Goal: Transaction & Acquisition: Register for event/course

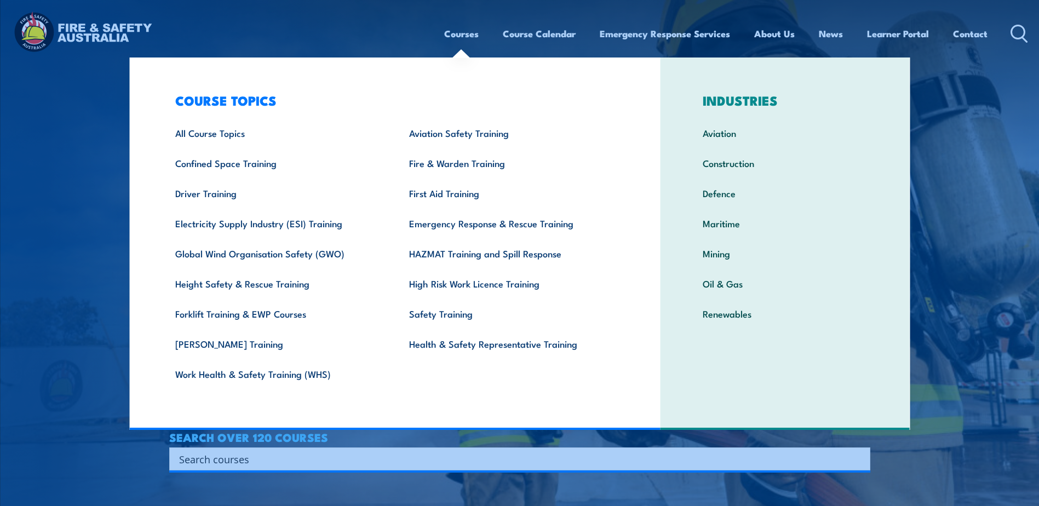
click at [459, 28] on link "Courses" at bounding box center [461, 33] width 34 height 29
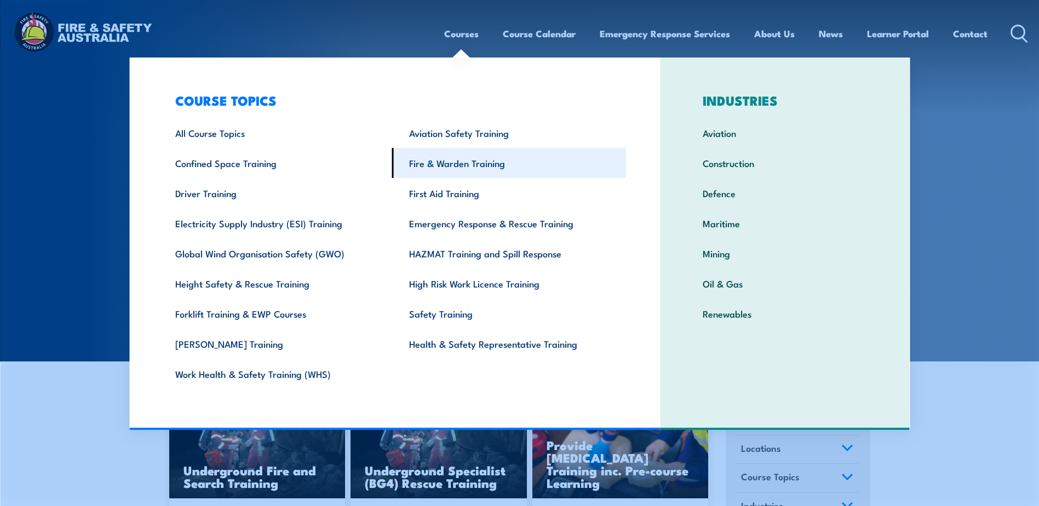
click at [449, 171] on link "Fire & Warden Training" at bounding box center [509, 163] width 234 height 30
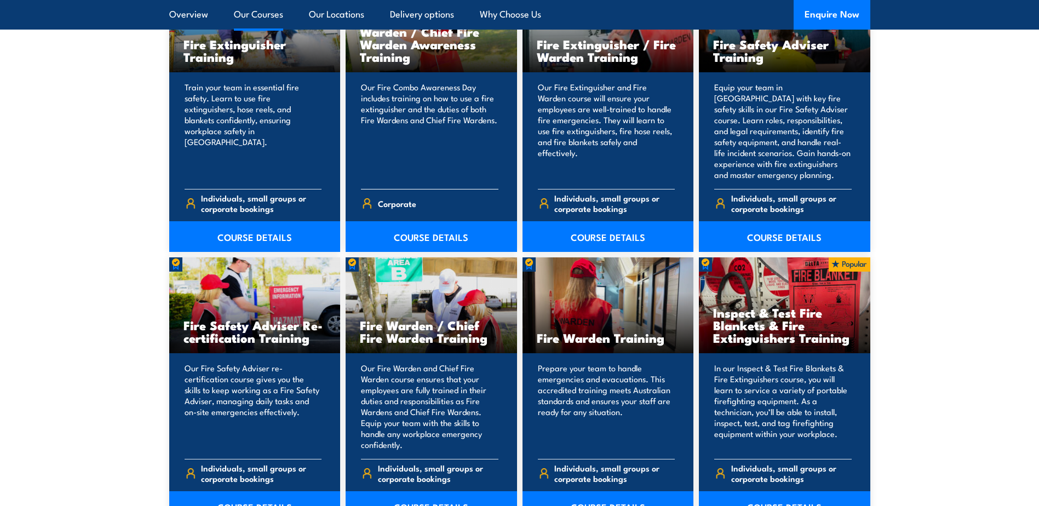
scroll to position [1259, 0]
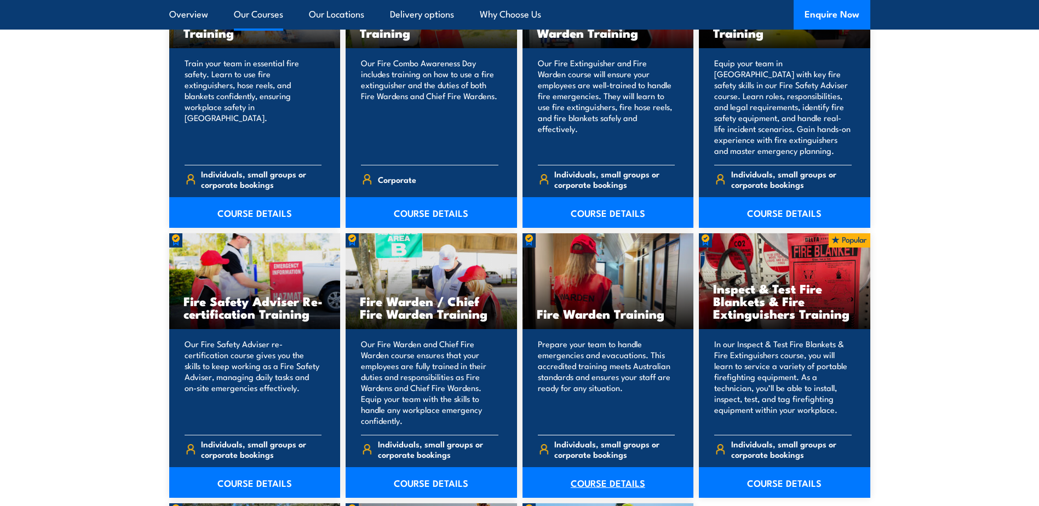
click at [616, 477] on link "COURSE DETAILS" at bounding box center [607, 482] width 171 height 31
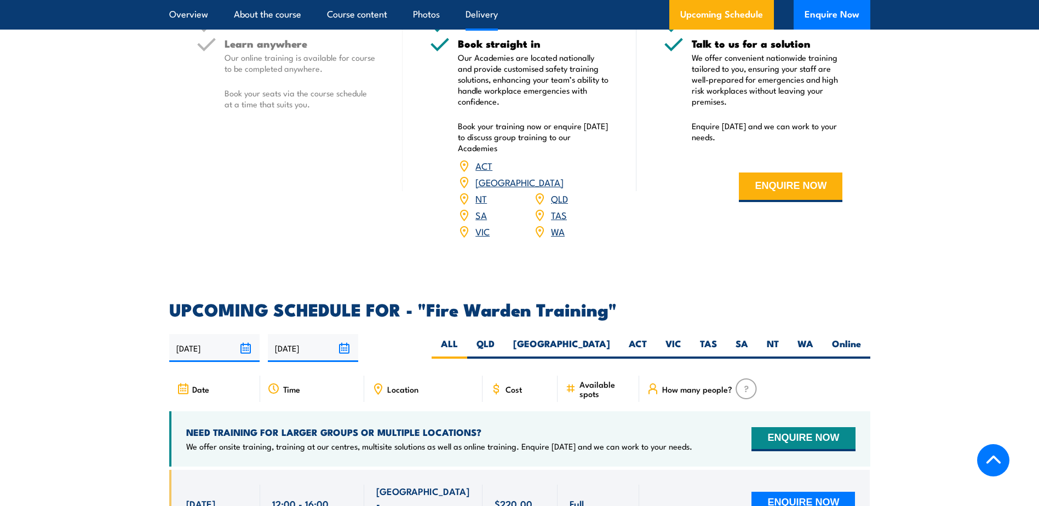
scroll to position [1752, 0]
click at [504, 337] on label "QLD" at bounding box center [485, 347] width 37 height 21
click at [502, 337] on input "QLD" at bounding box center [497, 340] width 7 height 7
radio input "true"
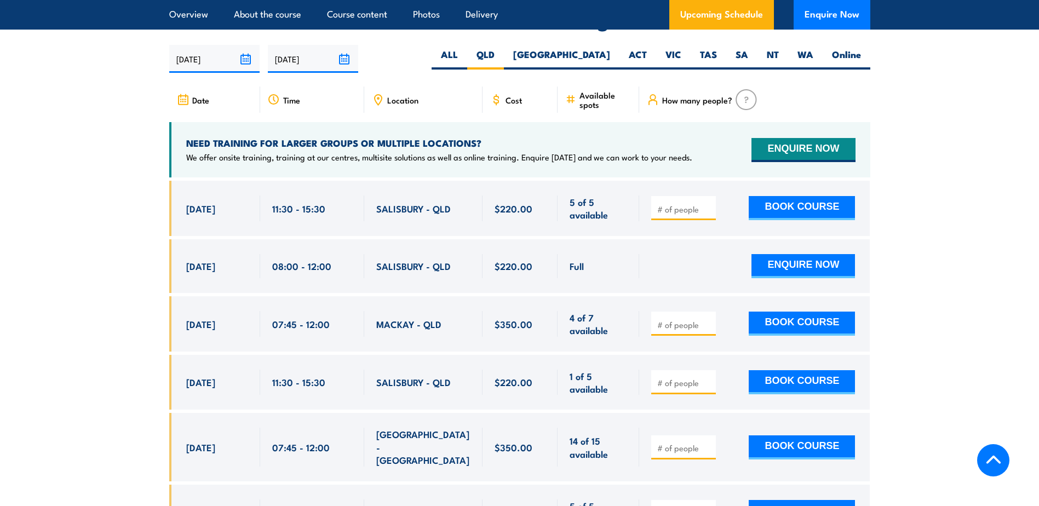
scroll to position [2036, 0]
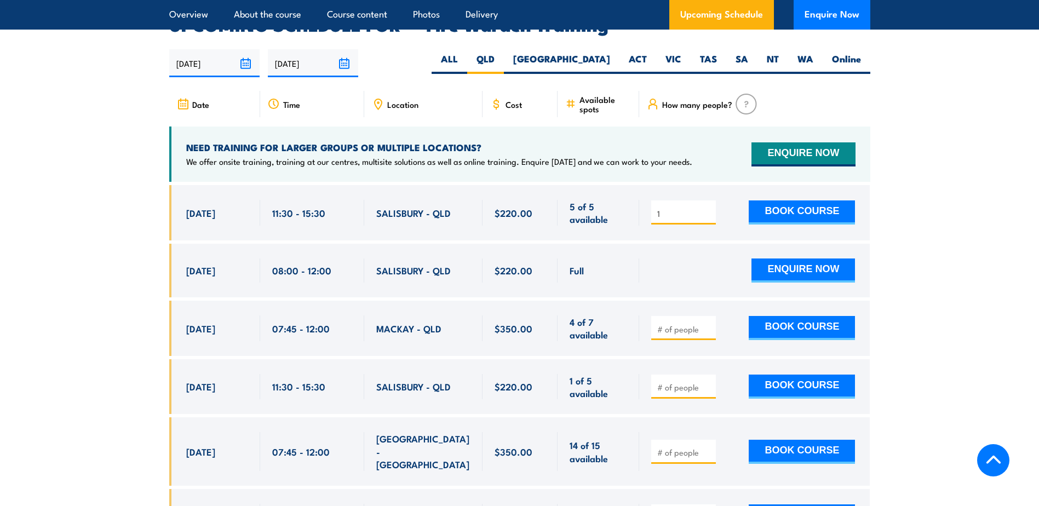
click at [704, 208] on input "1" at bounding box center [684, 213] width 55 height 11
click at [708, 208] on input "2" at bounding box center [684, 213] width 55 height 11
drag, startPoint x: 707, startPoint y: 201, endPoint x: 731, endPoint y: 201, distance: 23.5
type input "1"
click at [707, 208] on input "1" at bounding box center [684, 213] width 55 height 11
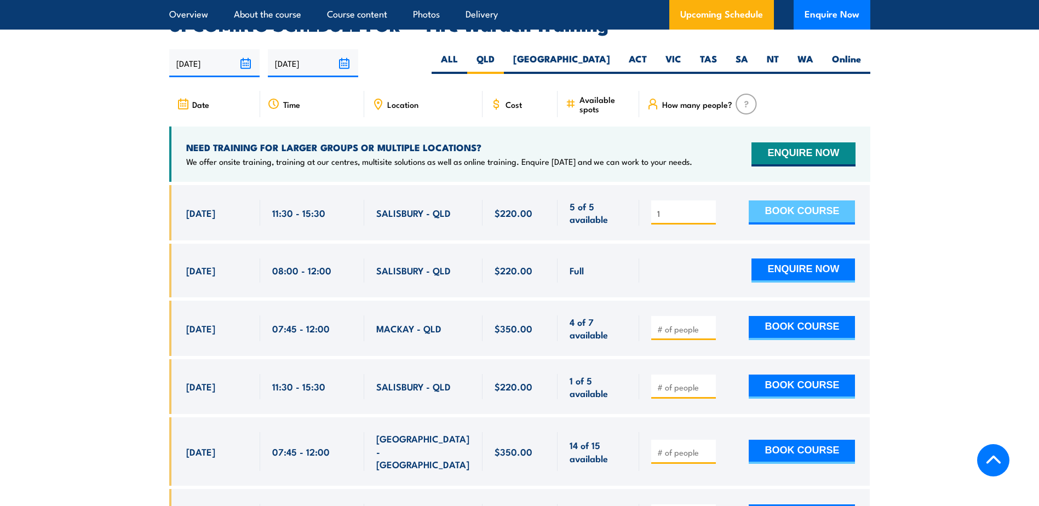
click at [774, 200] on button "BOOK COURSE" at bounding box center [801, 212] width 106 height 24
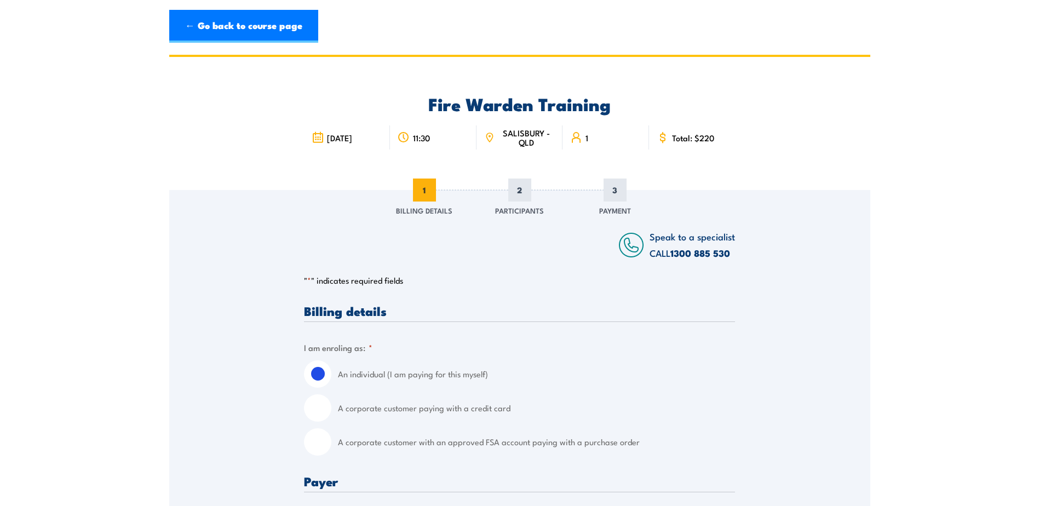
click at [322, 446] on input "A corporate customer with an approved FSA account paying with a purchase order" at bounding box center [317, 441] width 27 height 27
radio input "true"
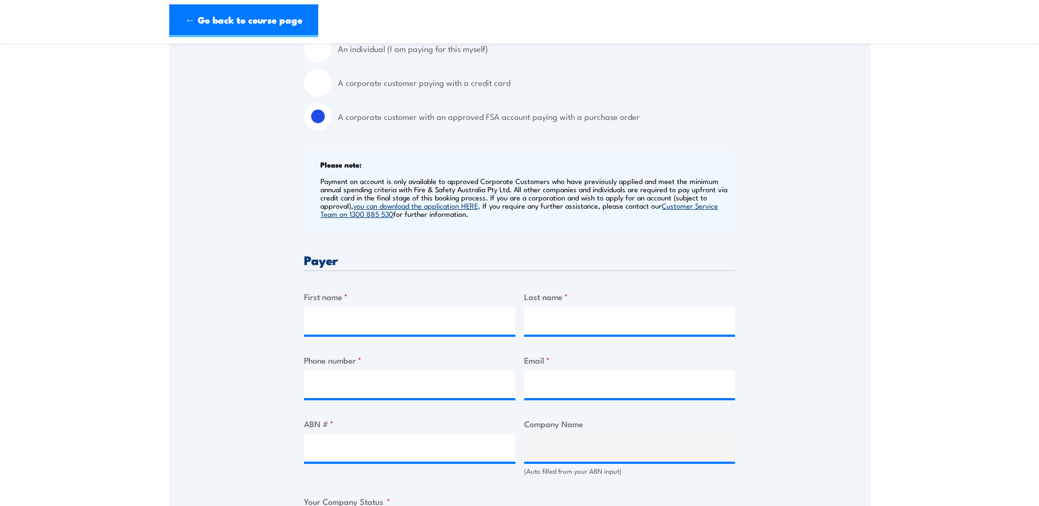
scroll to position [329, 0]
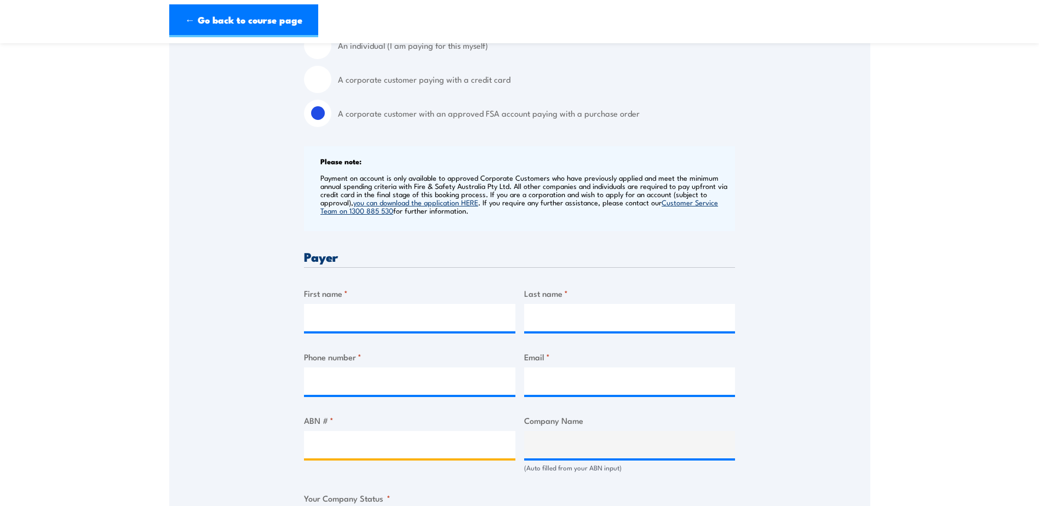
click at [379, 439] on input "ABN # *" at bounding box center [409, 444] width 211 height 27
paste input "42 000 664 942"
type input "42 000 664 942"
type input "VINIDEX PTY LIMITED"
radio input "true"
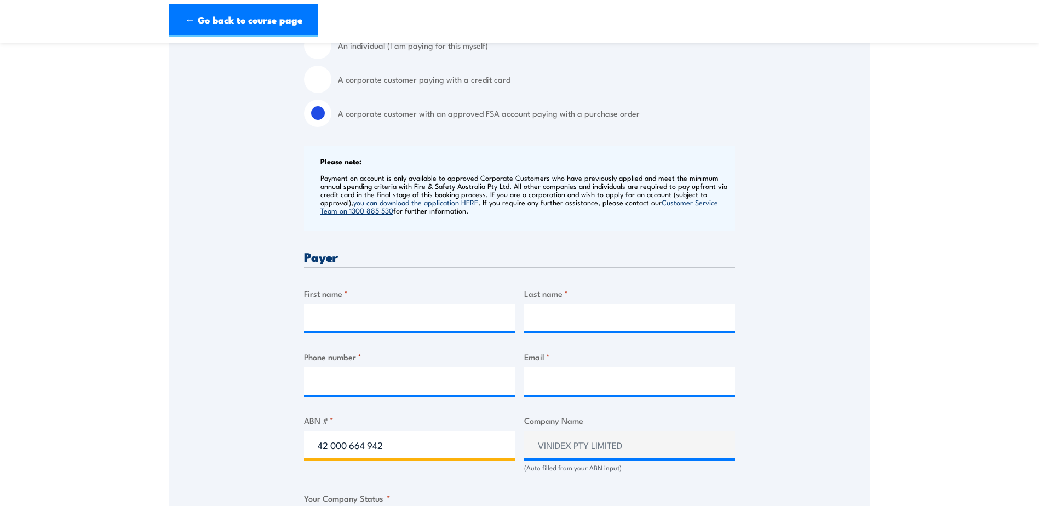
type input "42 000 664 942"
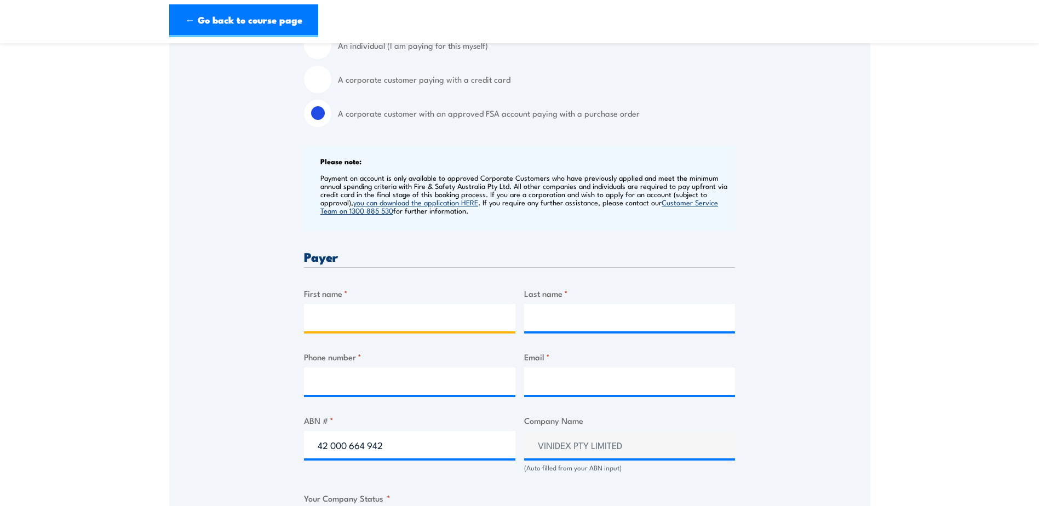
click at [351, 318] on input "First name *" at bounding box center [409, 317] width 211 height 27
type input "Amanda"
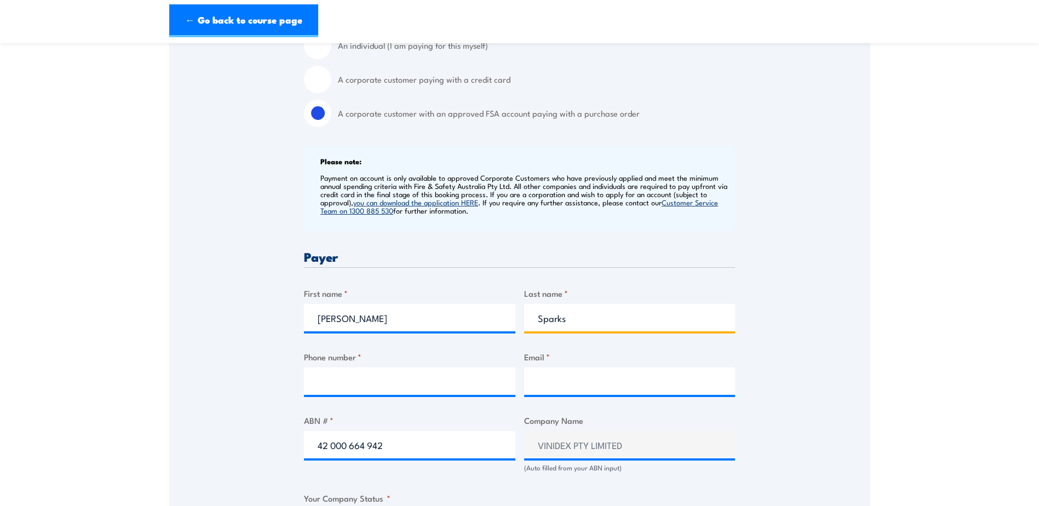
type input "Sparks"
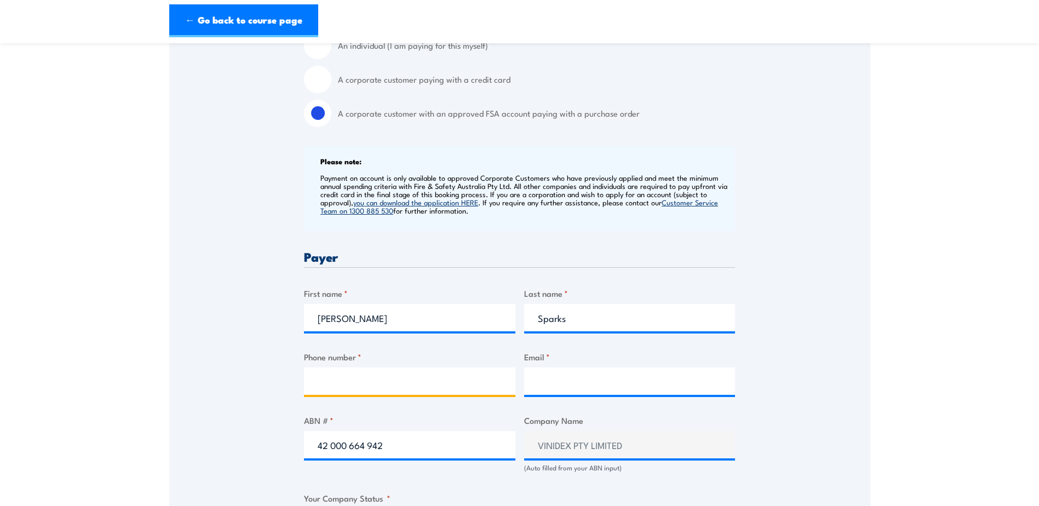
click at [472, 381] on input "Phone number *" at bounding box center [409, 380] width 211 height 27
paste input "0407 483 163"
type input "0407 483 163"
click at [529, 395] on div at bounding box center [629, 380] width 211 height 27
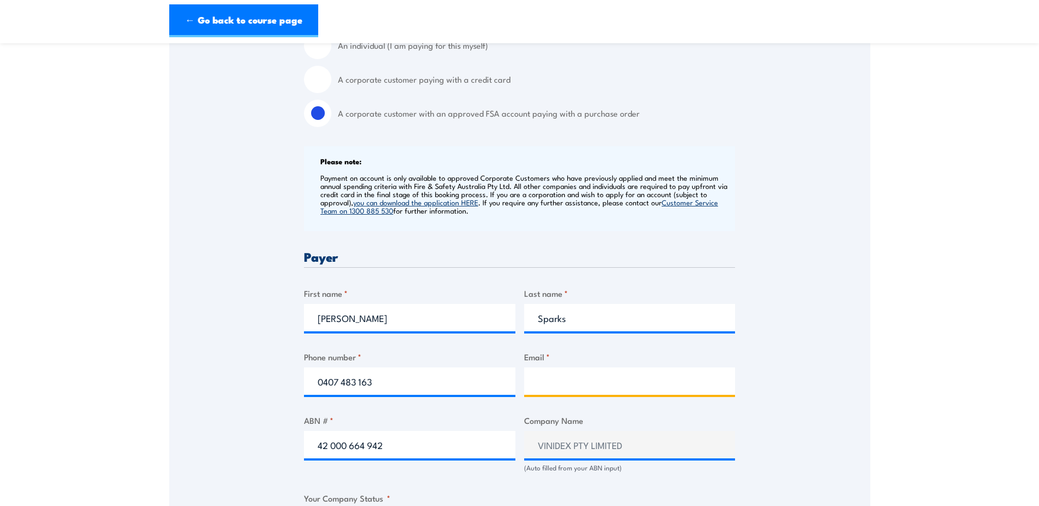
click at [541, 391] on input "Email *" at bounding box center [629, 380] width 211 height 27
paste input "ASparks@Vinidex.com.au"
type input "ASparks@Vinidex.com.au"
click at [180, 344] on div "Speak to a specialist CALL 1300 885 530 CALL 1300 885 530 " * " indicates requi…" at bounding box center [519, 465] width 701 height 1208
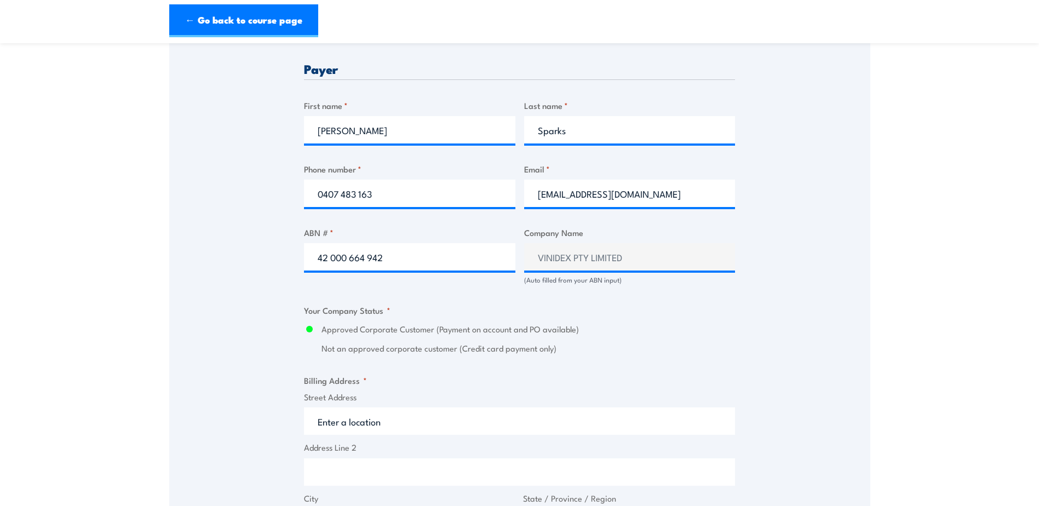
scroll to position [548, 0]
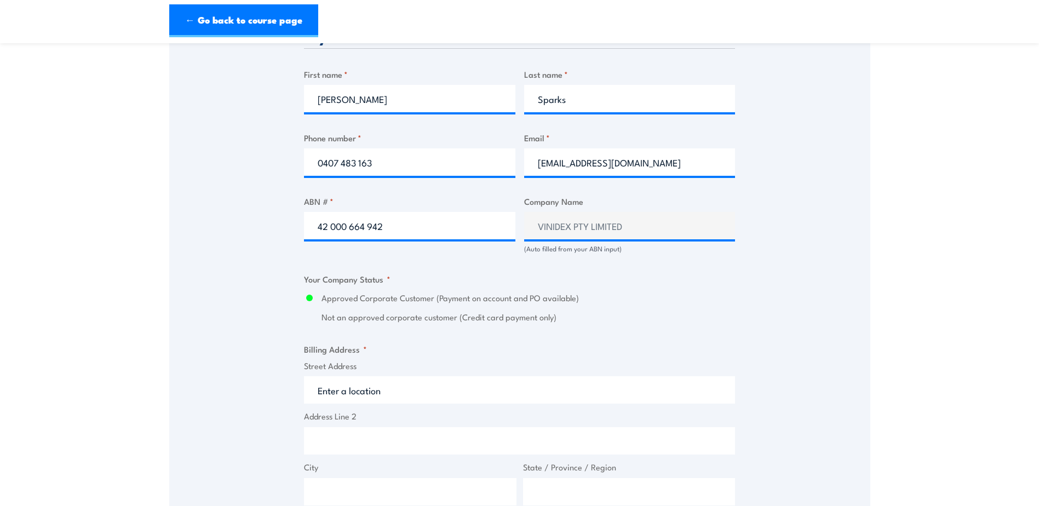
click at [364, 388] on input "Street Address" at bounding box center [519, 389] width 431 height 27
click at [338, 398] on input "Street Address" at bounding box center [519, 389] width 431 height 27
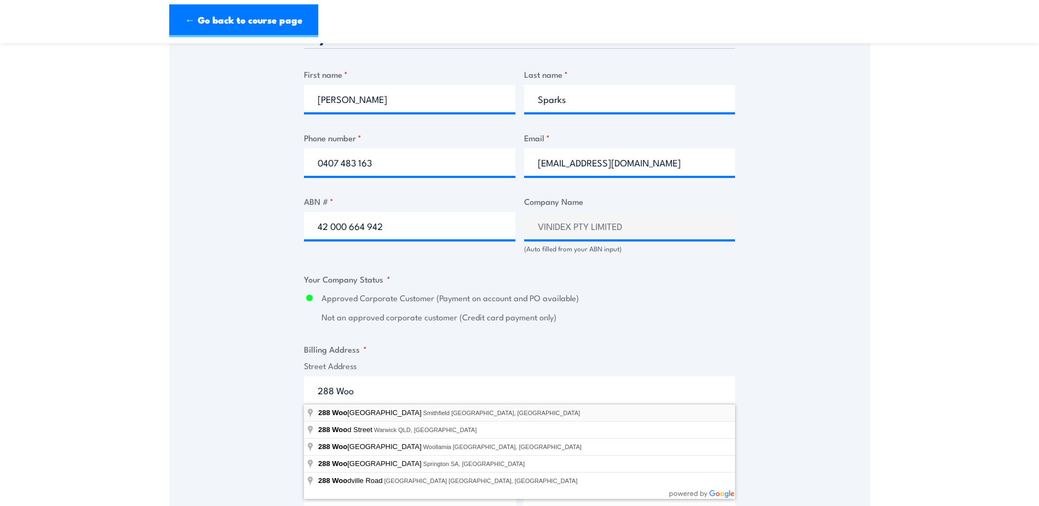
type input "288 Woodpark Road, Smithfield NSW, Australia"
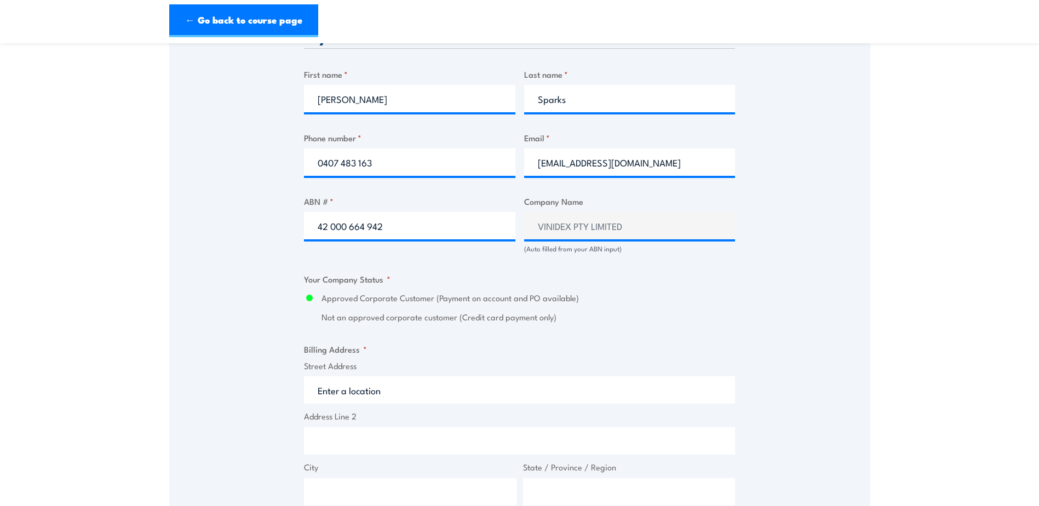
type input "288 Woodpark Rd"
type input "Smithfield"
type input "New South Wales"
type input "2164"
select select "Australia"
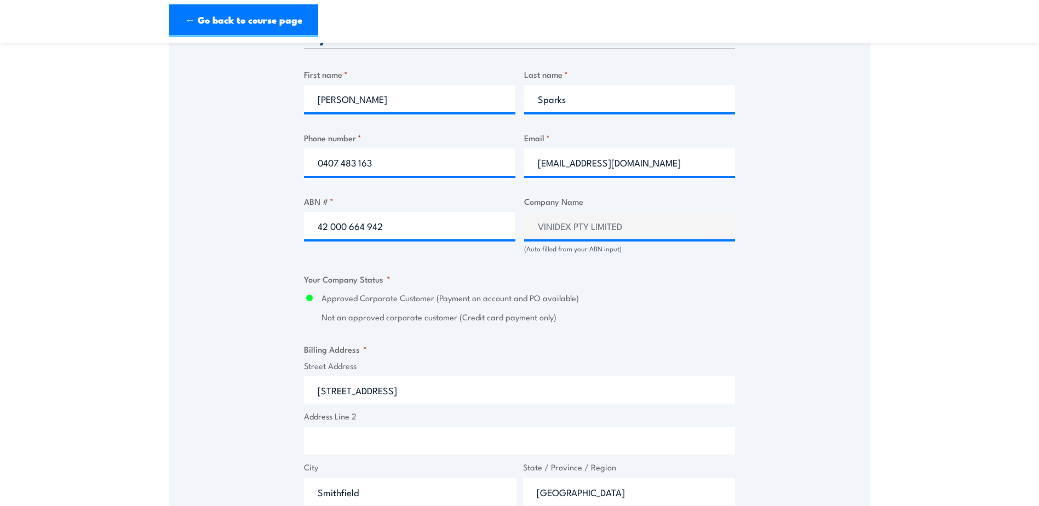
click at [257, 410] on div "Speak to a specialist CALL 1300 885 530 CALL 1300 885 530 " * " indicates requi…" at bounding box center [519, 246] width 701 height 1208
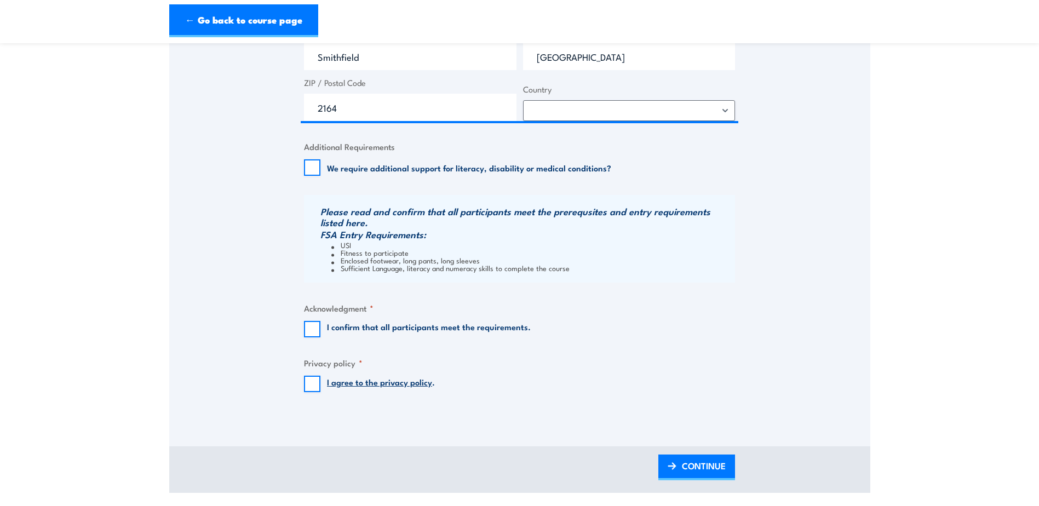
scroll to position [986, 0]
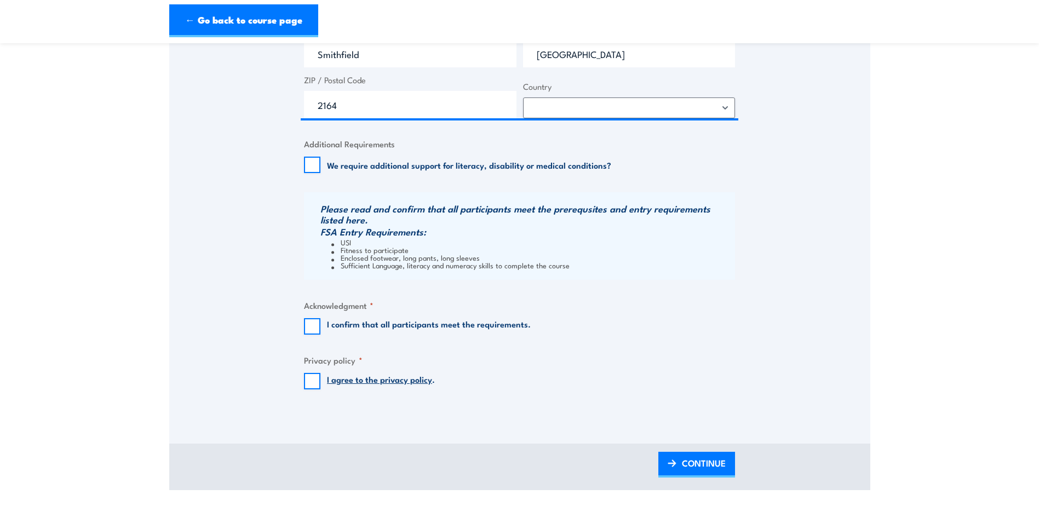
click at [354, 331] on label "I confirm that all participants meet the requirements." at bounding box center [429, 326] width 204 height 16
click at [320, 331] on input "I confirm that all participants meet the requirements." at bounding box center [312, 326] width 16 height 16
checkbox input "true"
click at [309, 374] on input "I agree to the privacy policy ." at bounding box center [312, 381] width 16 height 16
checkbox input "true"
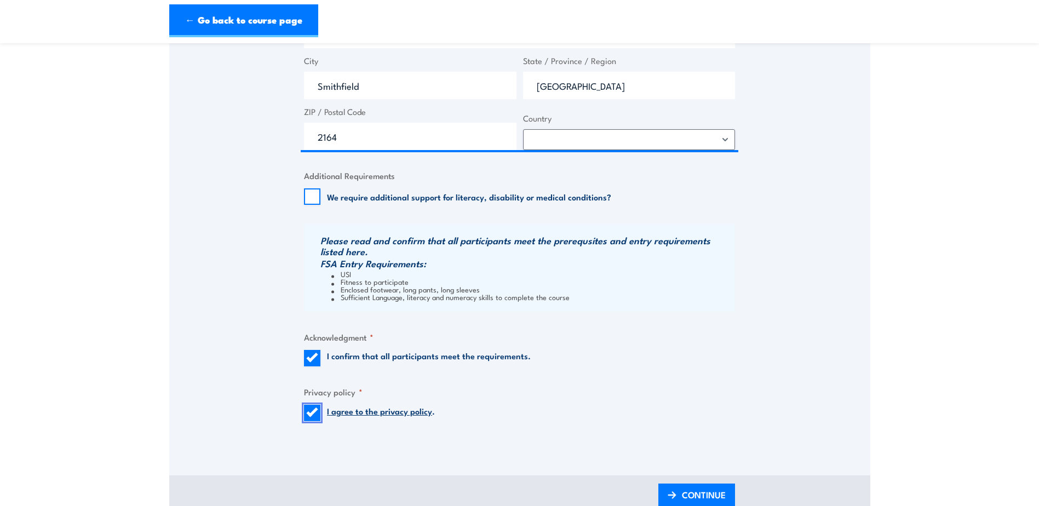
scroll to position [1205, 0]
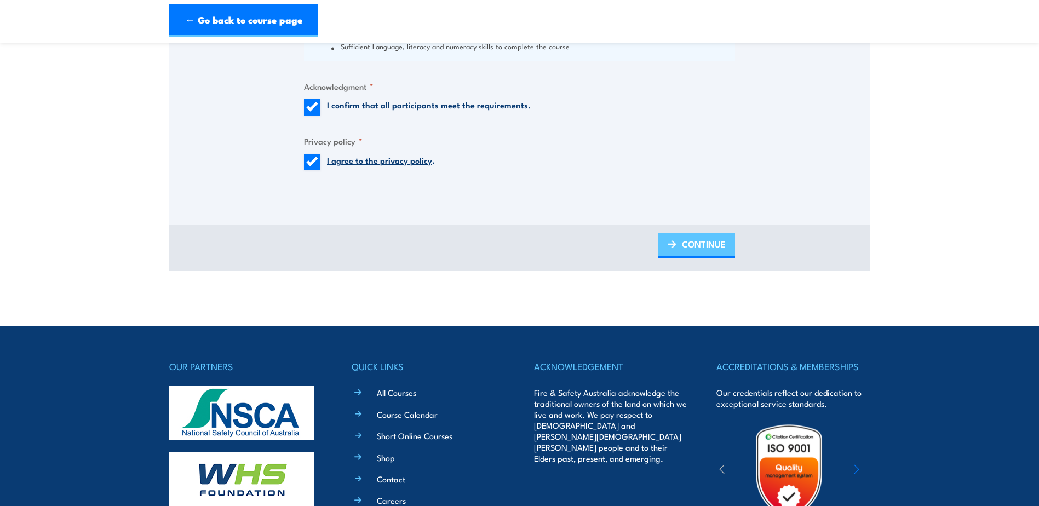
click at [695, 245] on span "CONTINUE" at bounding box center [704, 243] width 44 height 29
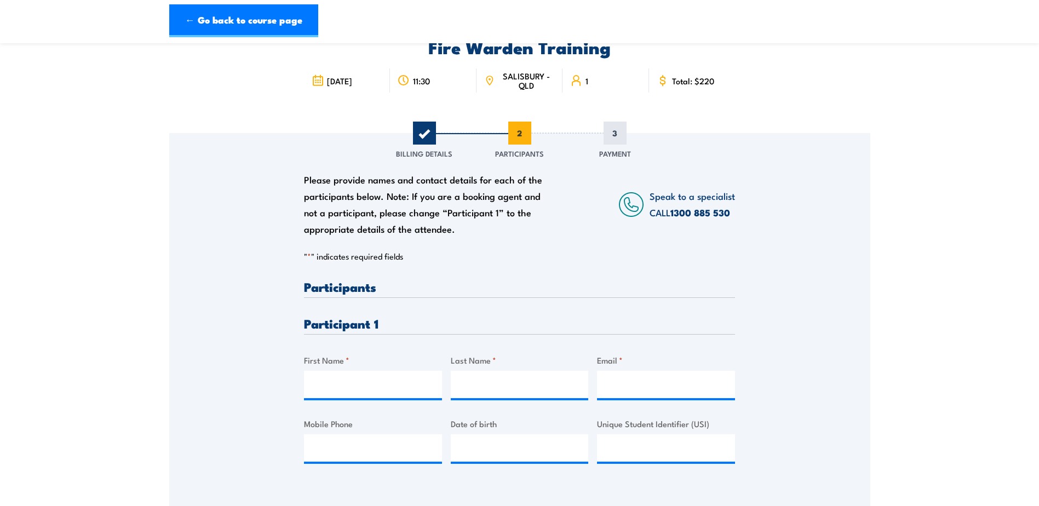
scroll to position [110, 0]
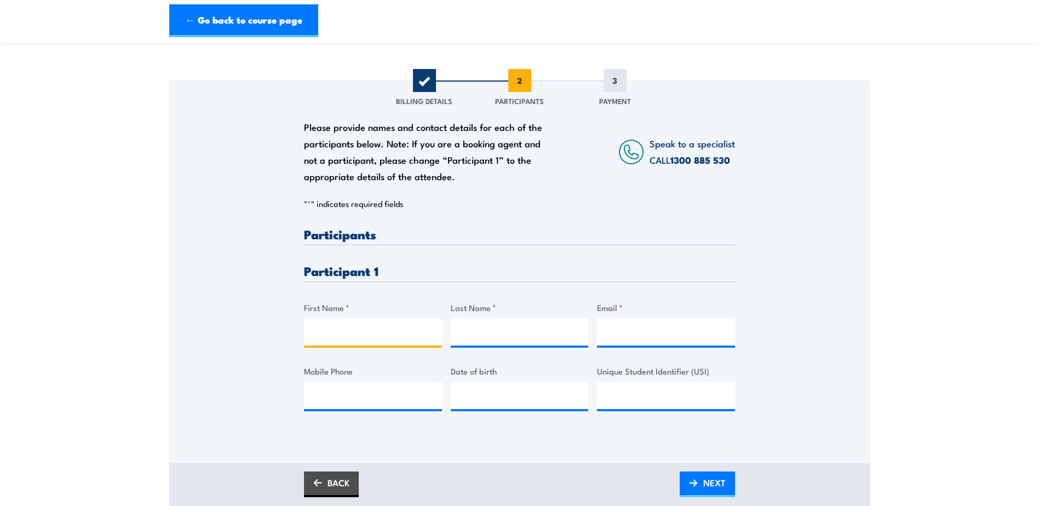
click at [367, 330] on input "First Name *" at bounding box center [373, 331] width 138 height 27
type input "Liam"
type input "James"
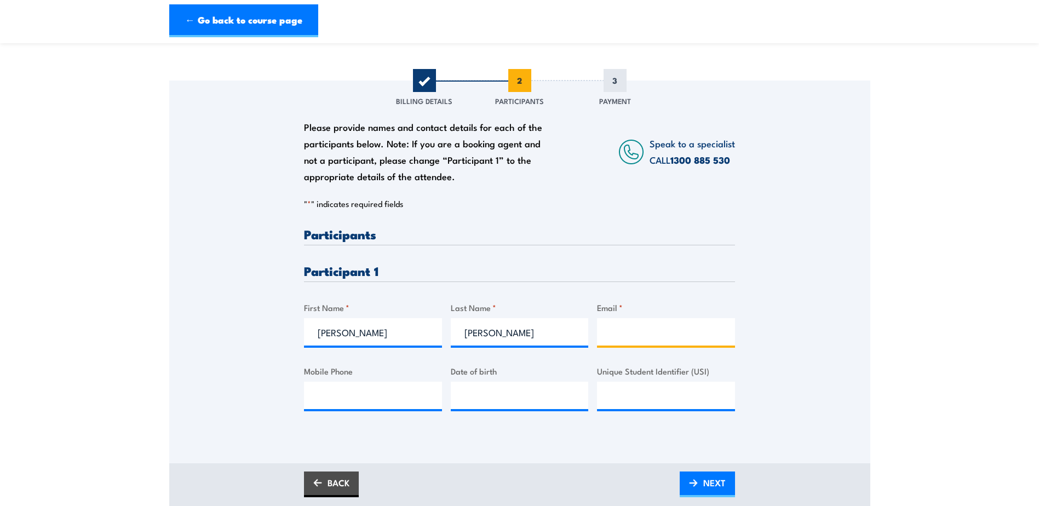
click at [621, 330] on input "Email *" at bounding box center [666, 331] width 138 height 27
paste input "ljames@vinidex.com.au"
type input "ljames@vinidex.com.au"
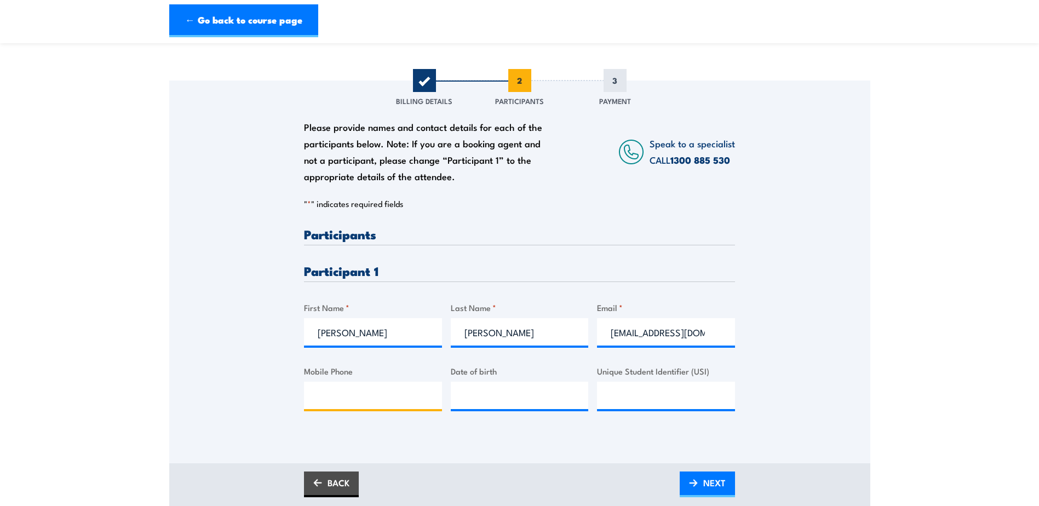
click at [413, 402] on input "Mobile Phone" at bounding box center [373, 395] width 138 height 27
paste input "0487 483 632"
type input "0487 483 632"
click at [497, 440] on div "Please provide names and contact details for each of the participants below. No…" at bounding box center [519, 271] width 701 height 383
click at [700, 483] on link "NEXT" at bounding box center [706, 484] width 55 height 26
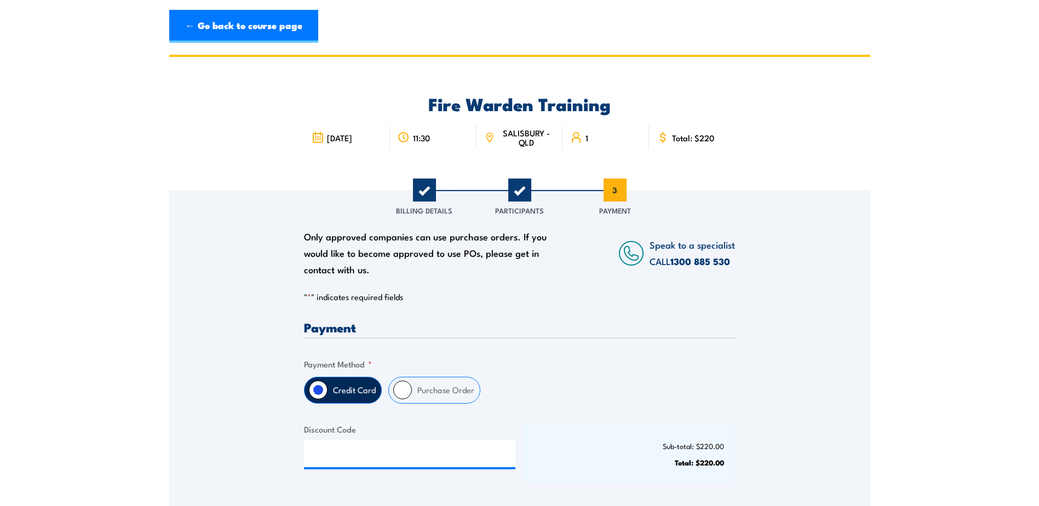
click at [413, 389] on label "Purchase Order" at bounding box center [446, 390] width 68 height 26
click at [412, 389] on input "Purchase Order" at bounding box center [402, 390] width 19 height 19
radio input "true"
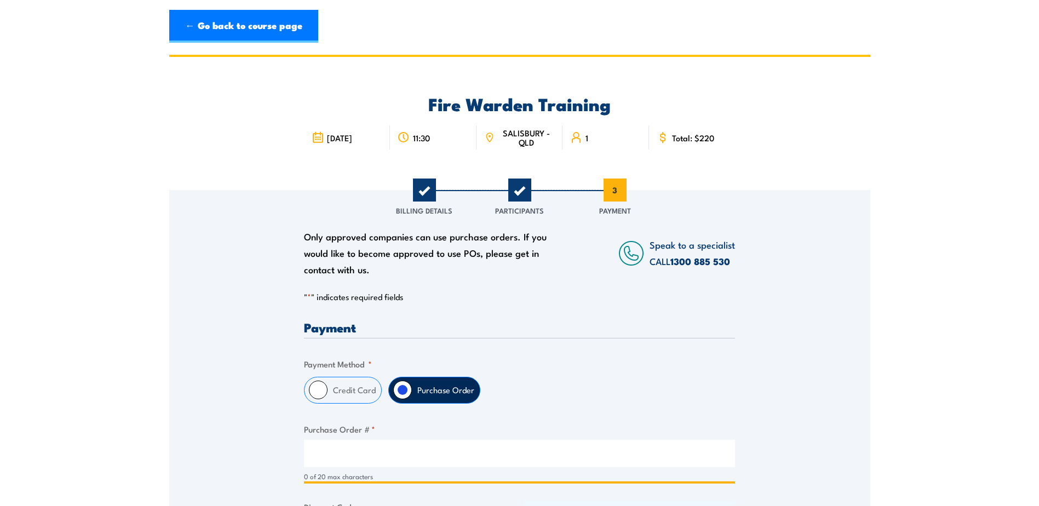
drag, startPoint x: 360, startPoint y: 447, endPoint x: 386, endPoint y: 429, distance: 31.9
click at [360, 447] on input "Purchase Order # *" at bounding box center [519, 453] width 431 height 27
paste input "4500026724"
type input "4500026724"
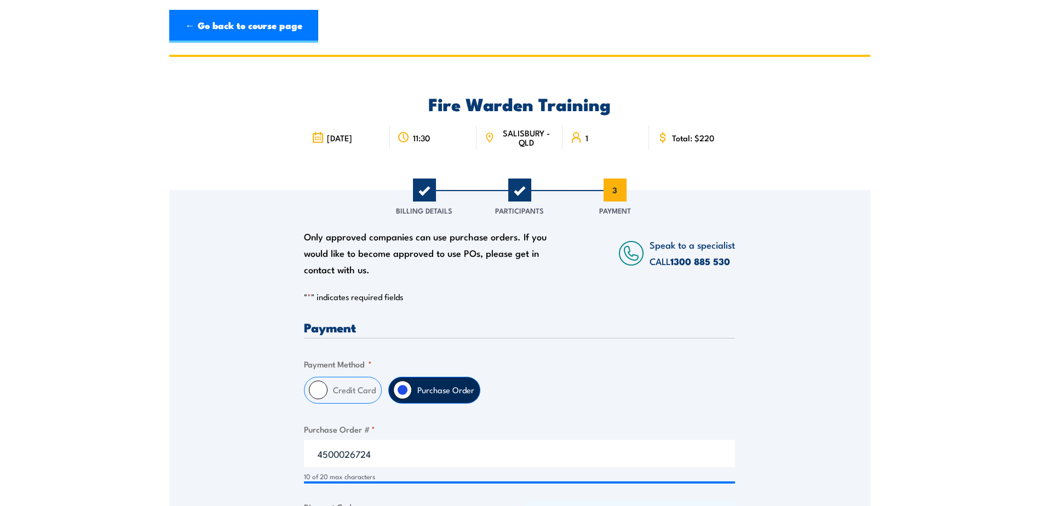
click at [610, 360] on fieldset "Payment Method * Credit Card Purchase Order" at bounding box center [519, 381] width 431 height 46
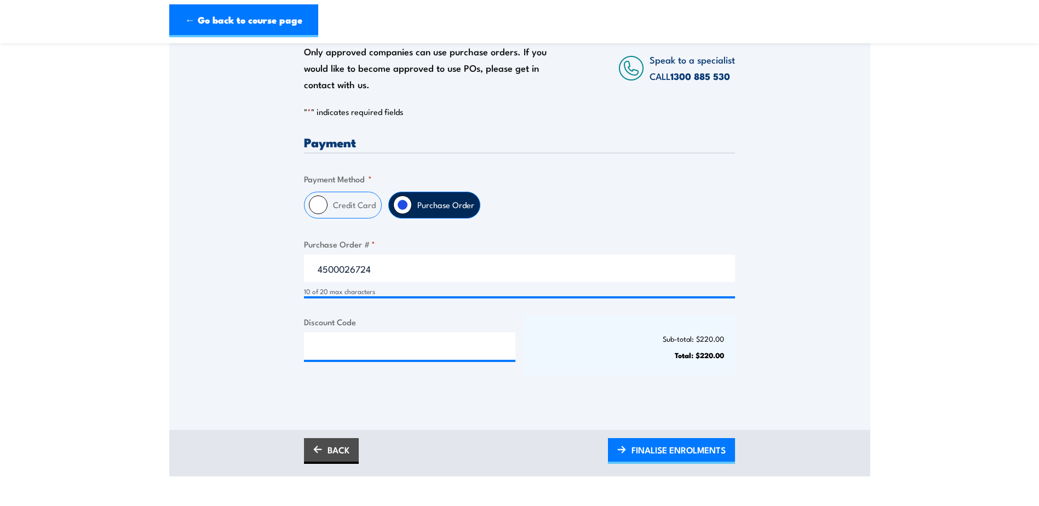
scroll to position [219, 0]
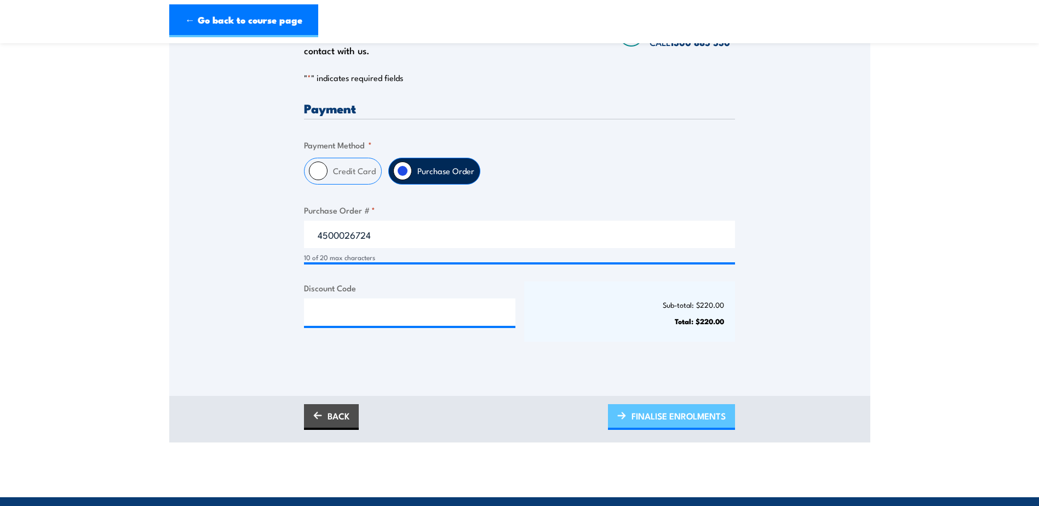
click at [675, 414] on span "FINALISE ENROLMENTS" at bounding box center [678, 415] width 94 height 29
click at [670, 419] on span "PLEASE WAIT..." at bounding box center [695, 415] width 61 height 29
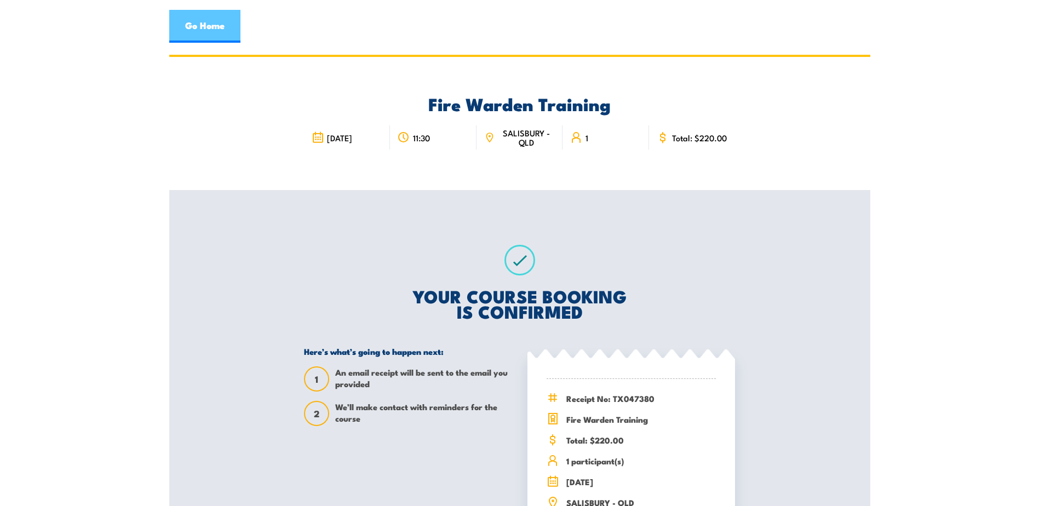
click at [206, 23] on link "Go Home" at bounding box center [204, 26] width 71 height 33
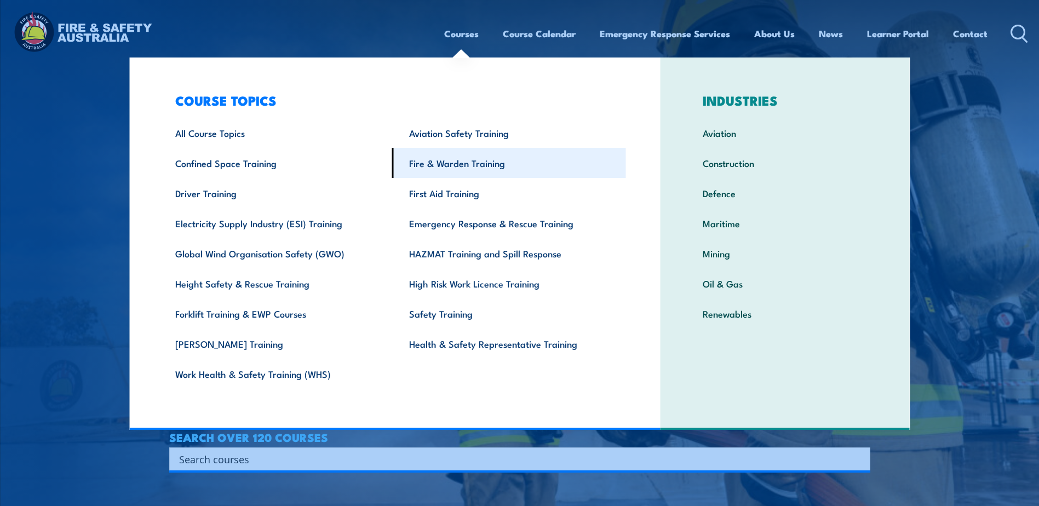
click at [471, 160] on link "Fire & Warden Training" at bounding box center [509, 163] width 234 height 30
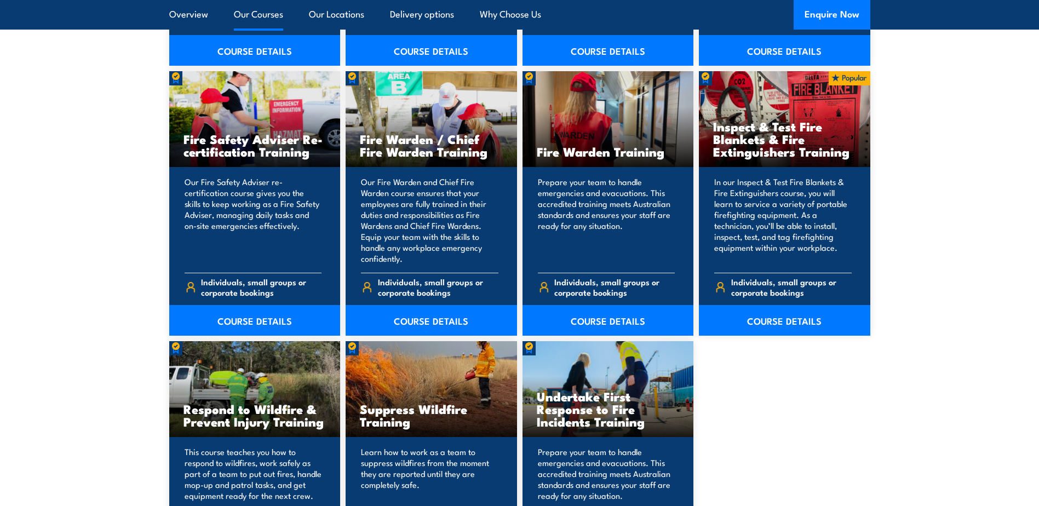
scroll to position [1424, 0]
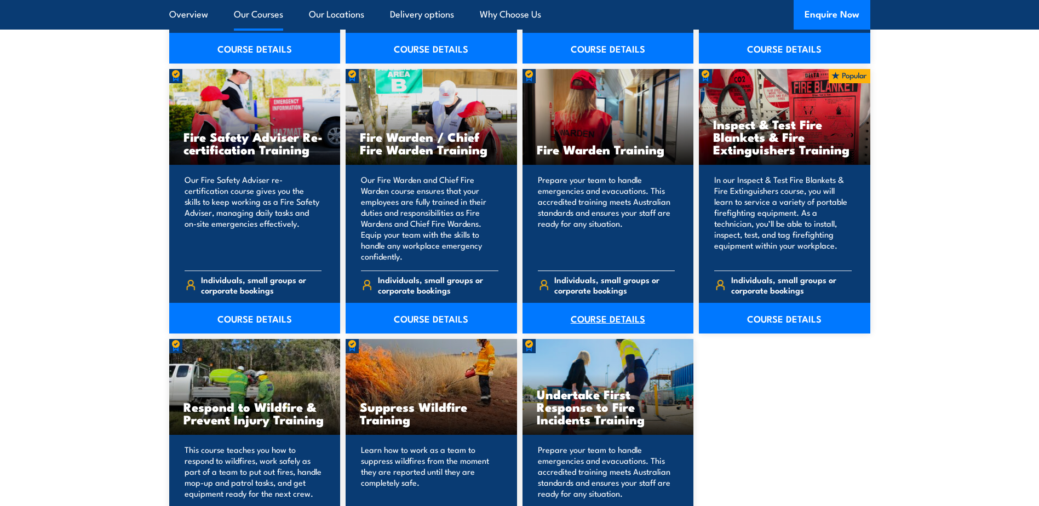
click at [618, 325] on link "COURSE DETAILS" at bounding box center [607, 318] width 171 height 31
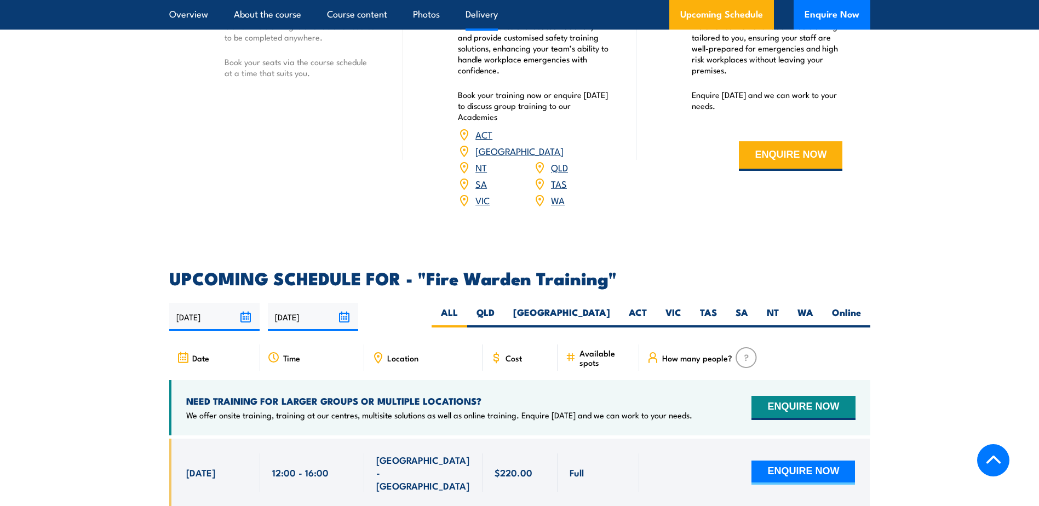
scroll to position [1807, 0]
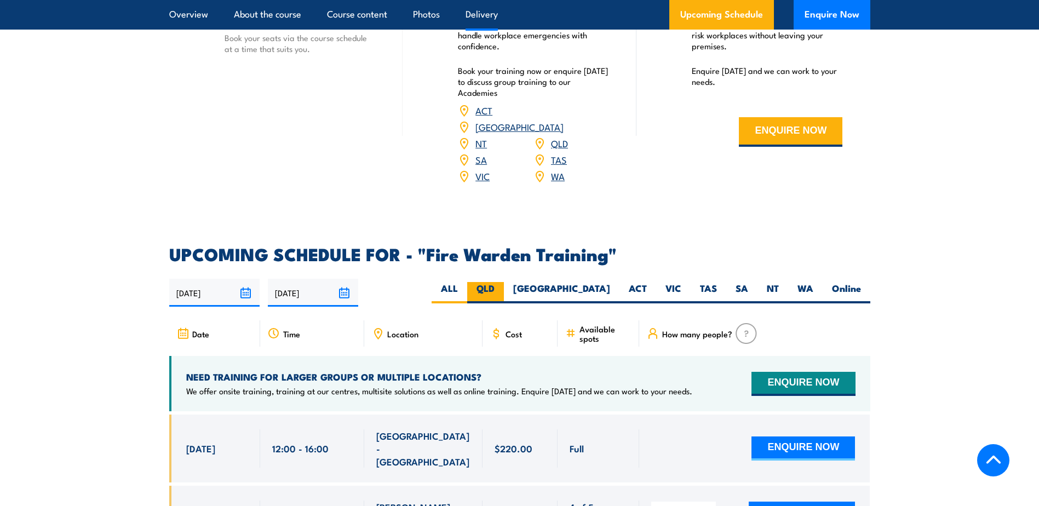
click at [504, 282] on label "QLD" at bounding box center [485, 292] width 37 height 21
click at [502, 282] on input "QLD" at bounding box center [497, 285] width 7 height 7
radio input "true"
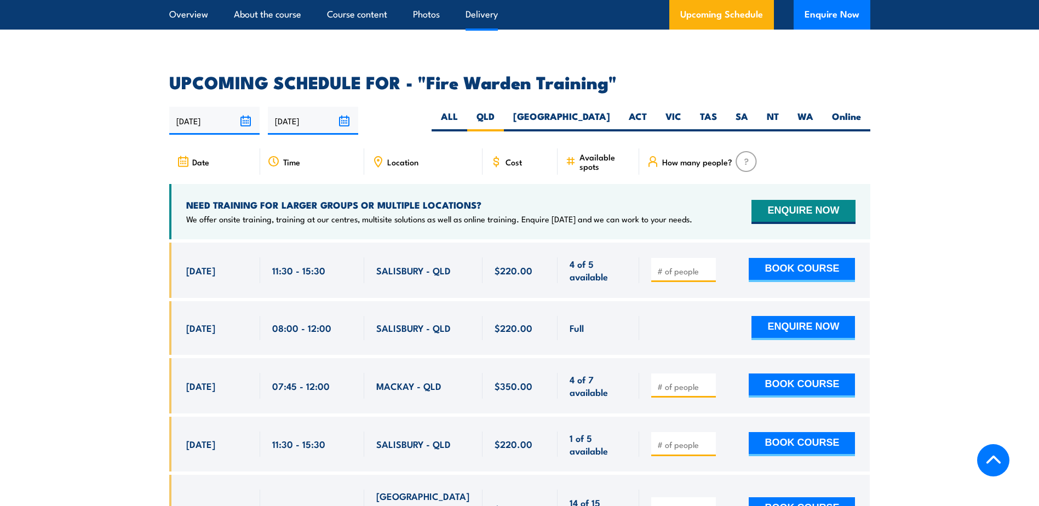
scroll to position [2036, 0]
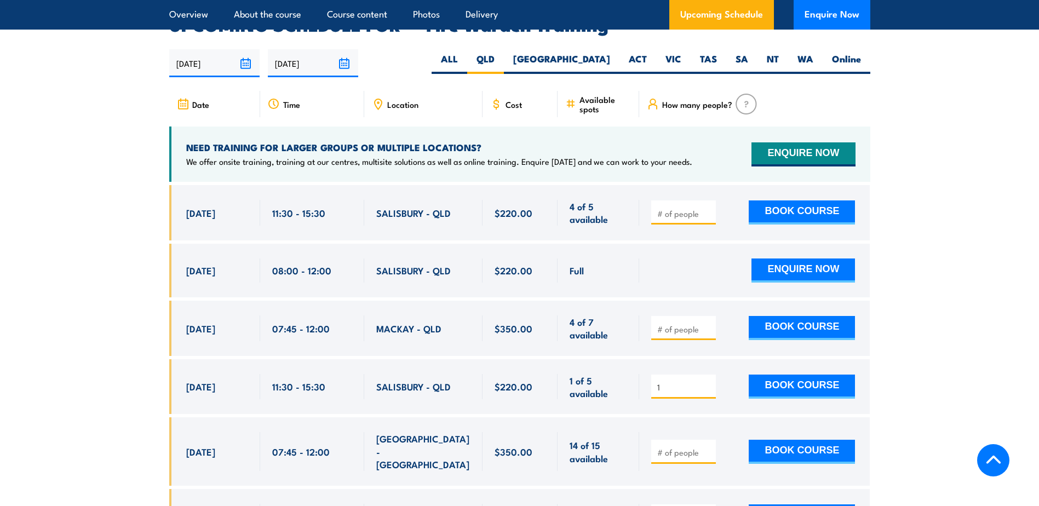
type input "1"
click at [705, 382] on input "1" at bounding box center [684, 387] width 55 height 11
click at [789, 374] on button "BOOK COURSE" at bounding box center [801, 386] width 106 height 24
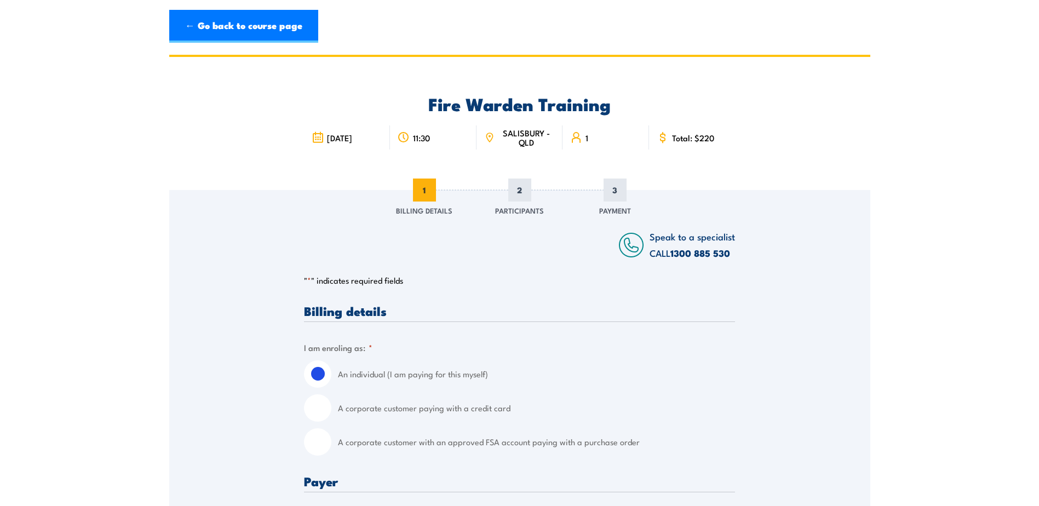
click at [315, 438] on input "A corporate customer with an approved FSA account paying with a purchase order" at bounding box center [317, 441] width 27 height 27
radio input "true"
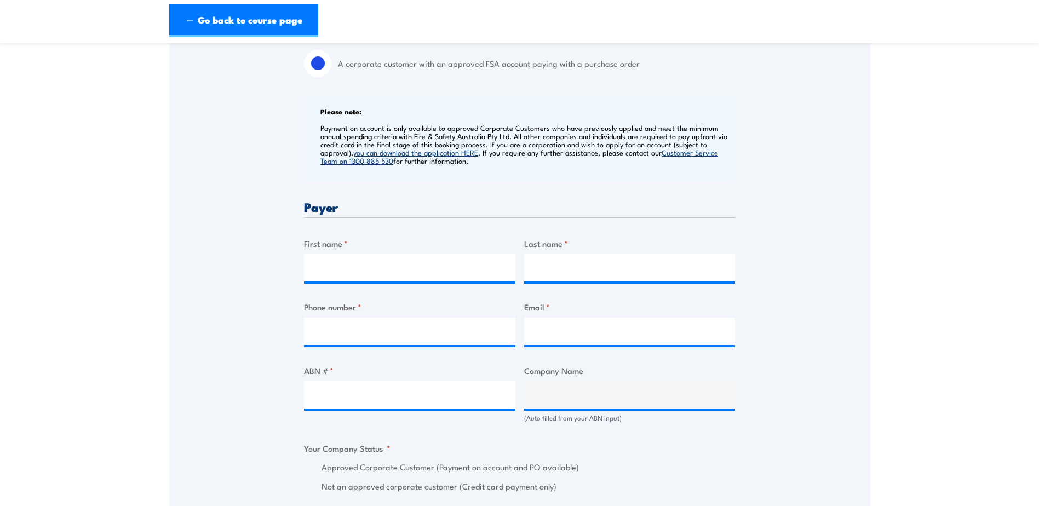
scroll to position [383, 0]
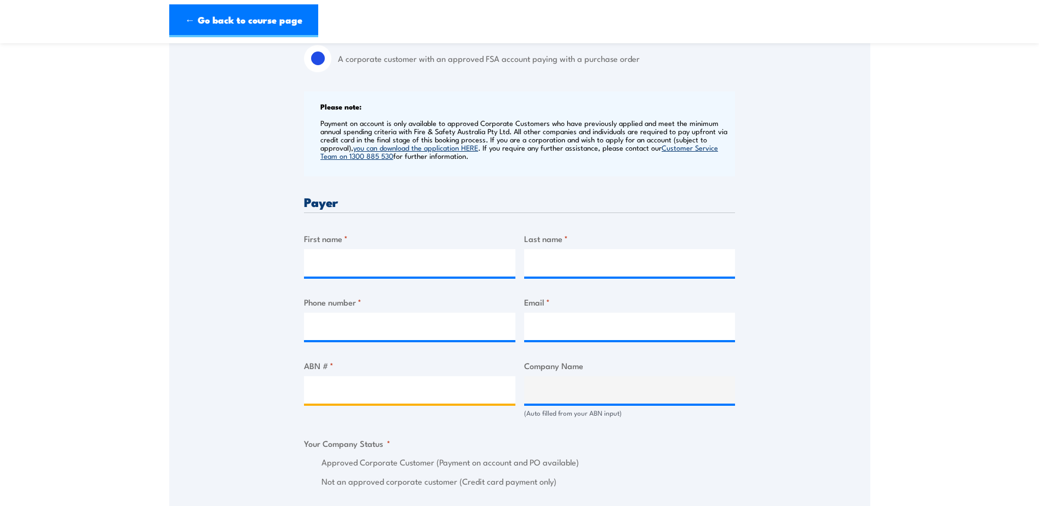
click at [454, 384] on input "ABN # *" at bounding box center [409, 389] width 211 height 27
paste input "42 000 664 942"
type input "42 000 664 942"
type input "VINIDEX PTY LIMITED"
radio input "true"
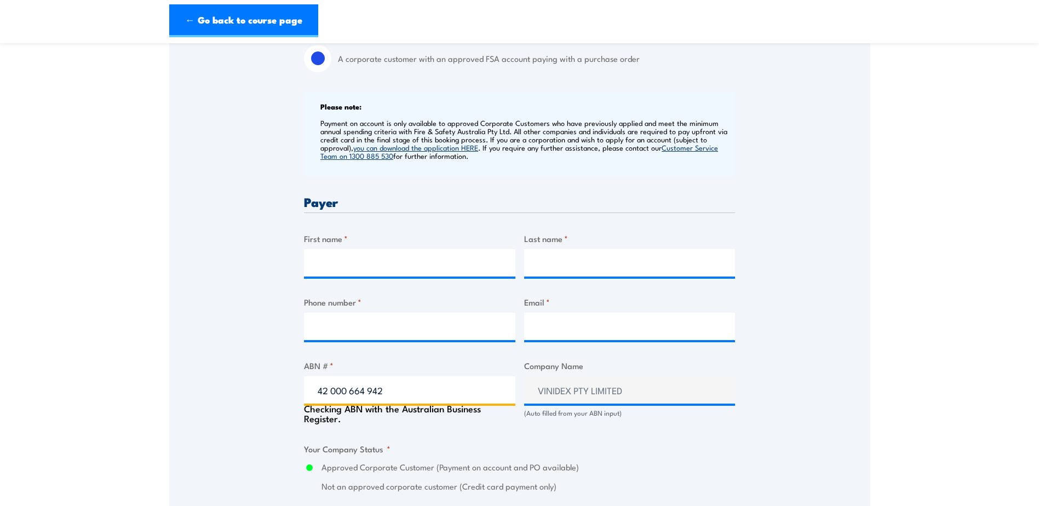
type input "42 000 664 942"
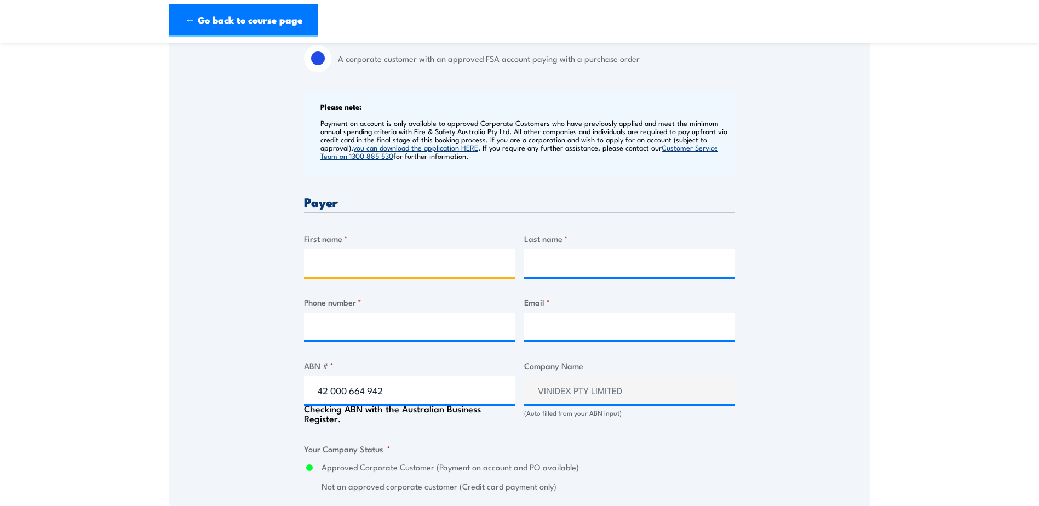
click at [366, 263] on input "First name *" at bounding box center [409, 262] width 211 height 27
type input "Amanda"
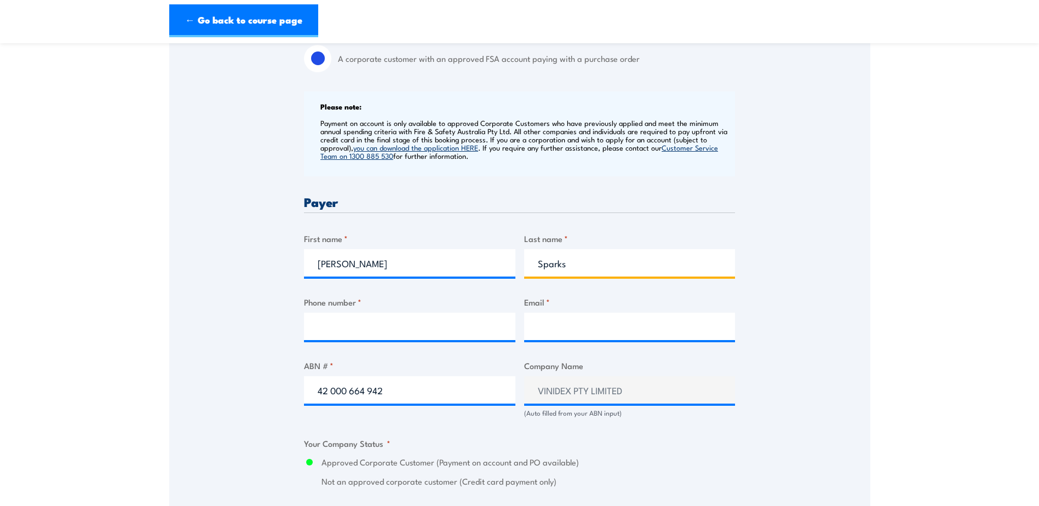
type input "Sparks"
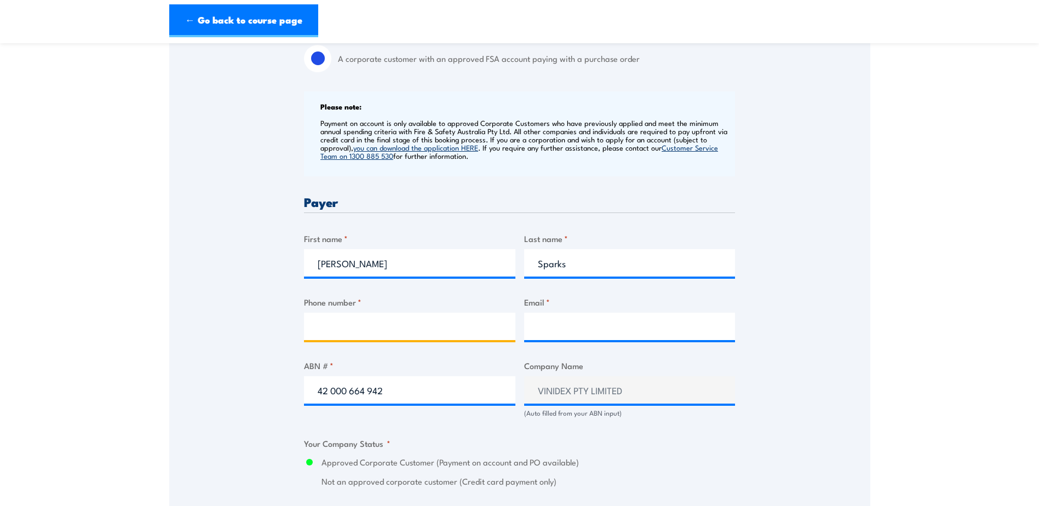
click at [487, 329] on input "Phone number *" at bounding box center [409, 326] width 211 height 27
paste input "0407 483 163"
type input "0407 483 163"
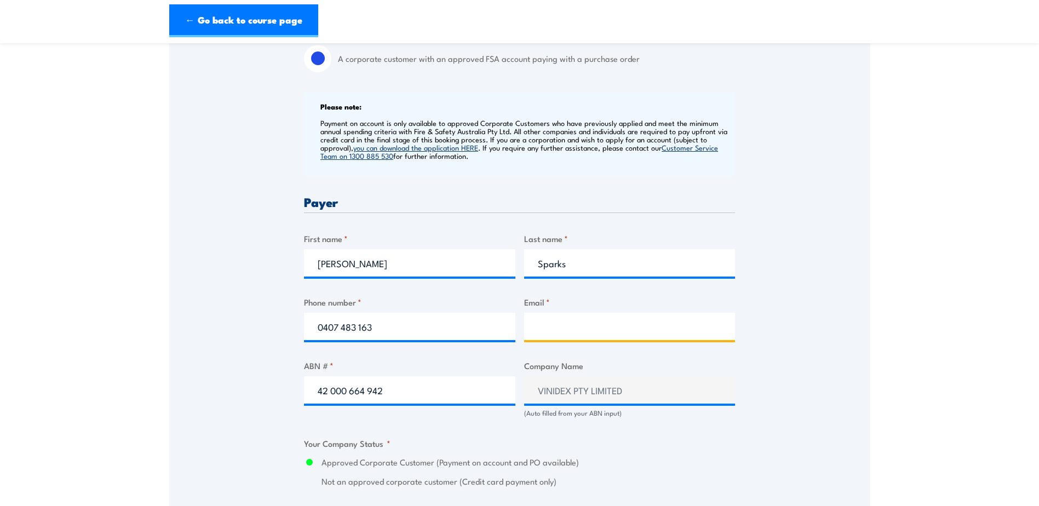
drag, startPoint x: 537, startPoint y: 326, endPoint x: 541, endPoint y: 334, distance: 9.1
click at [537, 326] on input "Email *" at bounding box center [629, 326] width 211 height 27
paste input "ASparks@Vinidex.com.au"
type input "ASparks@Vinidex.com.au"
click at [240, 397] on div "Speak to a specialist CALL 1300 885 530 CALL 1300 885 530 " * " indicates requi…" at bounding box center [519, 411] width 701 height 1208
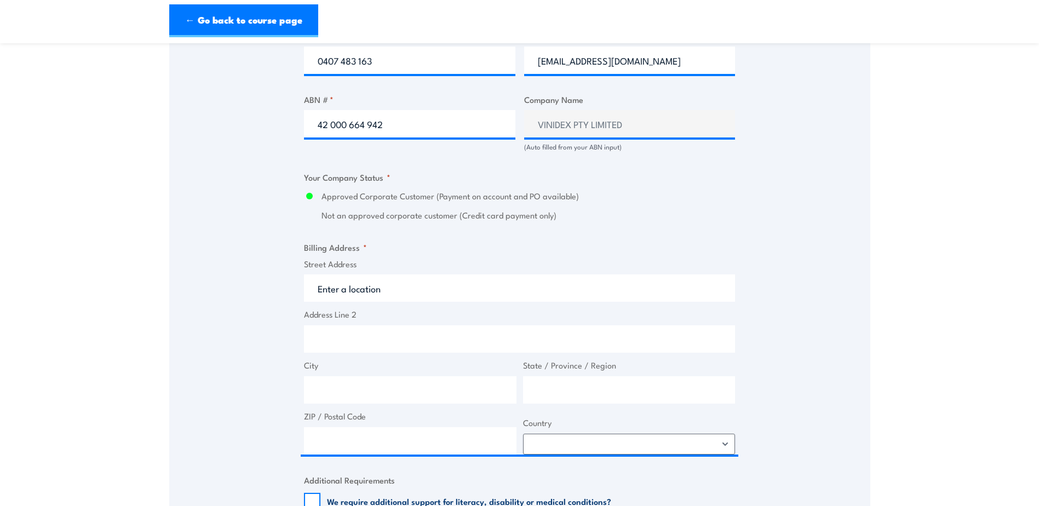
scroll to position [712, 0]
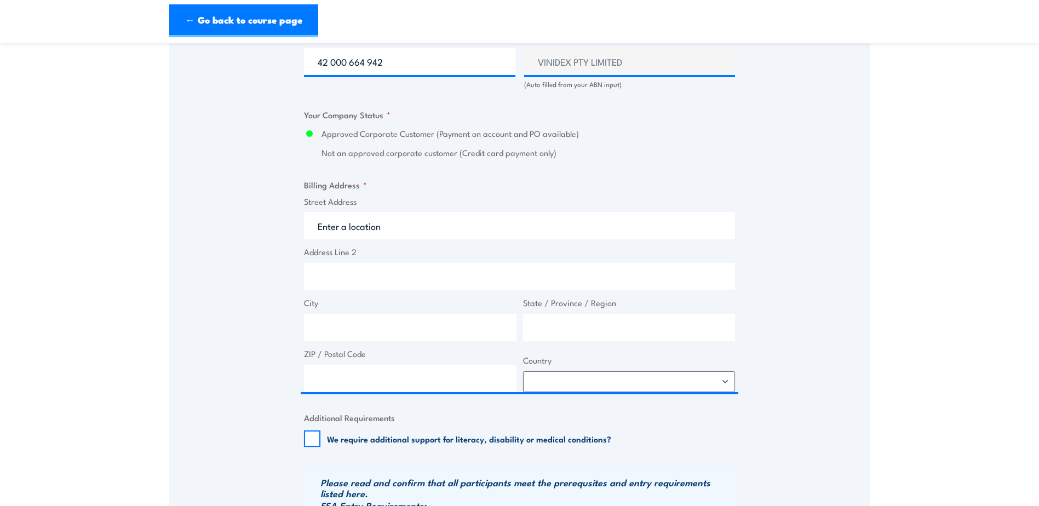
click at [399, 242] on div "Street Address Address Line 2 City State / Province / Region ZIP / Postal Code …" at bounding box center [519, 293] width 437 height 197
click at [400, 225] on input "Street Address" at bounding box center [519, 225] width 431 height 27
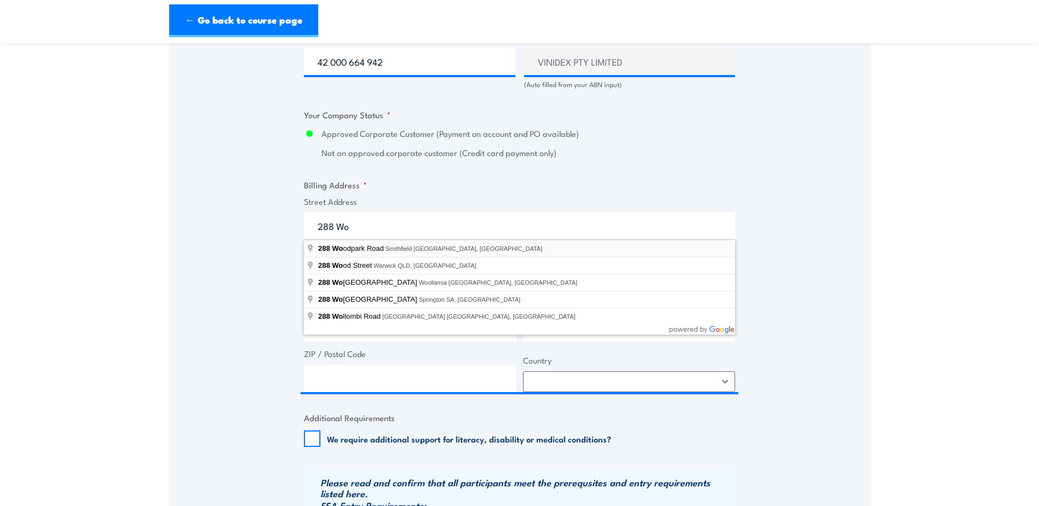
type input "288 Woodpark Road, Smithfield NSW, Australia"
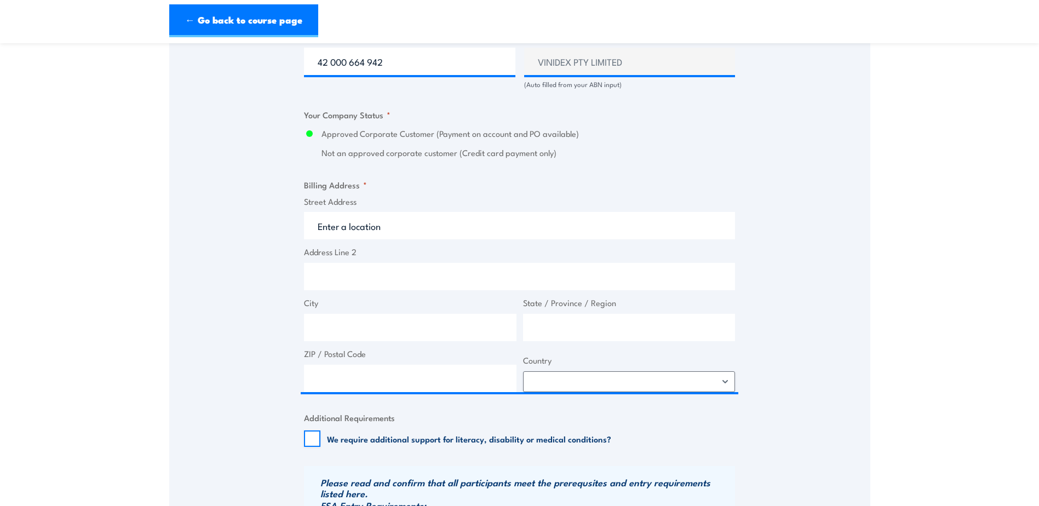
type input "288 Woodpark Rd"
type input "Smithfield"
type input "New South Wales"
type input "2164"
select select "Australia"
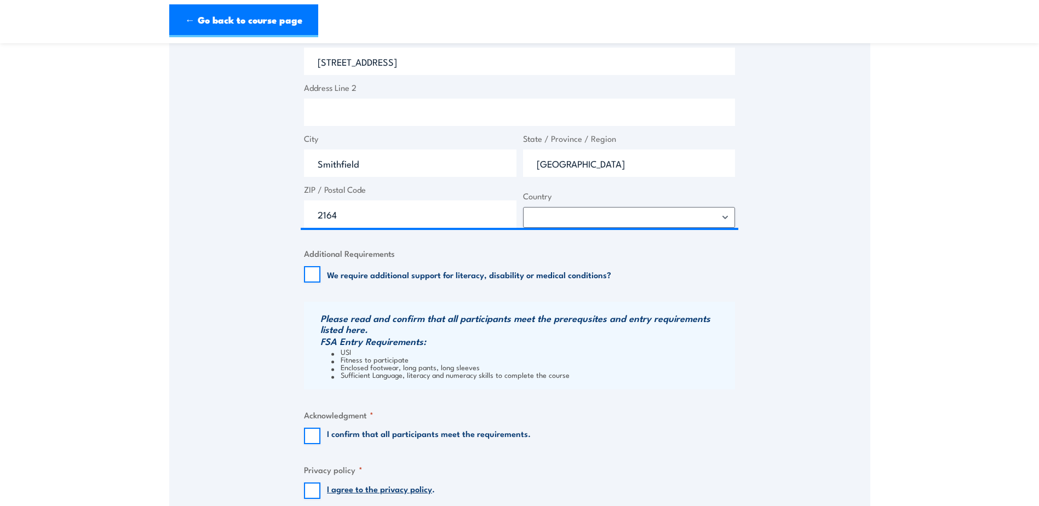
click at [361, 434] on label "I confirm that all participants meet the requirements." at bounding box center [429, 436] width 204 height 16
click at [320, 434] on input "I confirm that all participants meet the requirements." at bounding box center [312, 436] width 16 height 16
checkbox input "true"
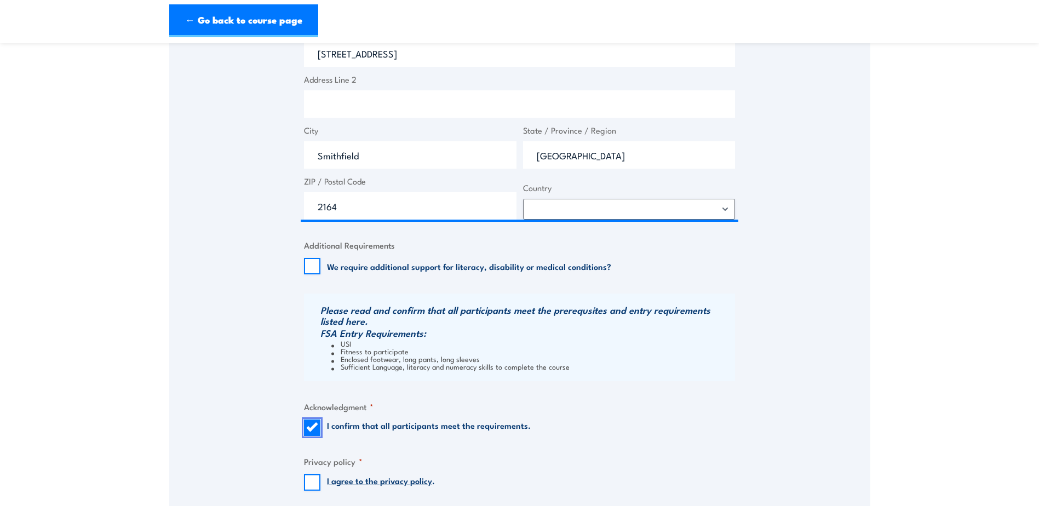
scroll to position [1040, 0]
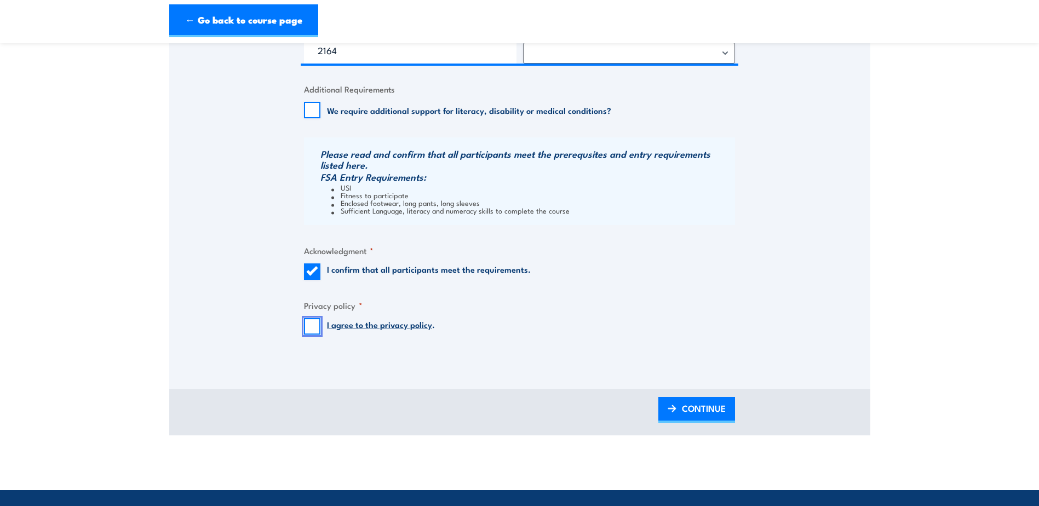
drag, startPoint x: 312, startPoint y: 326, endPoint x: 347, endPoint y: 353, distance: 44.1
click at [312, 325] on input "I agree to the privacy policy ." at bounding box center [312, 326] width 16 height 16
checkbox input "true"
click at [701, 411] on span "CONTINUE" at bounding box center [704, 408] width 44 height 29
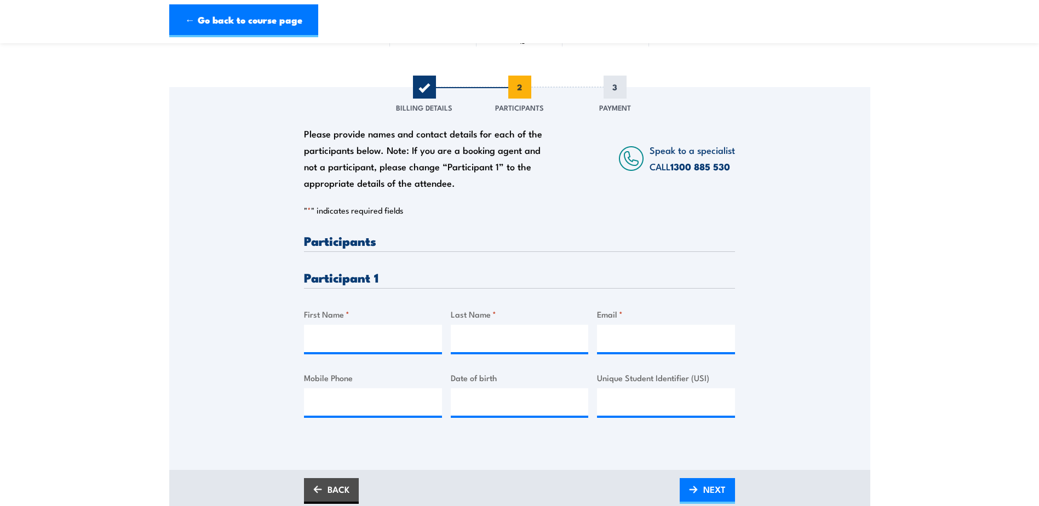
scroll to position [110, 0]
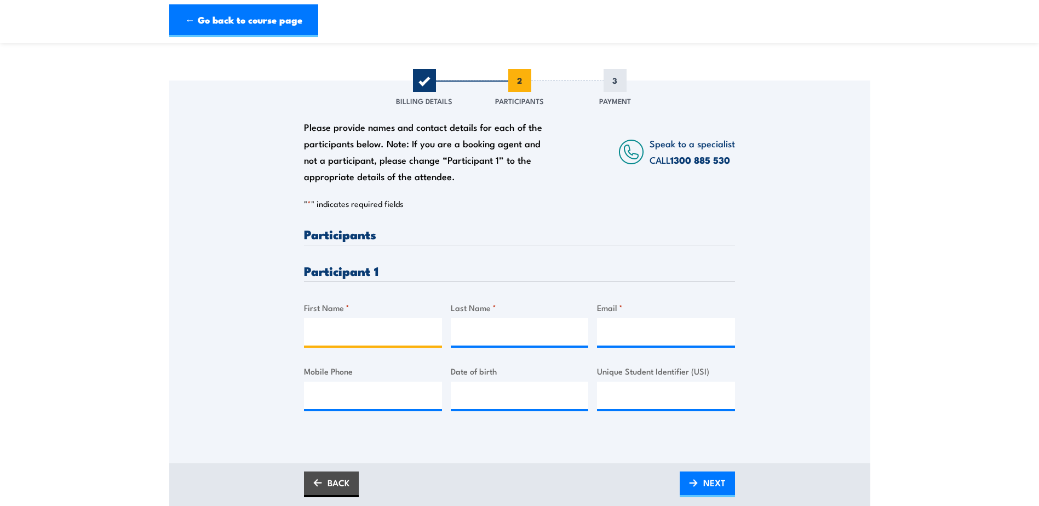
click at [353, 329] on input "First Name *" at bounding box center [373, 331] width 138 height 27
type input "David"
click at [540, 324] on input "Last Name *" at bounding box center [520, 331] width 138 height 27
paste input "Hazelton"
type input "Hazelton"
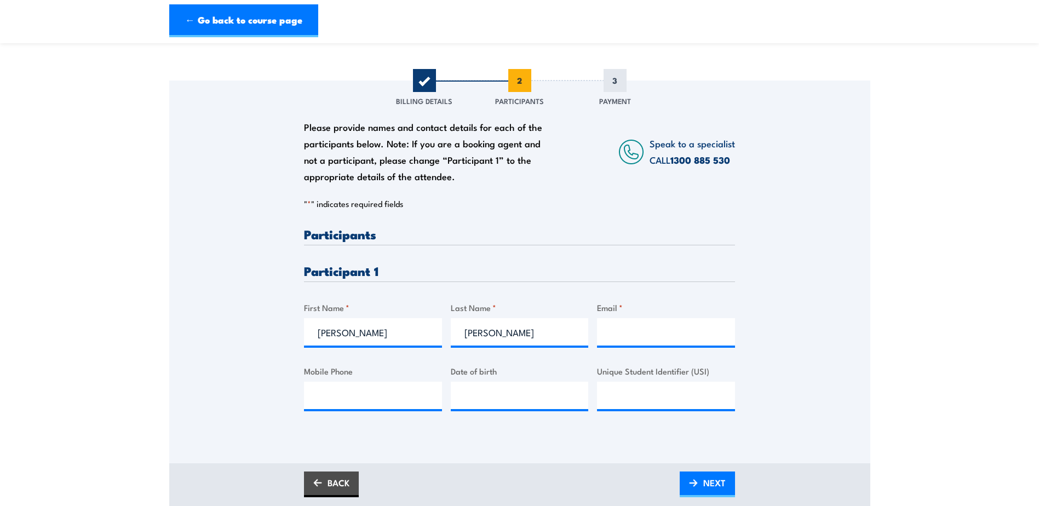
click at [593, 322] on div "Please provide names and contact details for each of the participants below. No…" at bounding box center [519, 328] width 431 height 200
click at [629, 328] on input "Email *" at bounding box center [666, 331] width 138 height 27
paste input "dhazelton@vinidex.com.au"
type input "dhazelton@vinidex.com.au"
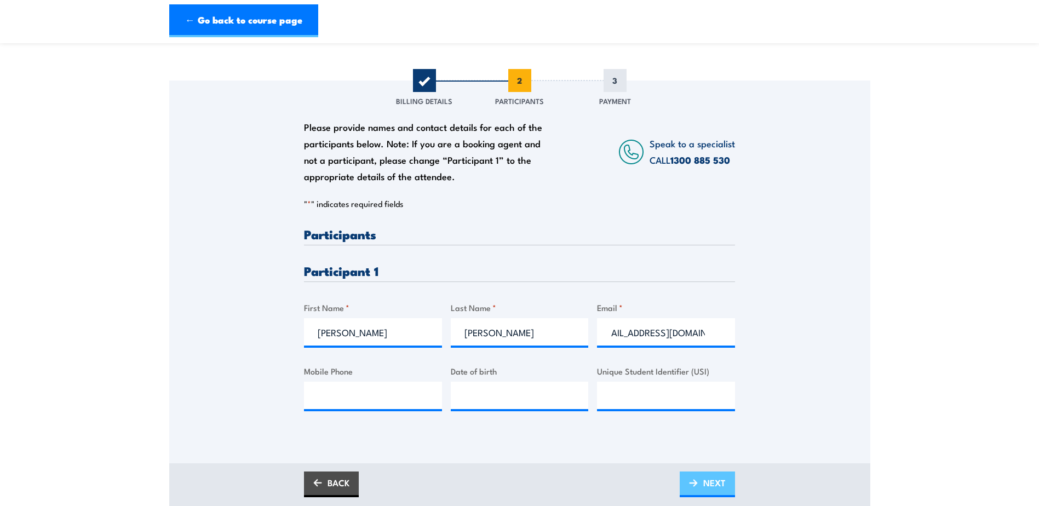
scroll to position [0, 0]
click at [729, 487] on link "NEXT" at bounding box center [706, 484] width 55 height 26
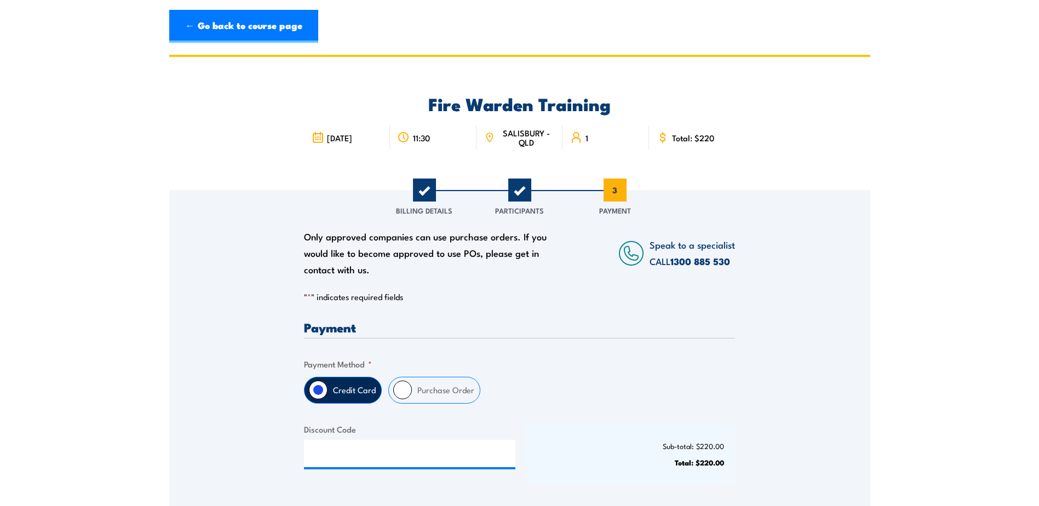
click at [425, 374] on fieldset "Payment Method * Credit Card Purchase Order" at bounding box center [519, 381] width 431 height 46
click at [418, 394] on label "Purchase Order" at bounding box center [446, 390] width 68 height 26
click at [412, 394] on input "Purchase Order" at bounding box center [402, 390] width 19 height 19
radio input "true"
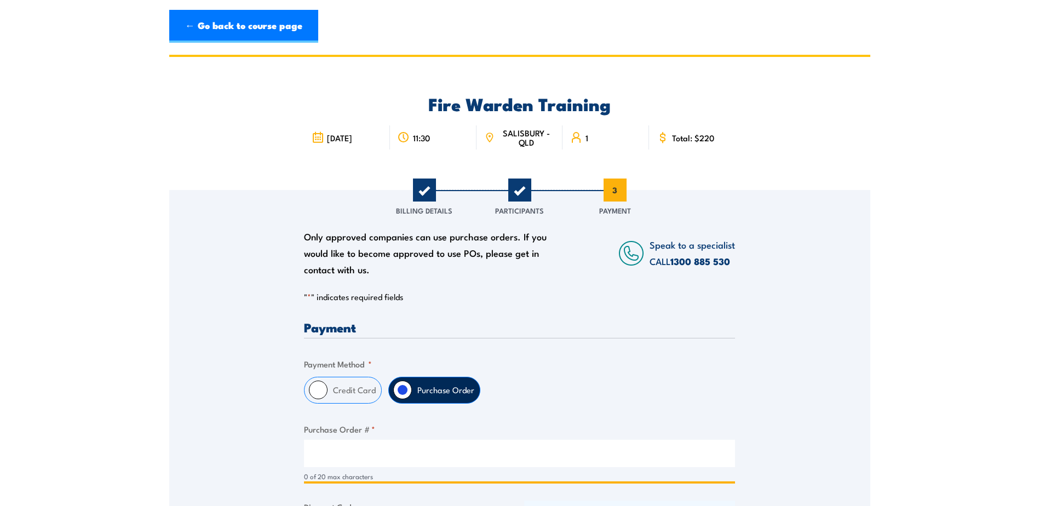
click at [329, 447] on input "Purchase Order # *" at bounding box center [519, 453] width 431 height 27
paste input "4500026724"
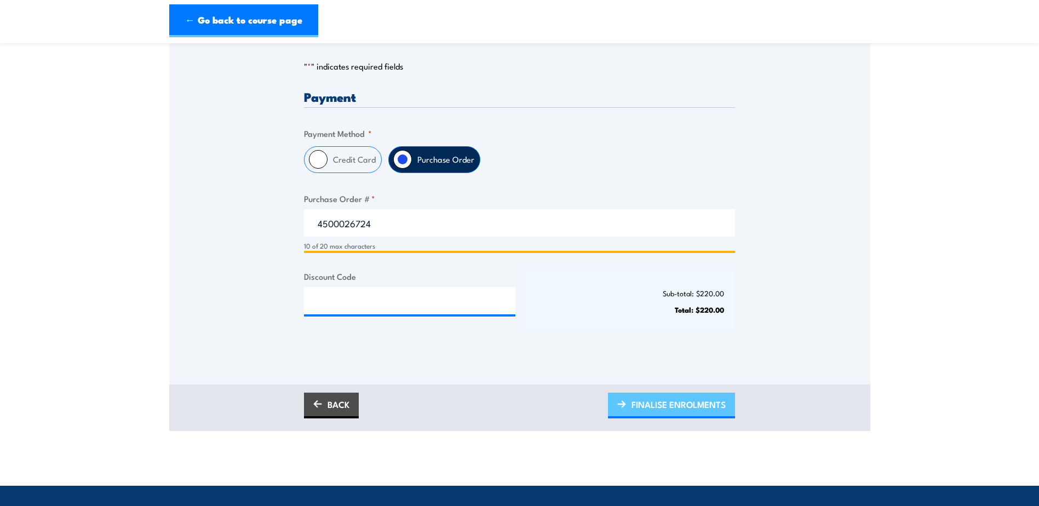
scroll to position [274, 0]
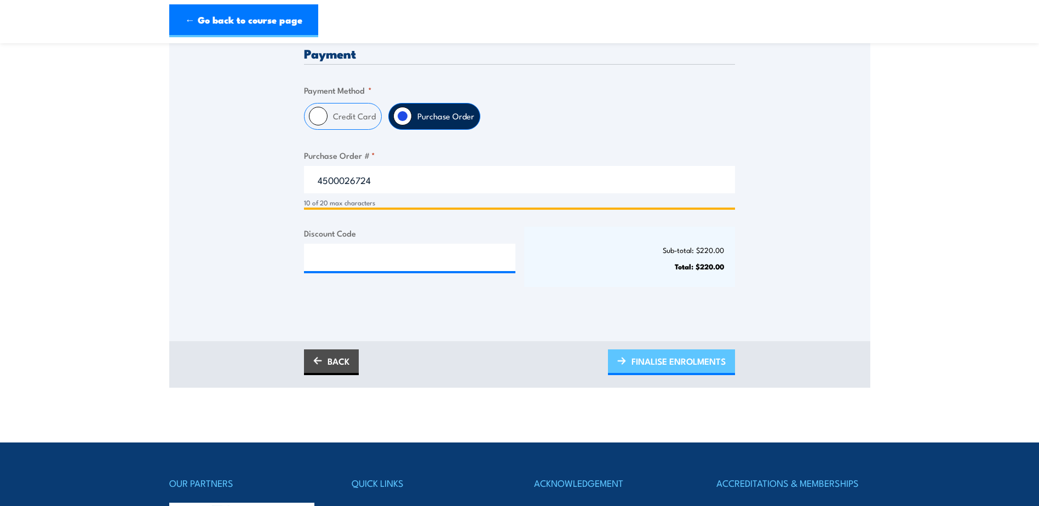
type input "4500026724"
click at [675, 358] on span "FINALISE ENROLMENTS" at bounding box center [678, 361] width 94 height 29
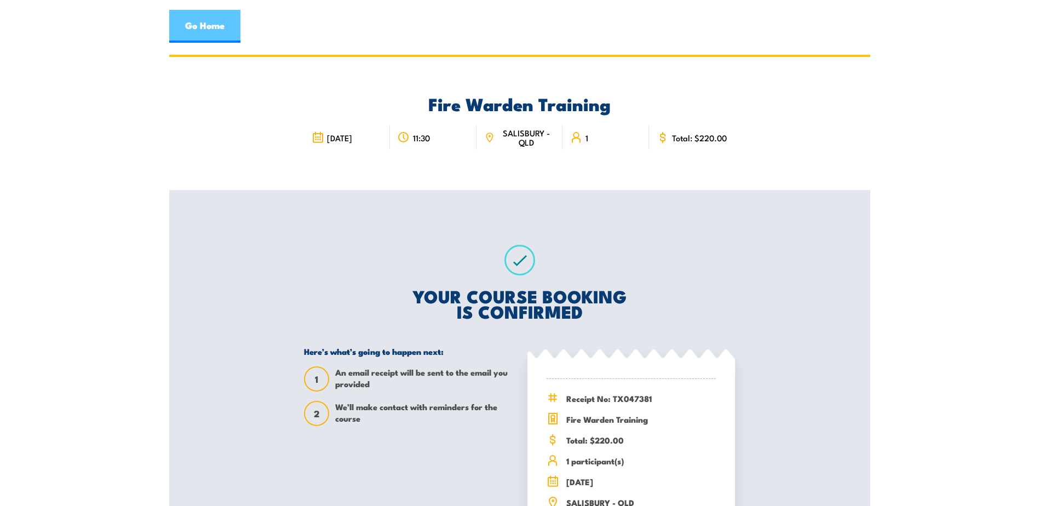
click at [215, 27] on link "Go Home" at bounding box center [204, 26] width 71 height 33
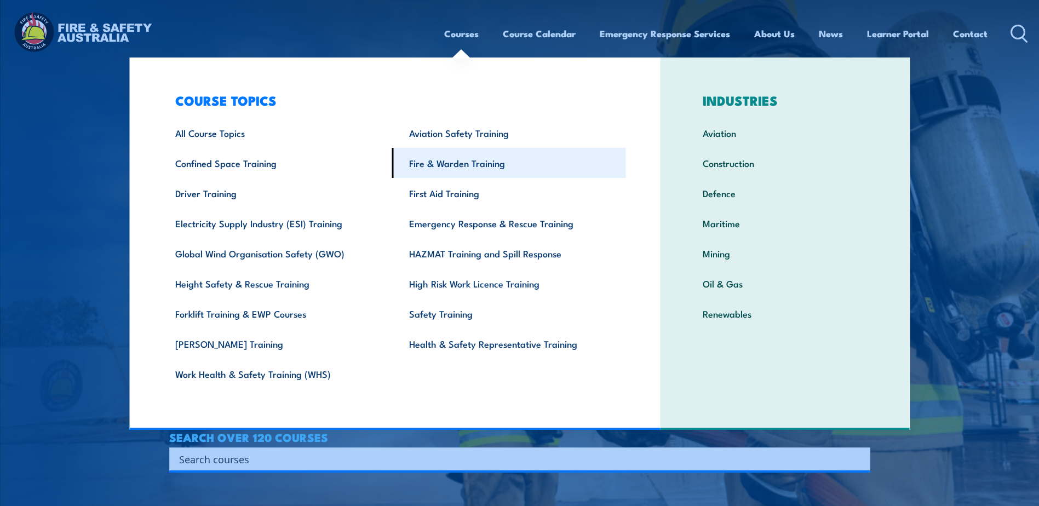
click at [448, 158] on link "Fire & Warden Training" at bounding box center [509, 163] width 234 height 30
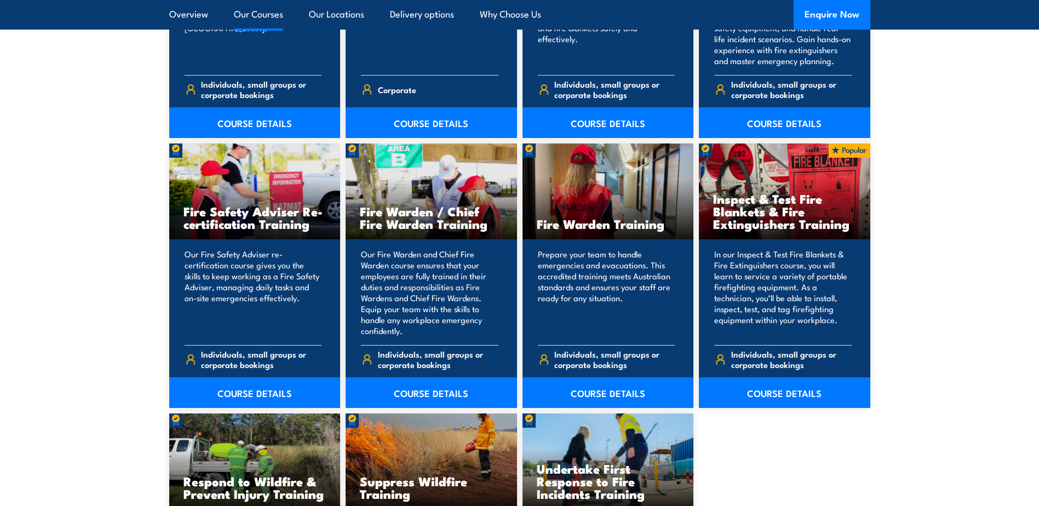
scroll to position [1369, 0]
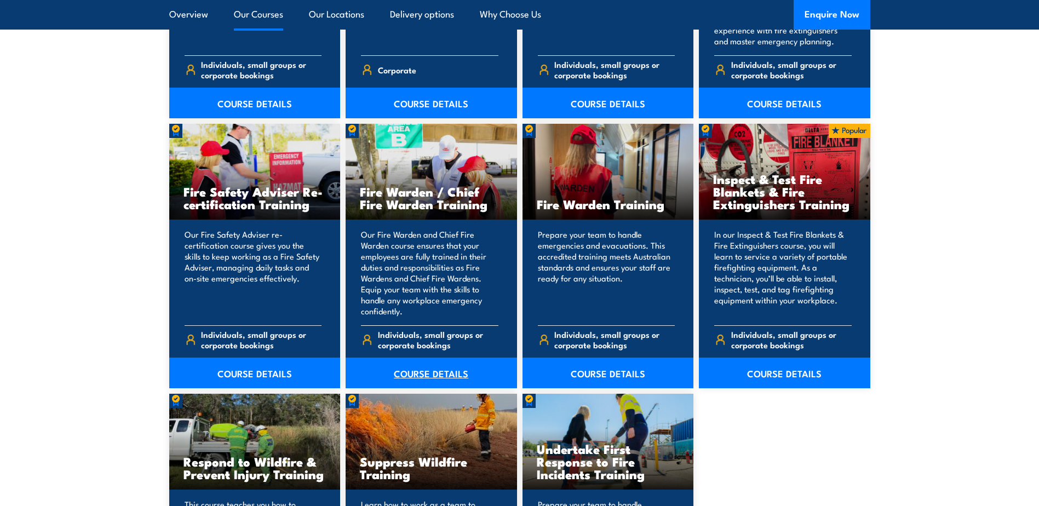
click at [433, 372] on link "COURSE DETAILS" at bounding box center [430, 373] width 171 height 31
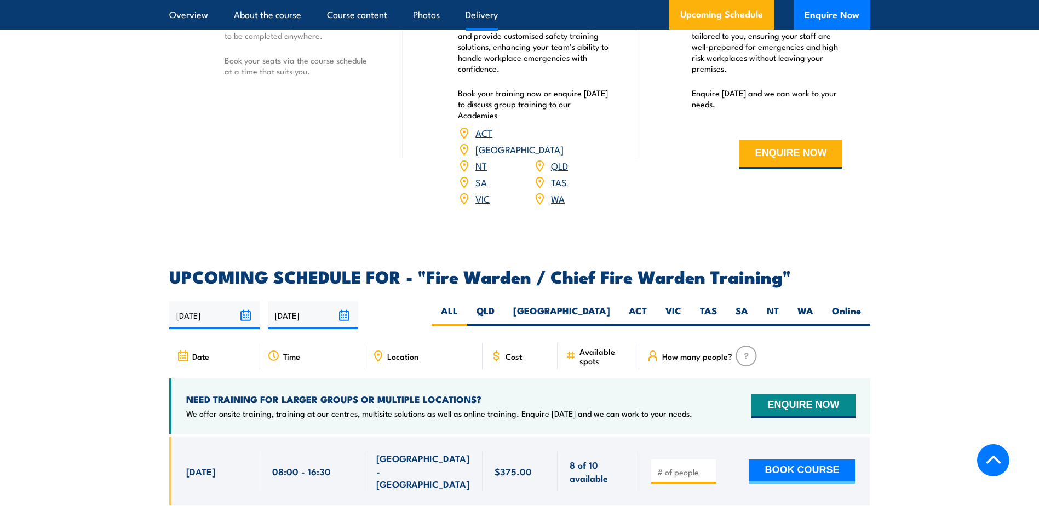
scroll to position [1697, 0]
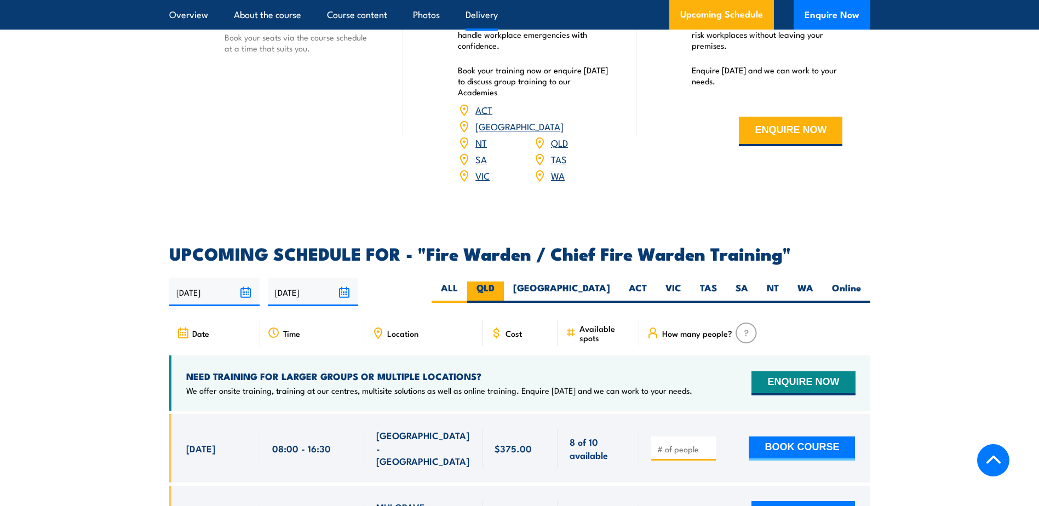
click at [504, 287] on label "QLD" at bounding box center [485, 291] width 37 height 21
click at [502, 287] on input "QLD" at bounding box center [497, 284] width 7 height 7
radio input "true"
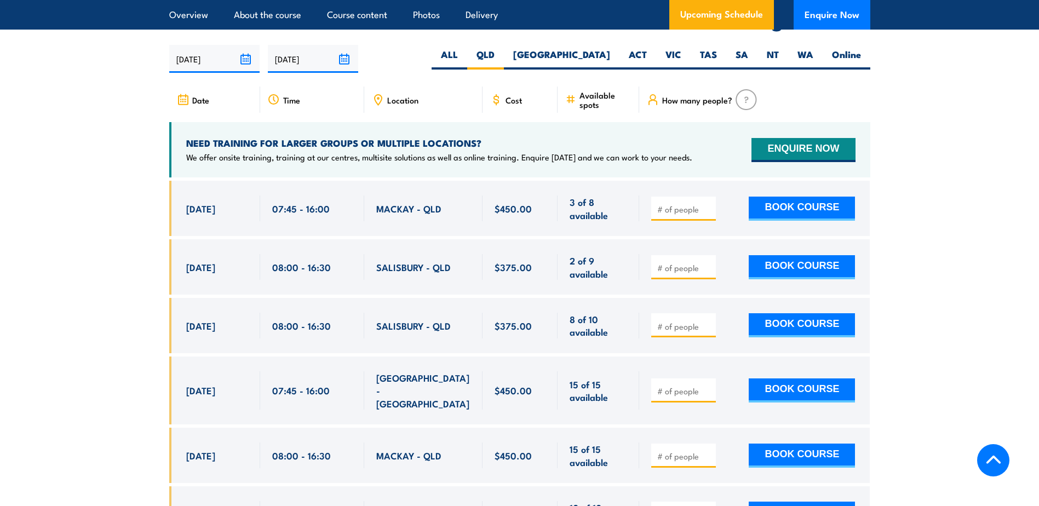
scroll to position [1939, 0]
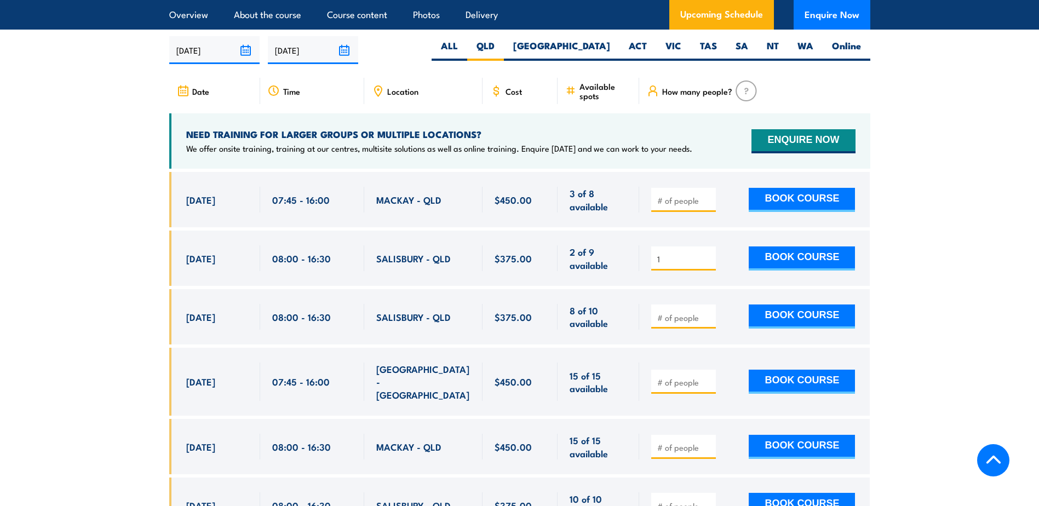
type input "1"
click at [707, 254] on input "1" at bounding box center [684, 258] width 55 height 11
click at [760, 254] on button "BOOK COURSE" at bounding box center [801, 258] width 106 height 24
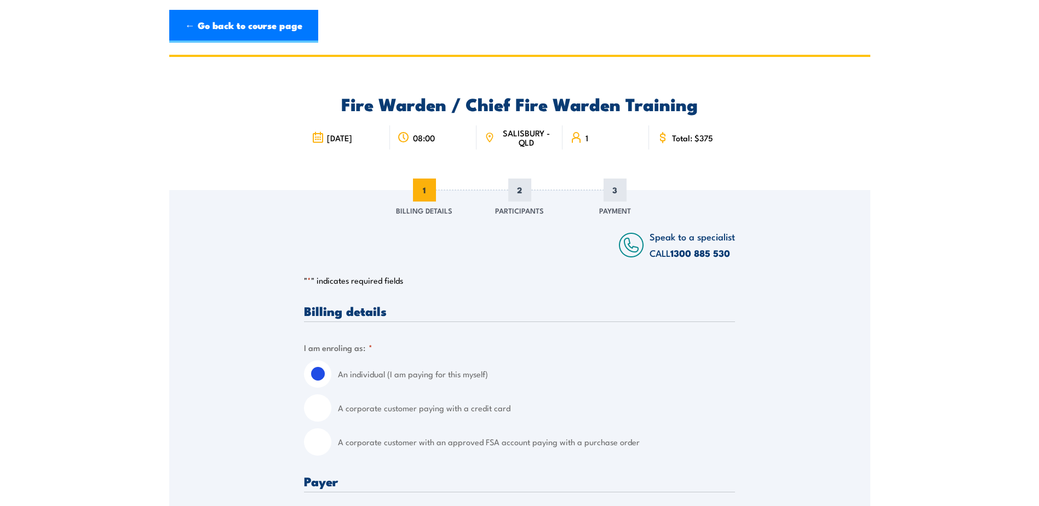
click at [316, 446] on input "A corporate customer with an approved FSA account paying with a purchase order" at bounding box center [317, 441] width 27 height 27
radio input "true"
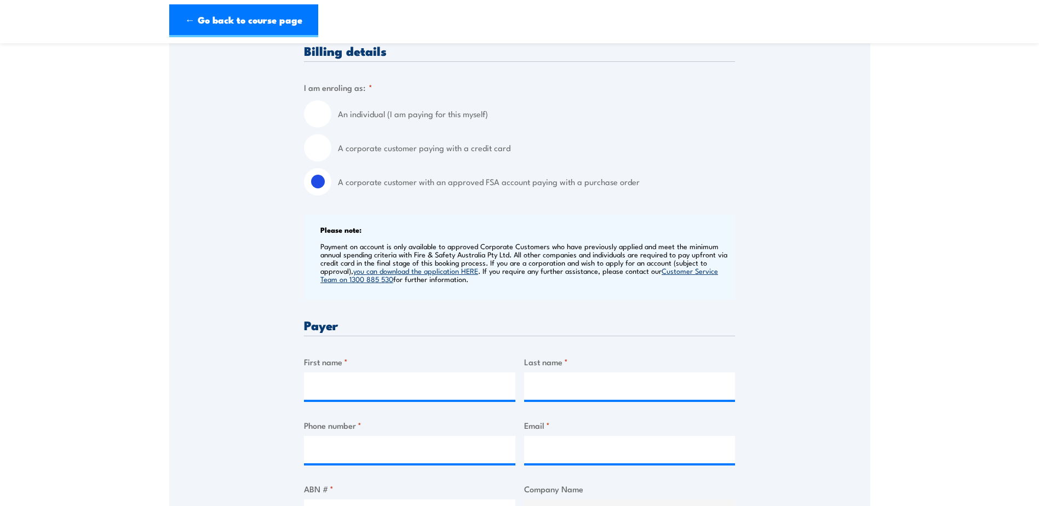
scroll to position [329, 0]
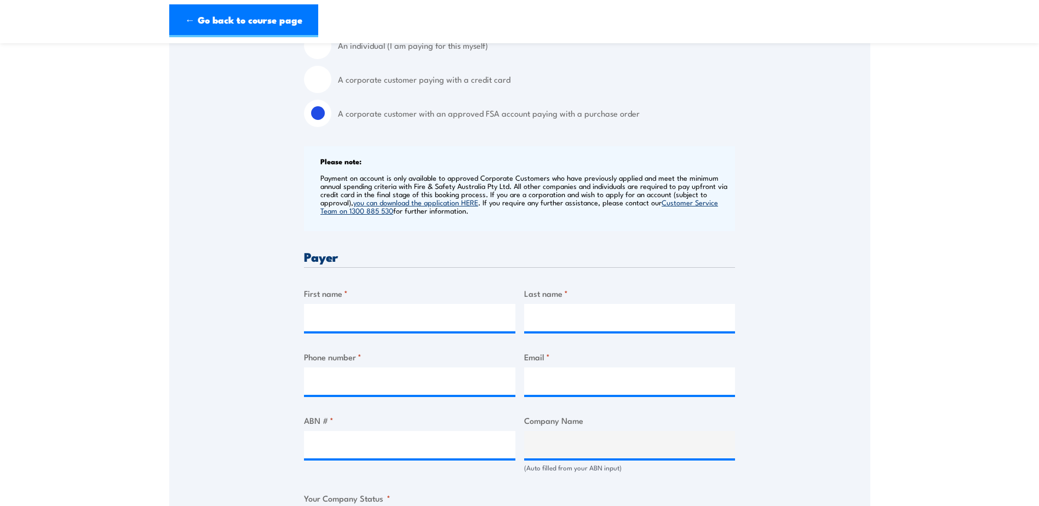
click at [362, 430] on div "ABN # *" at bounding box center [409, 443] width 211 height 59
click at [361, 435] on input "ABN # *" at bounding box center [409, 444] width 211 height 27
paste input "42 000 664 942"
type input "42 000 664 942"
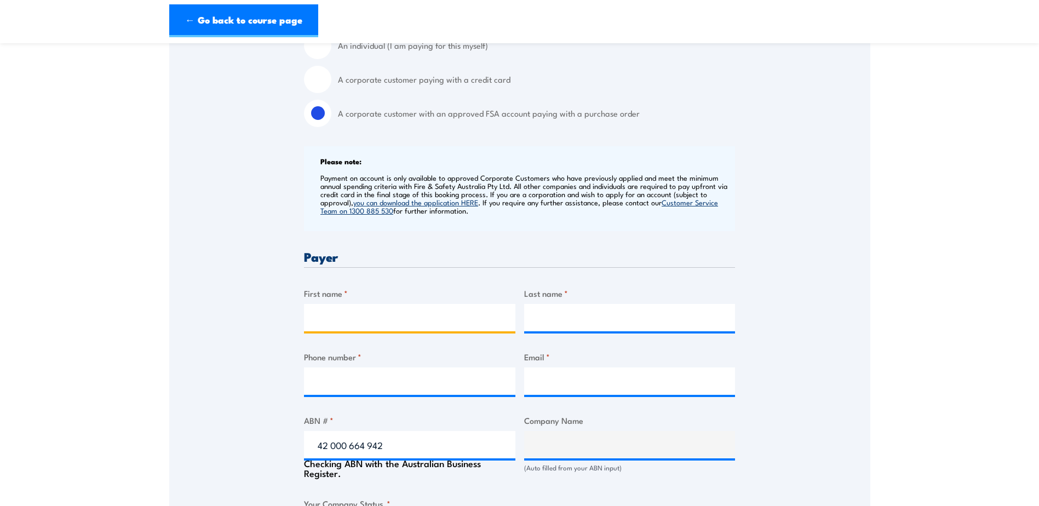
click at [359, 315] on input "First name *" at bounding box center [409, 317] width 211 height 27
type input "VINIDEX PTY LIMITED"
radio input "true"
type input "Amanda"
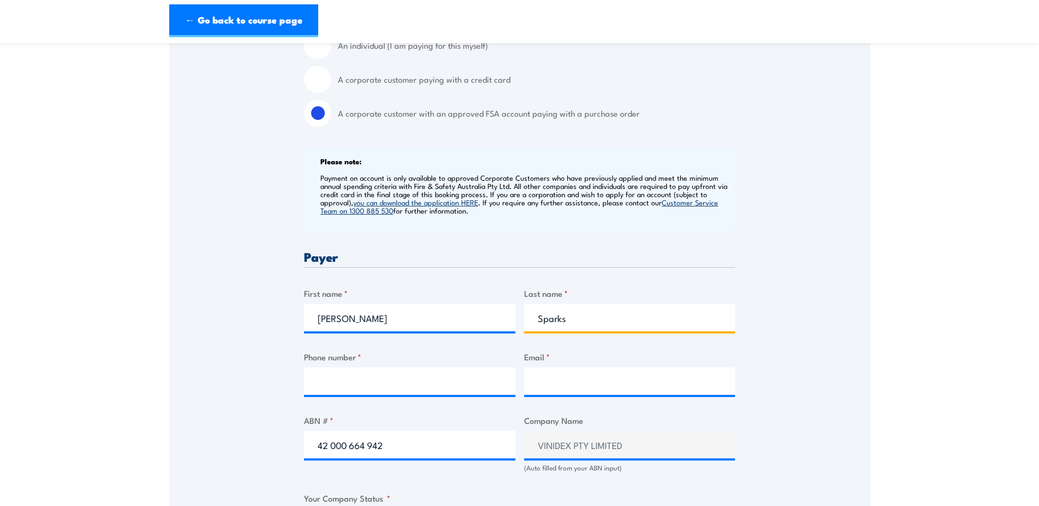
type input "Sparks"
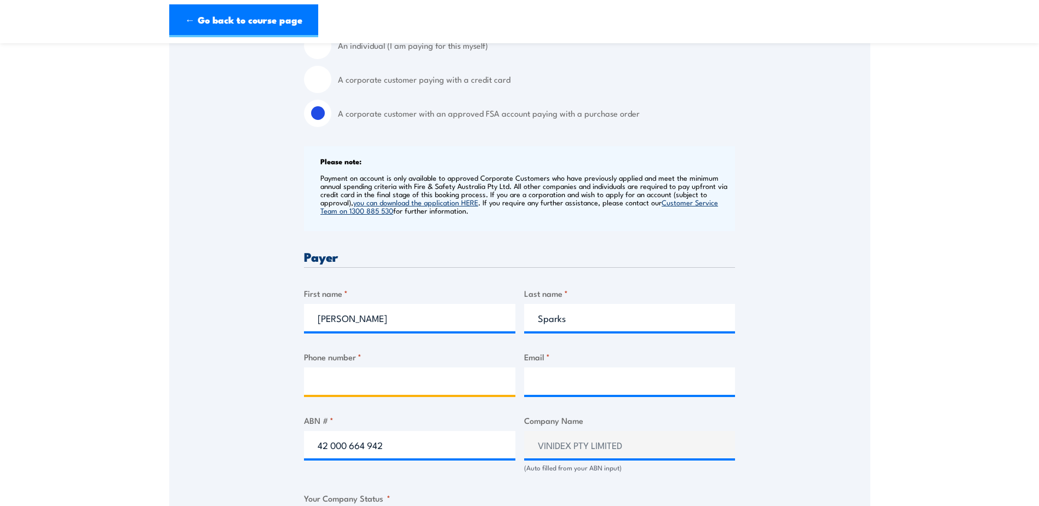
click at [408, 389] on input "Phone number *" at bounding box center [409, 380] width 211 height 27
paste input "0407 483 163"
type input "0407 483 163"
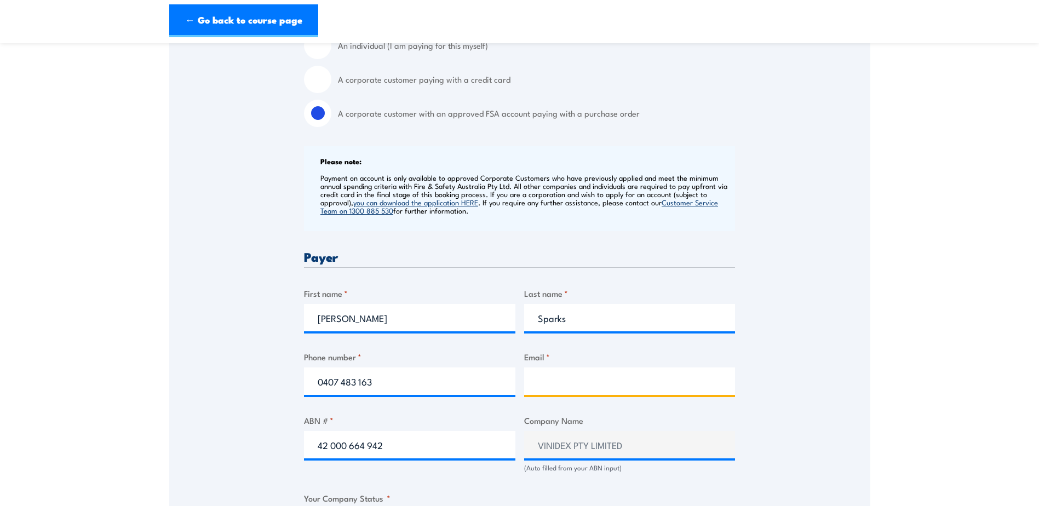
click at [552, 379] on input "Email *" at bounding box center [629, 380] width 211 height 27
paste input "ASparks@Vinidex.com.au"
type input "ASparks@Vinidex.com.au"
click at [284, 334] on div "Speak to a specialist CALL 1300 885 530 CALL 1300 885 530 " * " indicates requi…" at bounding box center [519, 490] width 701 height 1258
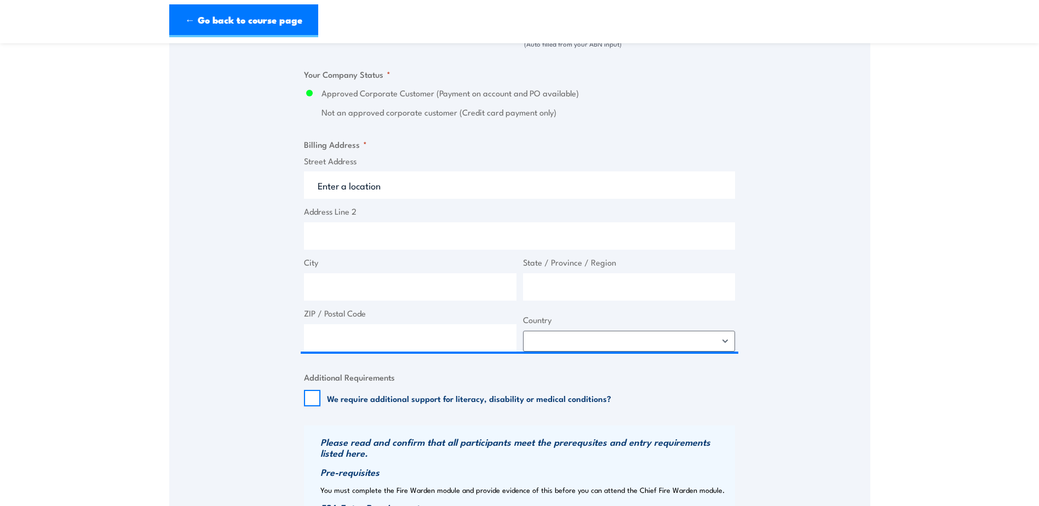
scroll to position [767, 0]
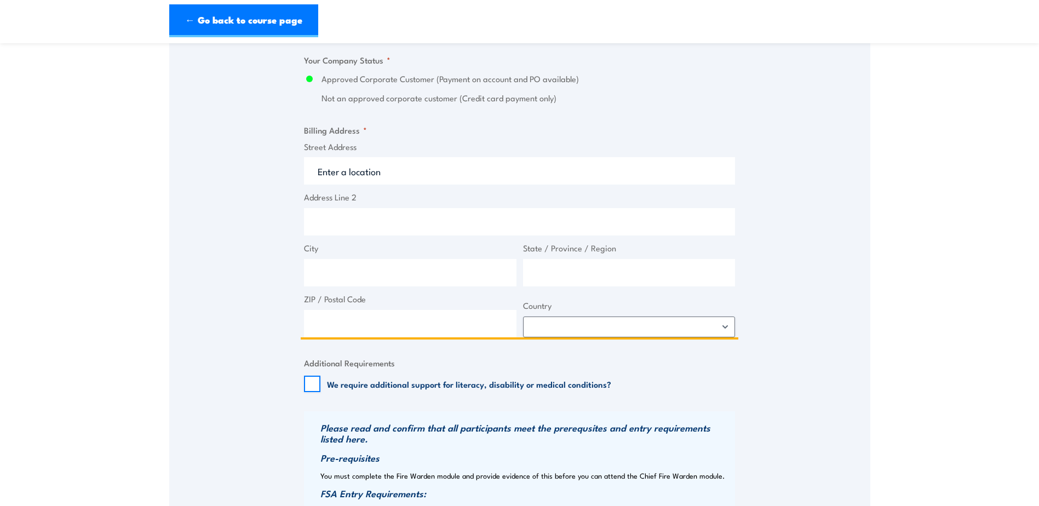
click at [347, 179] on input "Street Address" at bounding box center [519, 170] width 431 height 27
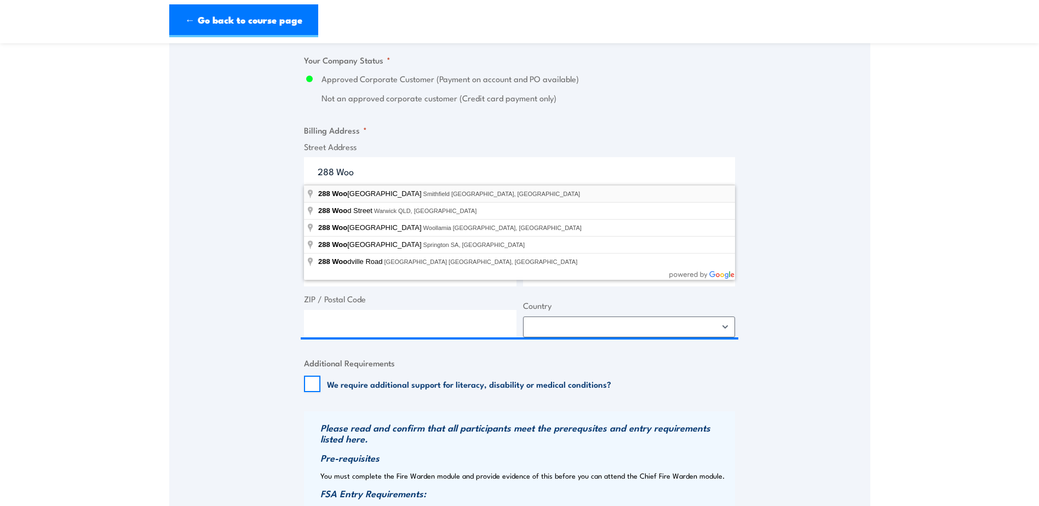
type input "288 Woodpark Road, Smithfield NSW, Australia"
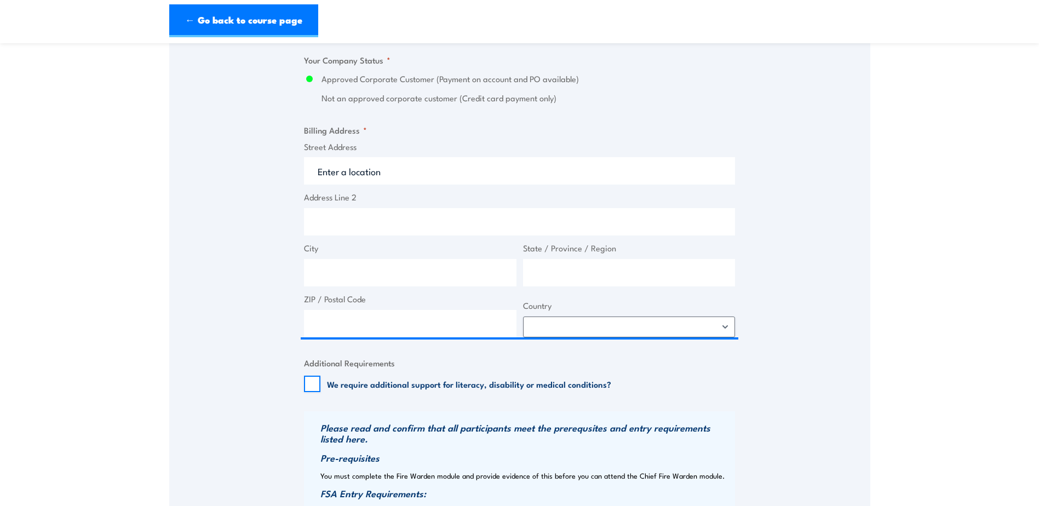
type input "288 Woodpark Rd"
type input "Smithfield"
type input "New South Wales"
type input "2164"
select select "Australia"
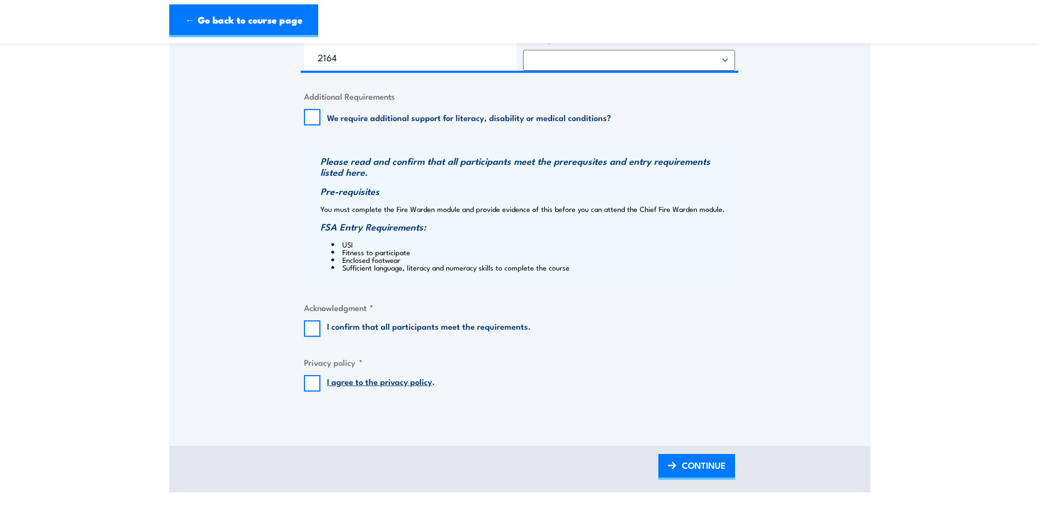
scroll to position [1095, 0]
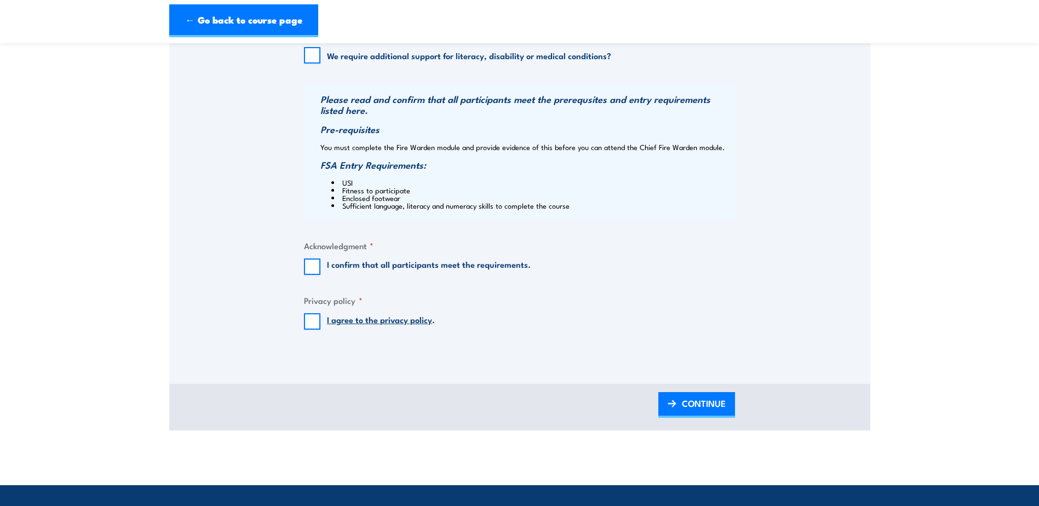
click at [333, 261] on label "I confirm that all participants meet the requirements." at bounding box center [429, 266] width 204 height 16
click at [320, 261] on input "I confirm that all participants meet the requirements." at bounding box center [312, 266] width 16 height 16
checkbox input "true"
click at [319, 320] on input "I agree to the privacy policy ." at bounding box center [312, 321] width 16 height 16
checkbox input "true"
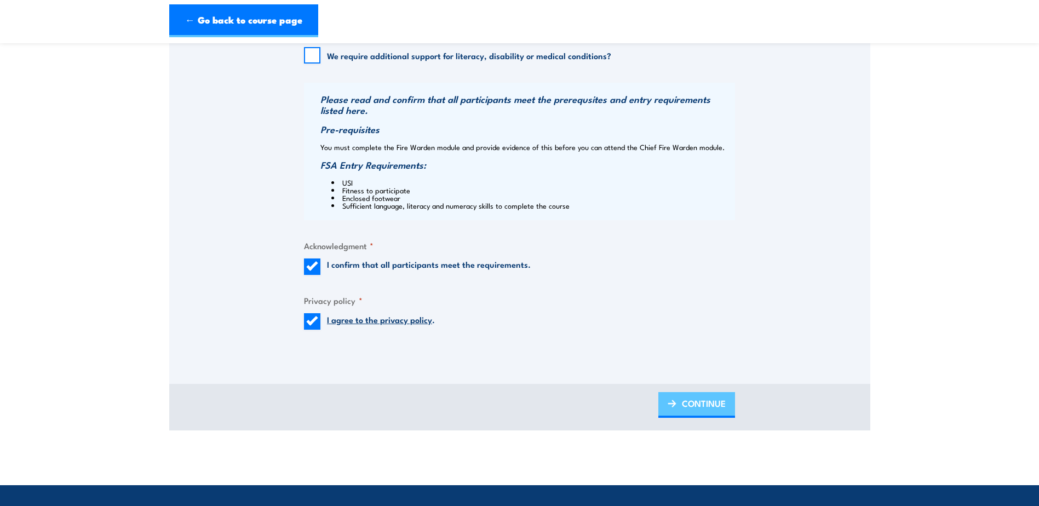
click at [711, 408] on span "CONTINUE" at bounding box center [704, 403] width 44 height 29
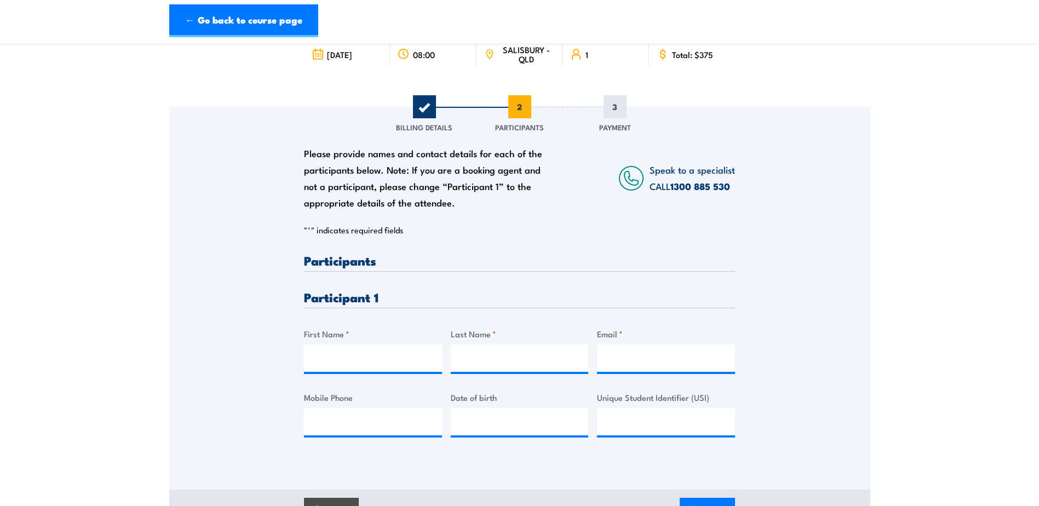
scroll to position [0, 0]
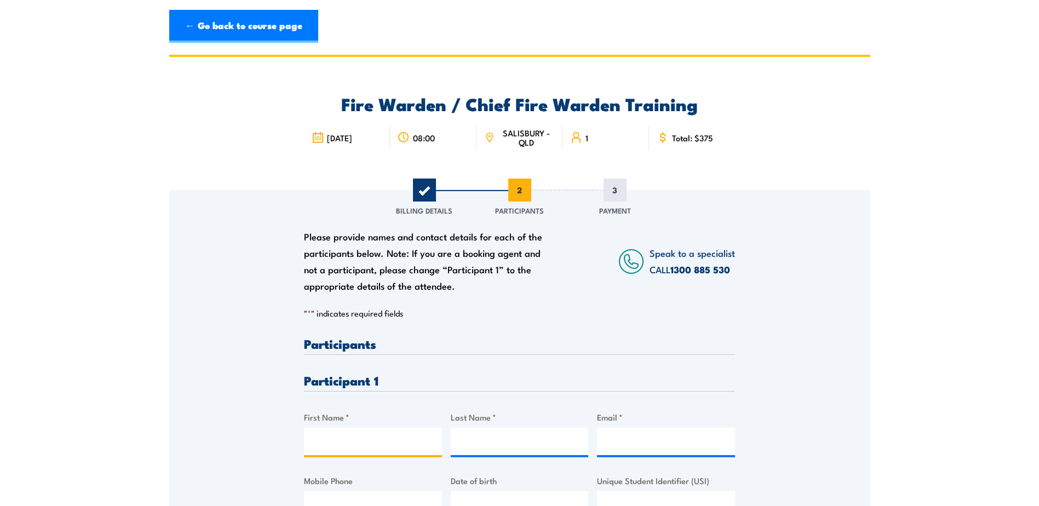
click at [392, 443] on input "First Name *" at bounding box center [373, 441] width 138 height 27
type input "Trent"
click at [455, 436] on input "Last Name *" at bounding box center [520, 441] width 138 height 27
paste input "Townsend"
type input "Townsend"
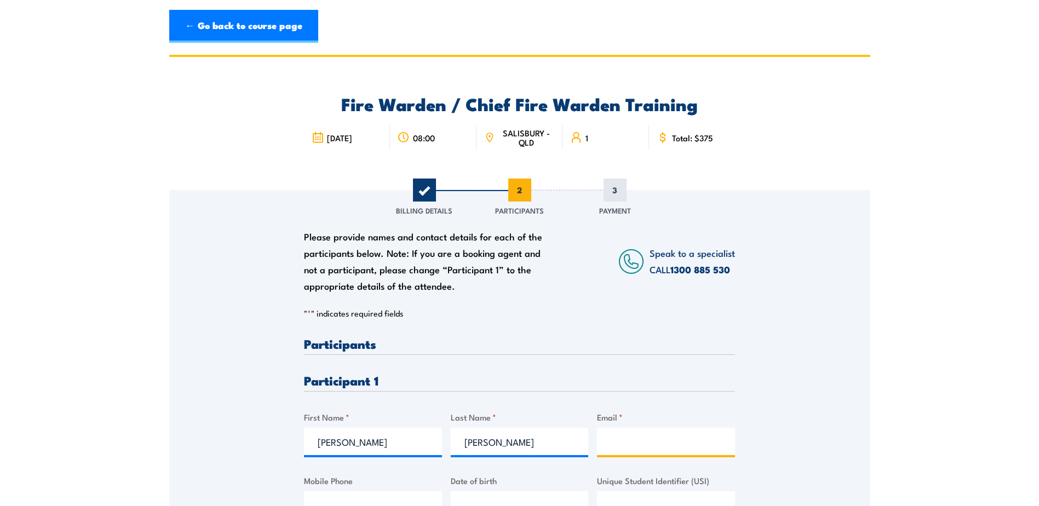
click at [608, 443] on input "Email *" at bounding box center [666, 441] width 138 height 27
paste input "ttownsend@vinidex.com.au"
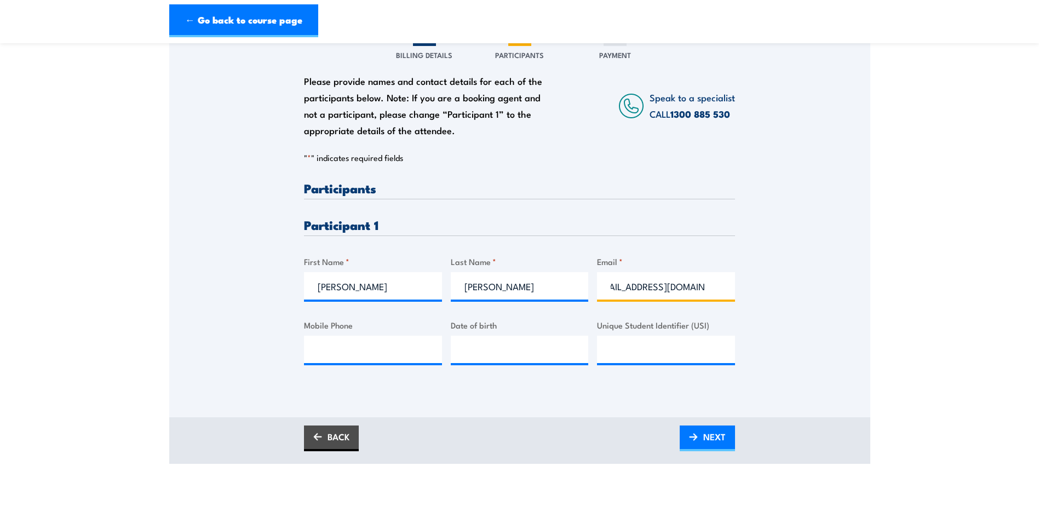
scroll to position [164, 0]
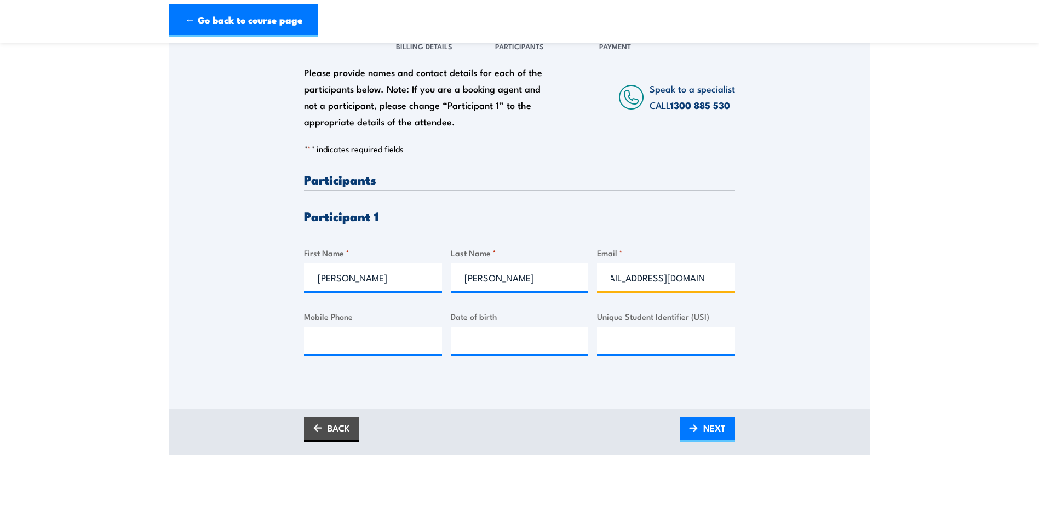
type input "ttownsend@vinidex.com.au"
click at [339, 332] on input "Mobile Phone" at bounding box center [373, 340] width 138 height 27
paste input "0477 355 723"
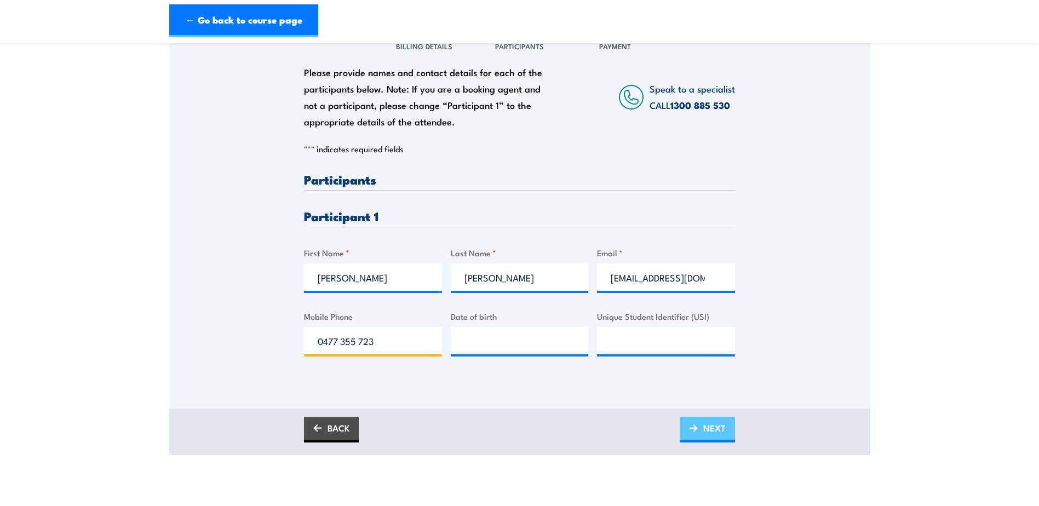
type input "0477 355 723"
click at [695, 430] on img at bounding box center [693, 428] width 9 height 8
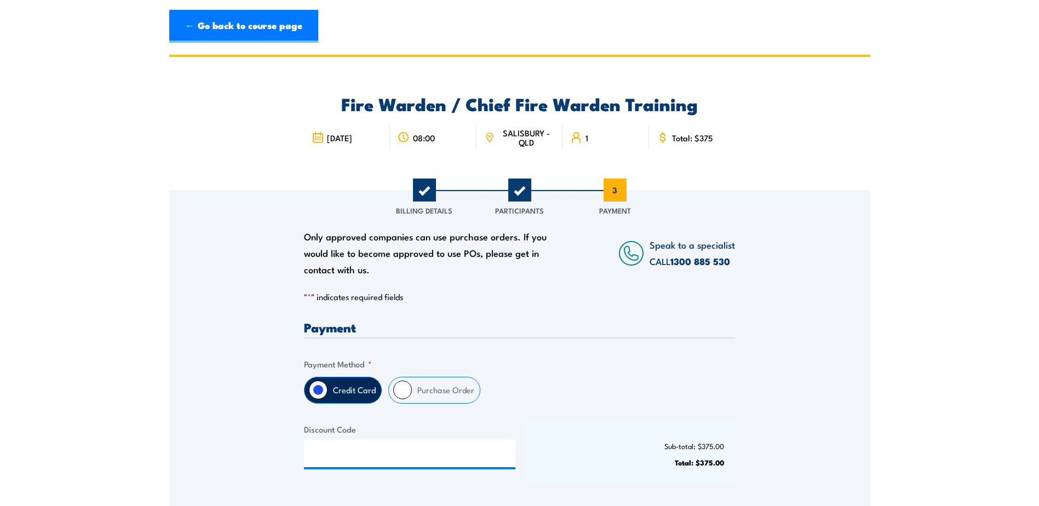
click at [374, 470] on div "Discount Code" at bounding box center [409, 453] width 211 height 60
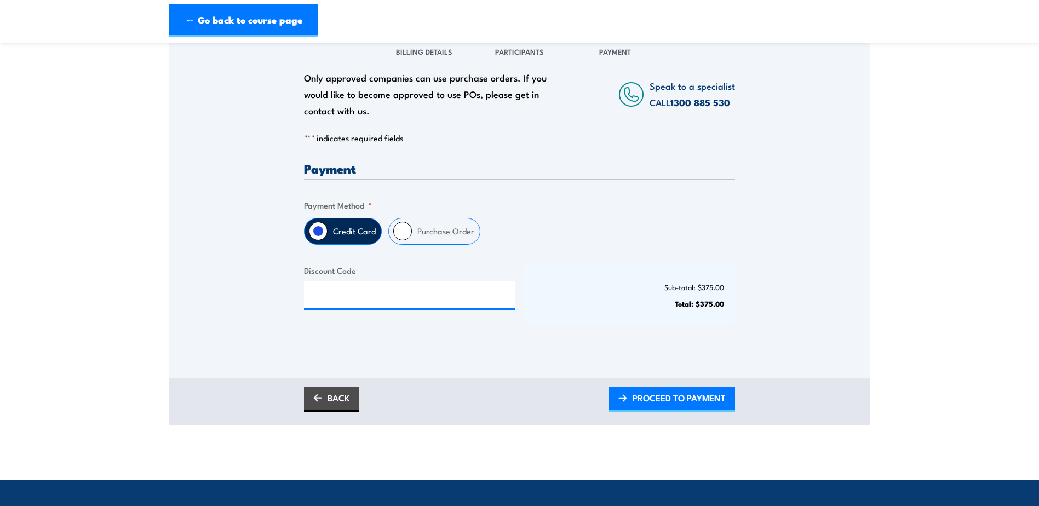
scroll to position [164, 0]
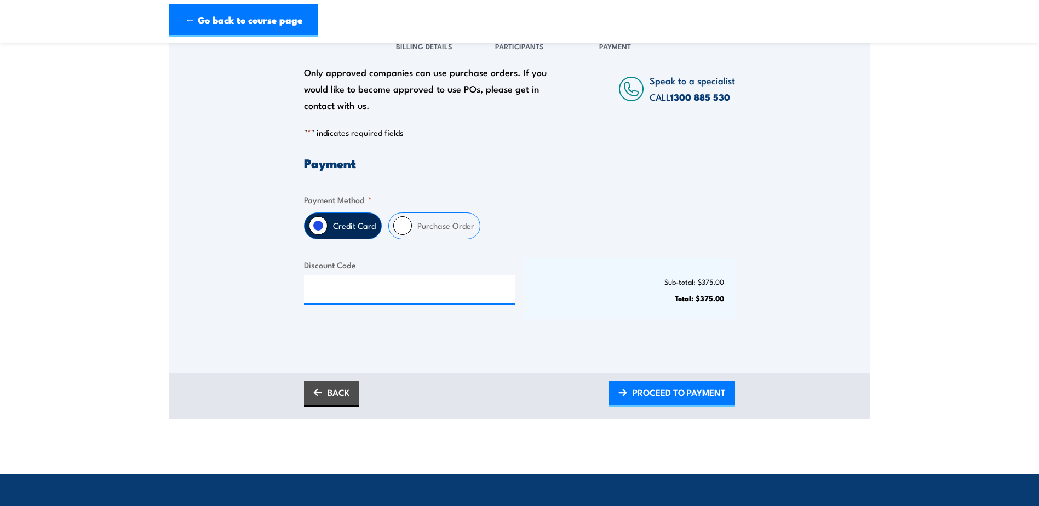
click at [404, 225] on input "Purchase Order" at bounding box center [402, 225] width 19 height 19
radio input "true"
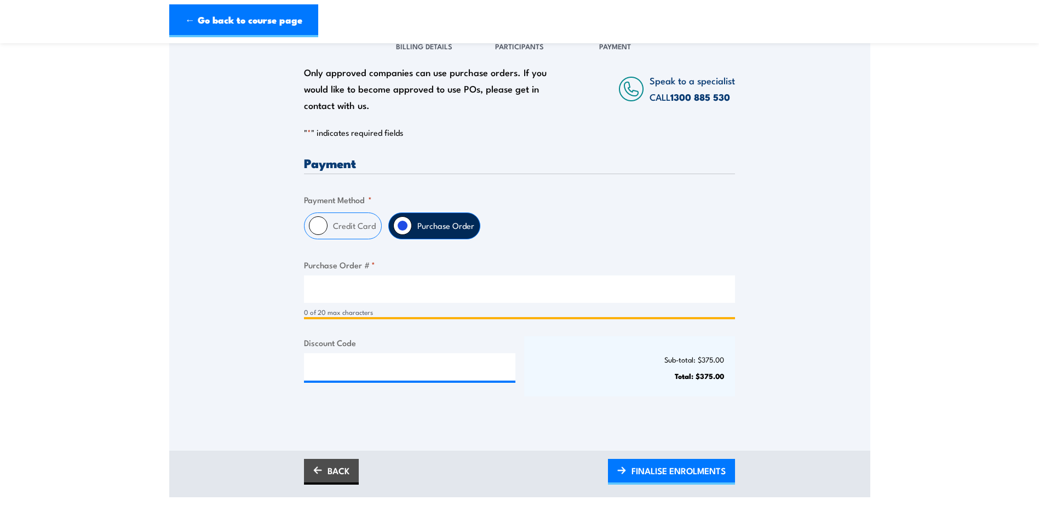
paste input "4500026724"
type input "4500026724"
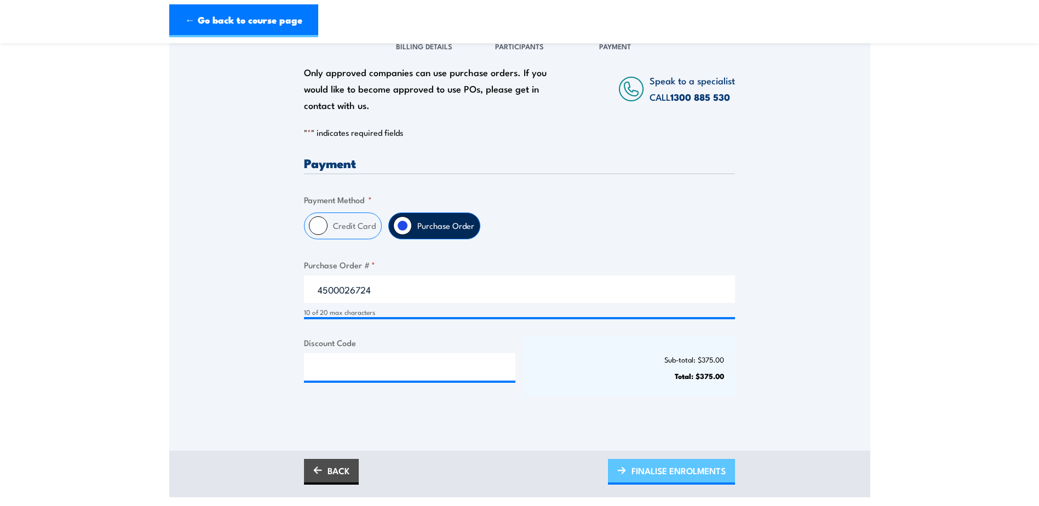
click at [703, 469] on span "FINALISE ENROLMENTS" at bounding box center [678, 470] width 94 height 29
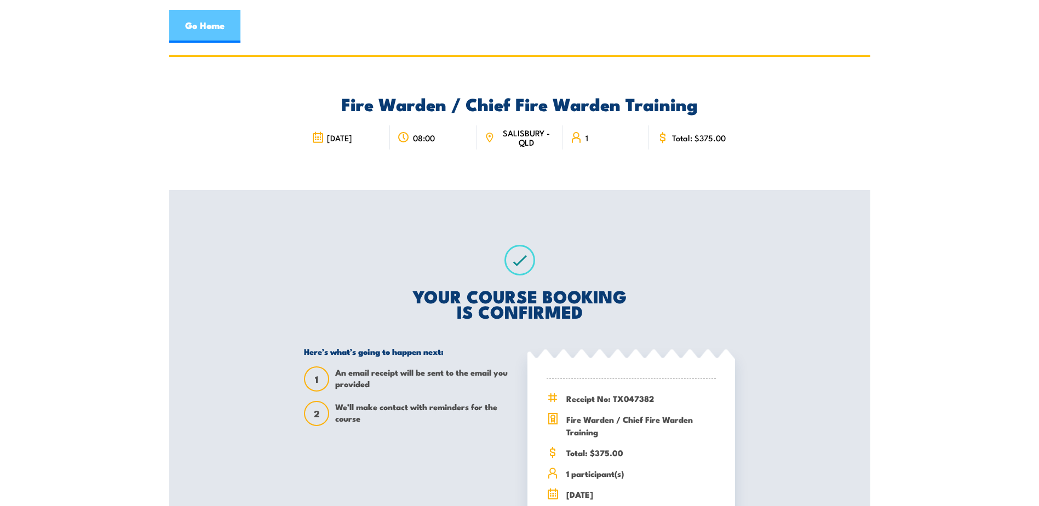
click at [196, 28] on link "Go Home" at bounding box center [204, 26] width 71 height 33
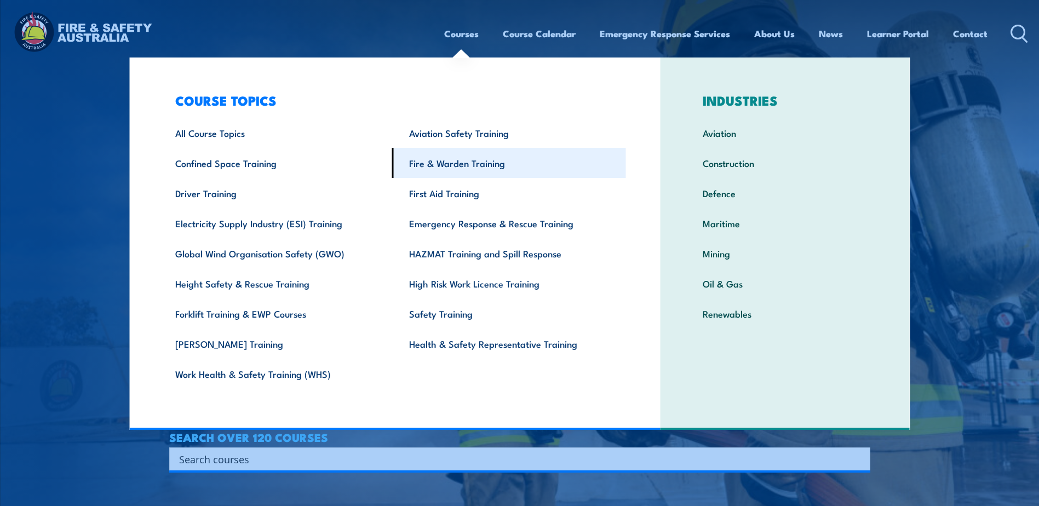
click at [453, 165] on link "Fire & Warden Training" at bounding box center [509, 163] width 234 height 30
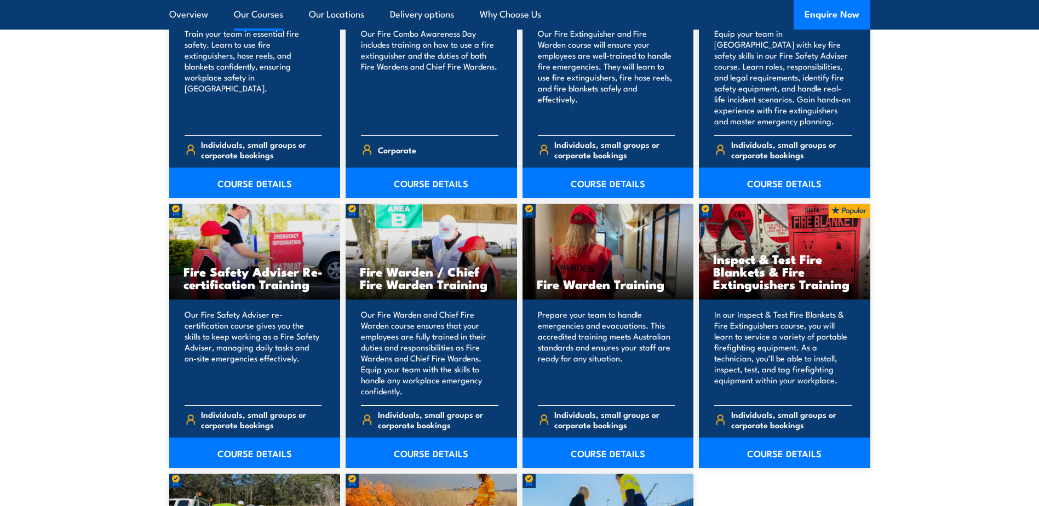
scroll to position [1314, 0]
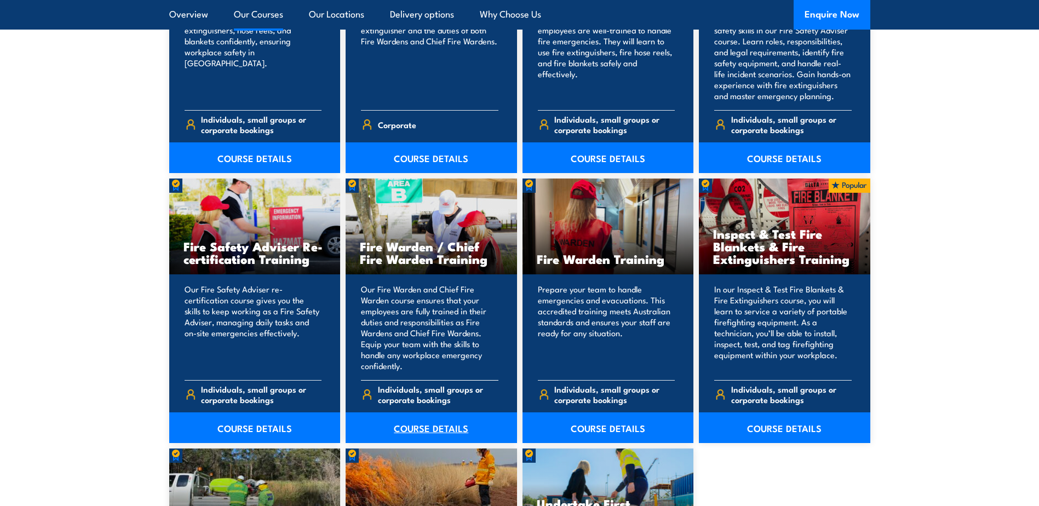
click at [420, 420] on link "COURSE DETAILS" at bounding box center [430, 427] width 171 height 31
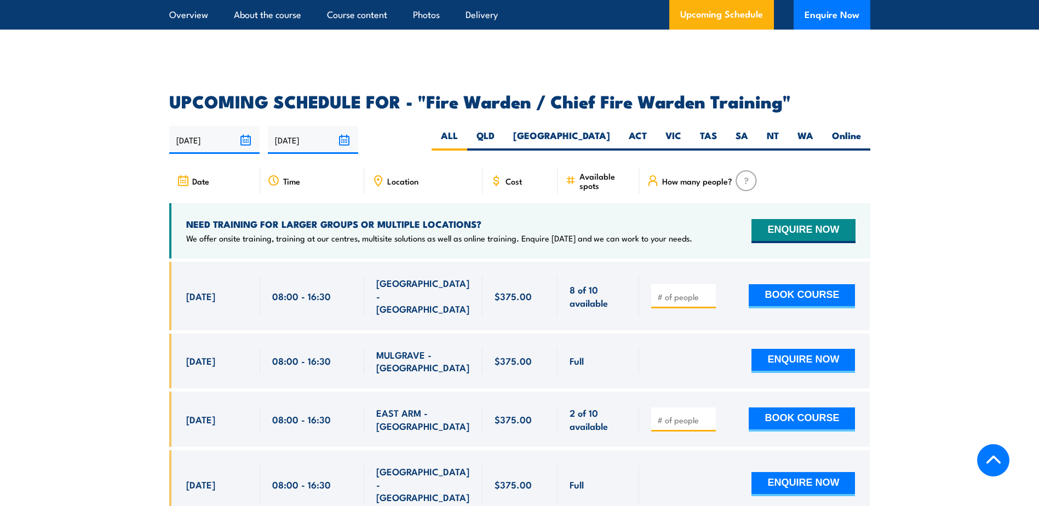
scroll to position [1862, 0]
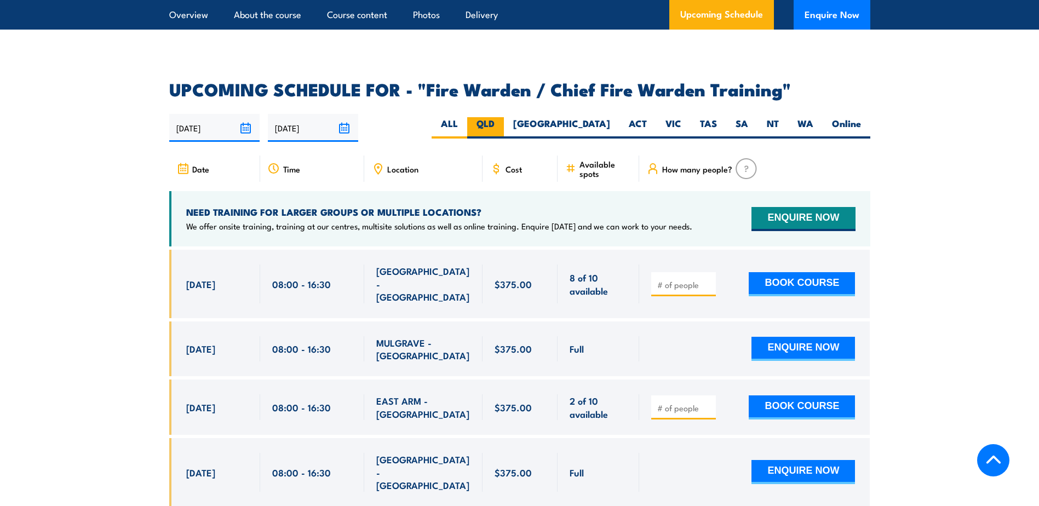
click at [504, 122] on label "QLD" at bounding box center [485, 127] width 37 height 21
click at [502, 122] on input "QLD" at bounding box center [497, 120] width 7 height 7
radio input "true"
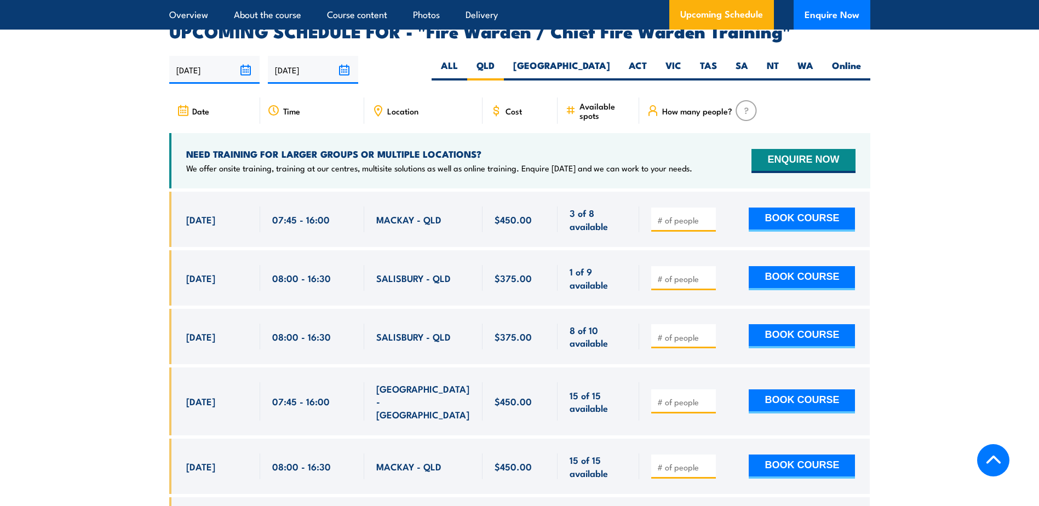
scroll to position [1939, 0]
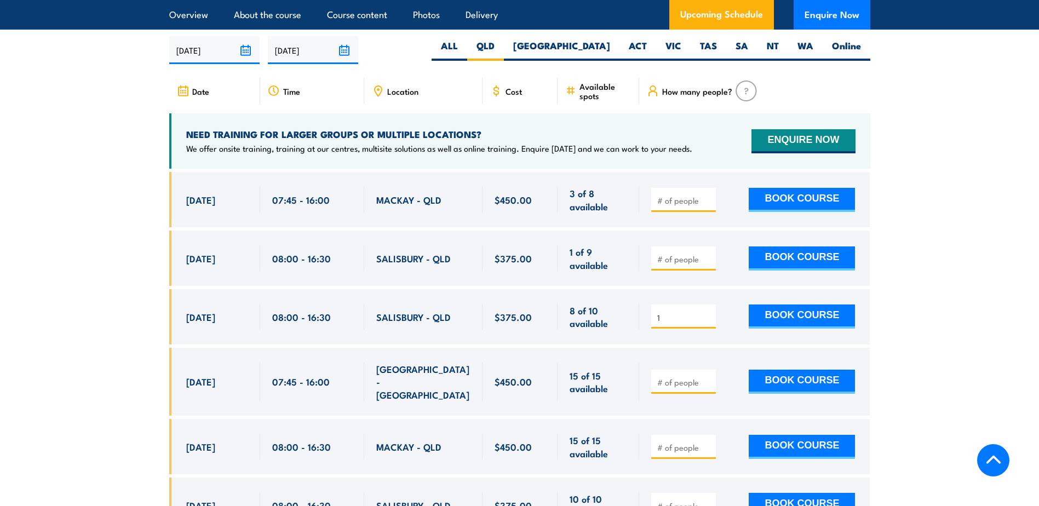
type input "1"
click at [706, 312] on input "1" at bounding box center [684, 317] width 55 height 11
click at [768, 315] on button "BOOK COURSE" at bounding box center [801, 316] width 106 height 24
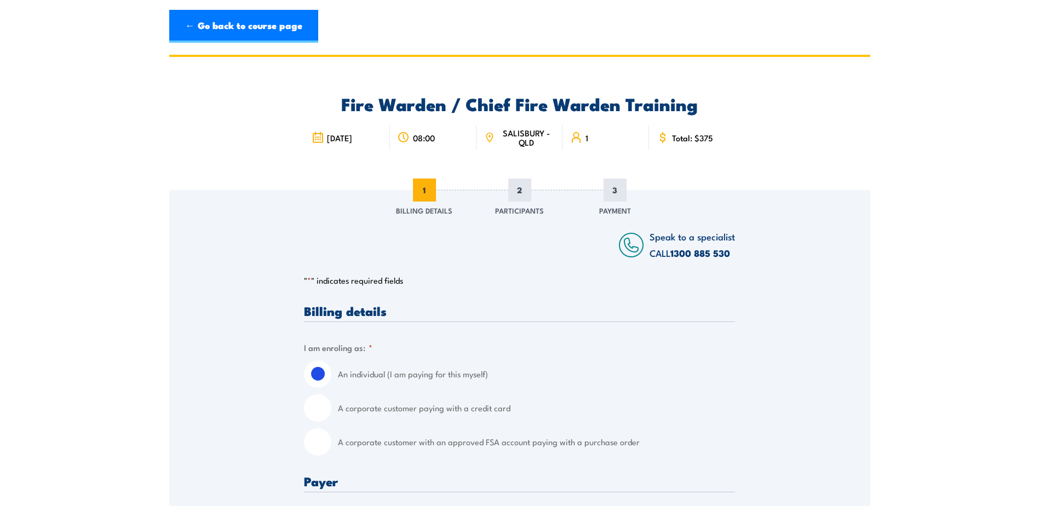
click at [319, 453] on input "A corporate customer with an approved FSA account paying with a purchase order" at bounding box center [317, 441] width 27 height 27
radio input "true"
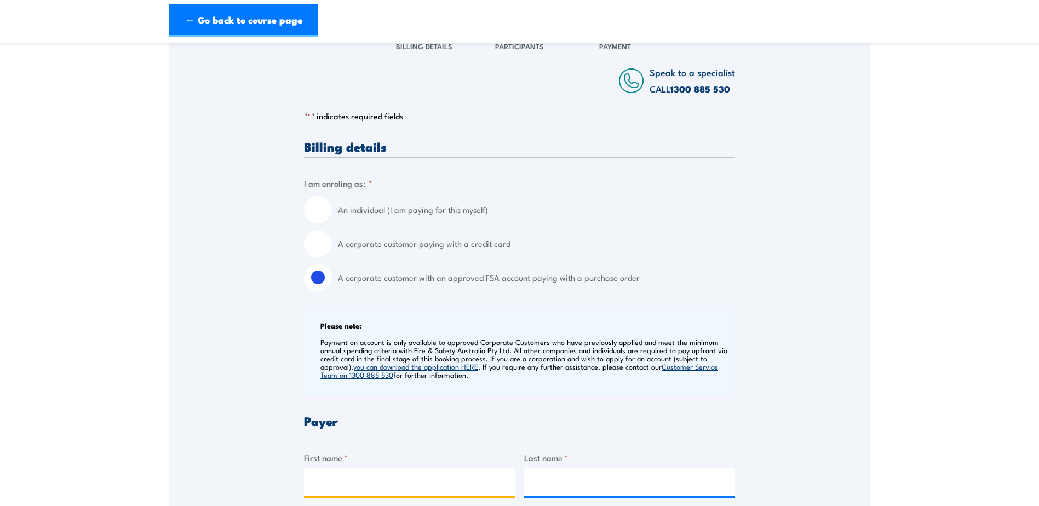
click at [389, 476] on input "First name *" at bounding box center [409, 481] width 211 height 27
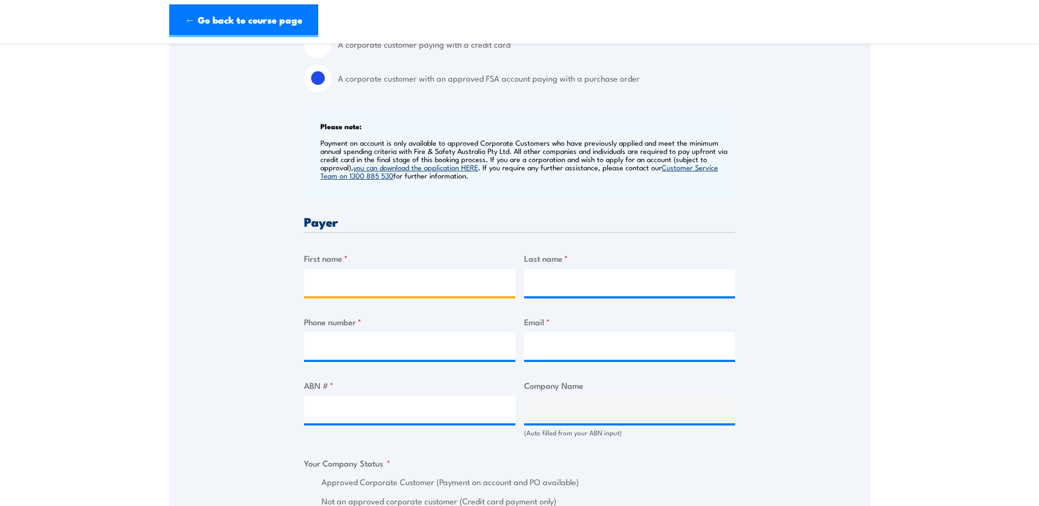
scroll to position [383, 0]
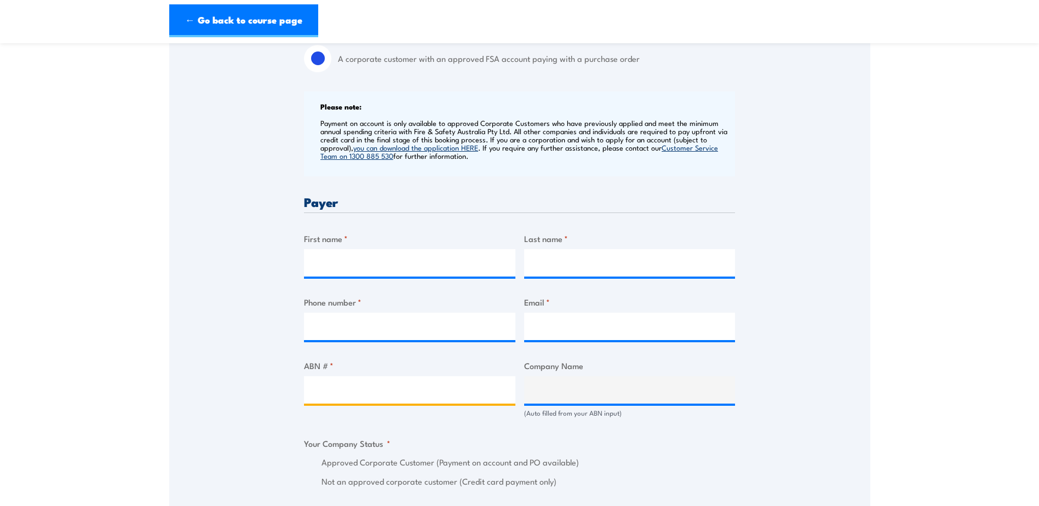
click at [366, 397] on input "ABN # *" at bounding box center [409, 389] width 211 height 27
paste input "42 000 664 942"
type input "42 000 664 942"
type input "VINIDEX PTY LIMITED"
radio input "true"
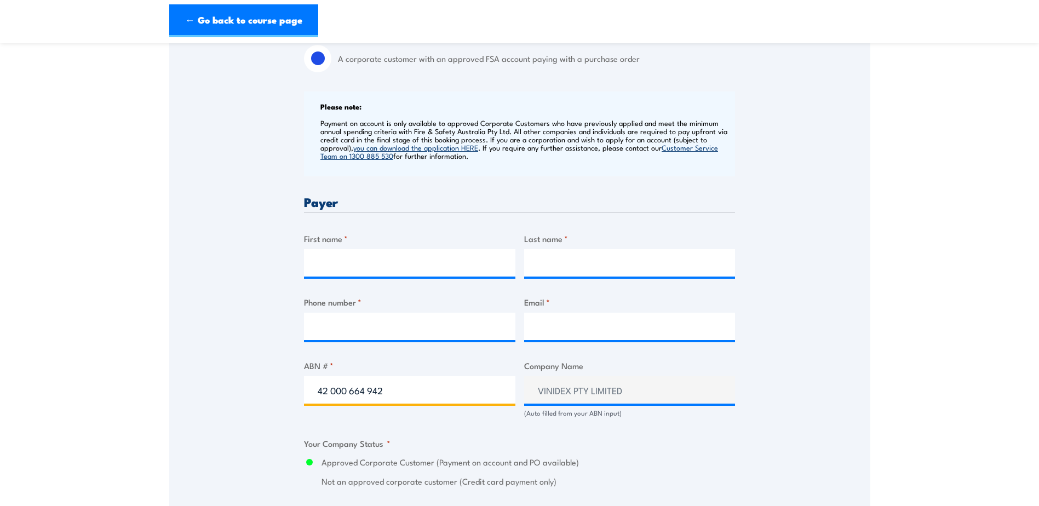
type input "42 000 664 942"
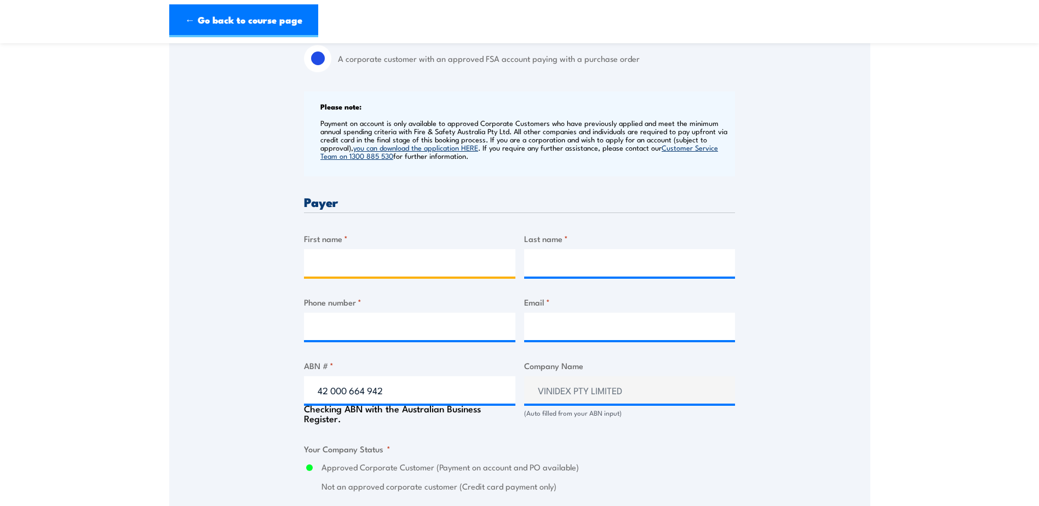
click at [350, 261] on input "First name *" at bounding box center [409, 262] width 211 height 27
type input "Amanda"
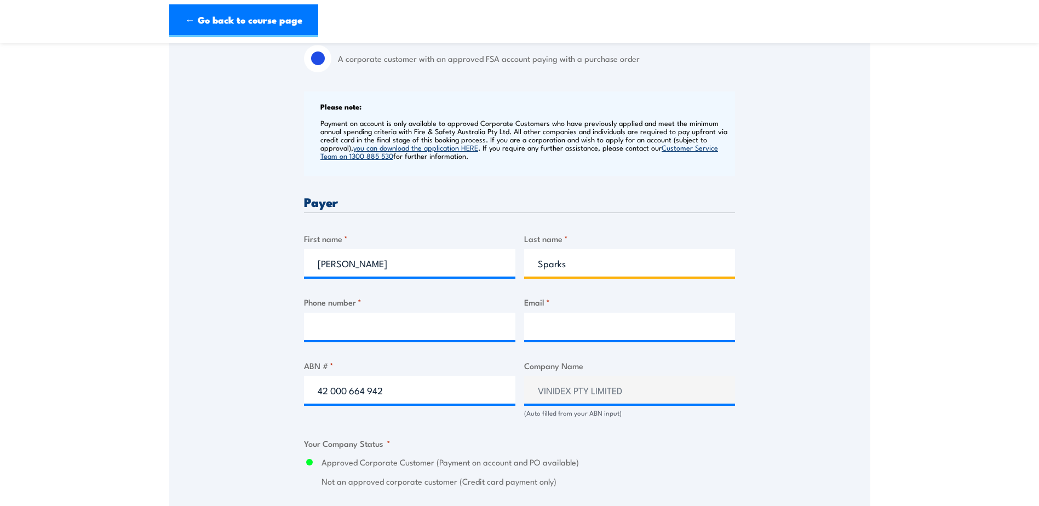
type input "Sparks"
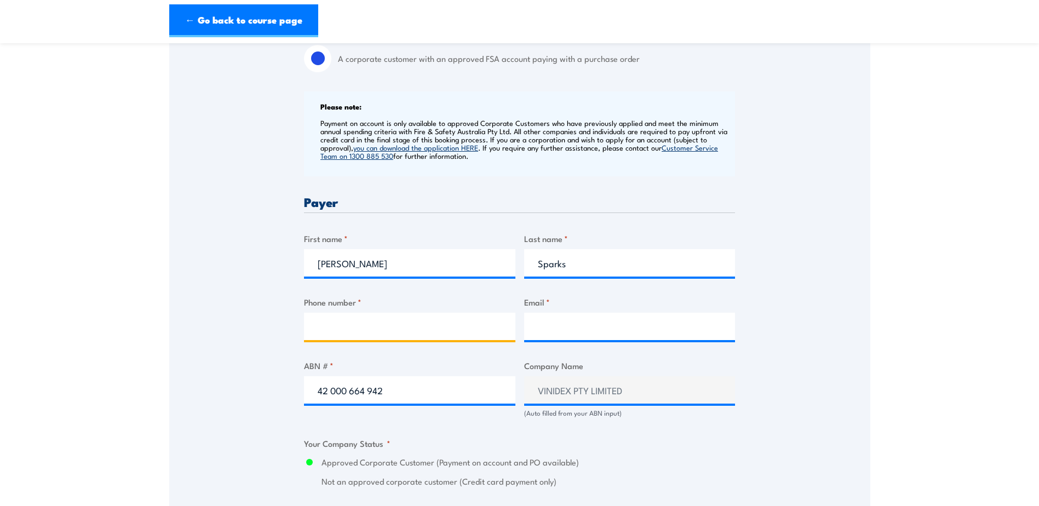
click at [480, 329] on input "Phone number *" at bounding box center [409, 326] width 211 height 27
paste input "0407 483 163"
type input "0407 483 163"
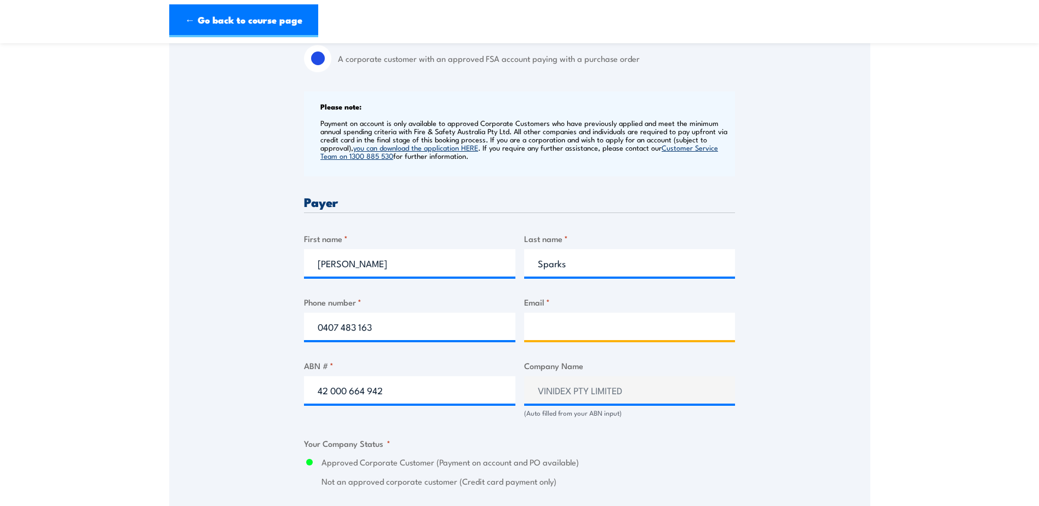
click at [593, 313] on input "Email *" at bounding box center [629, 326] width 211 height 27
paste input "ASparks@Vinidex.com.au"
type input "ASparks@Vinidex.com.au"
click at [174, 326] on div "Speak to a specialist CALL 1300 885 530 CALL 1300 885 530 " * " indicates requi…" at bounding box center [519, 436] width 701 height 1258
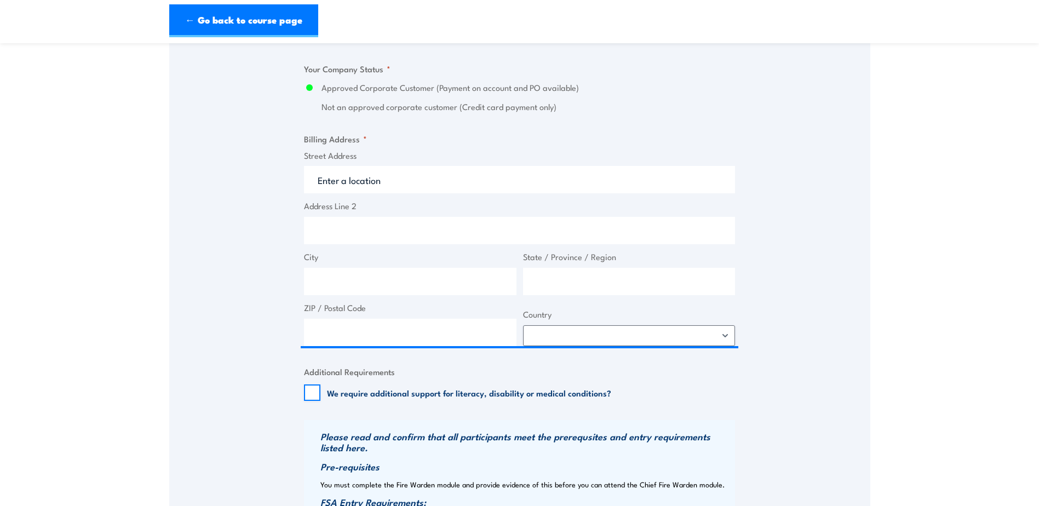
scroll to position [767, 0]
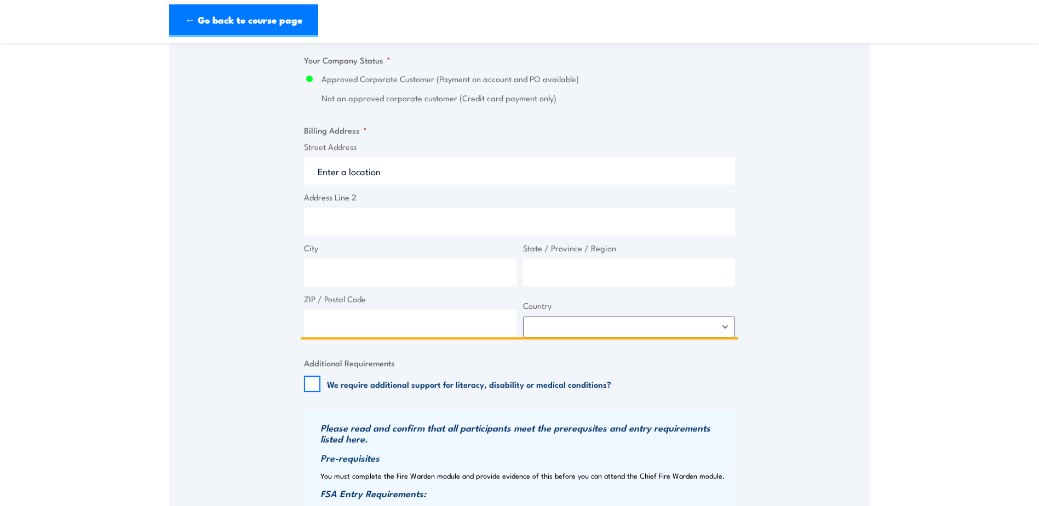
click at [376, 180] on input "Street Address" at bounding box center [519, 170] width 431 height 27
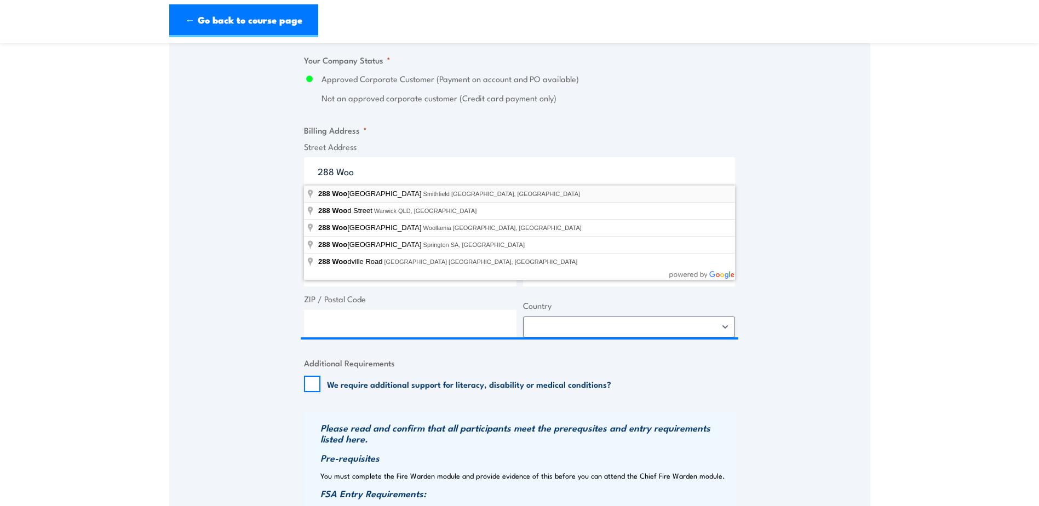
type input "288 Woodpark Road, Smithfield NSW, Australia"
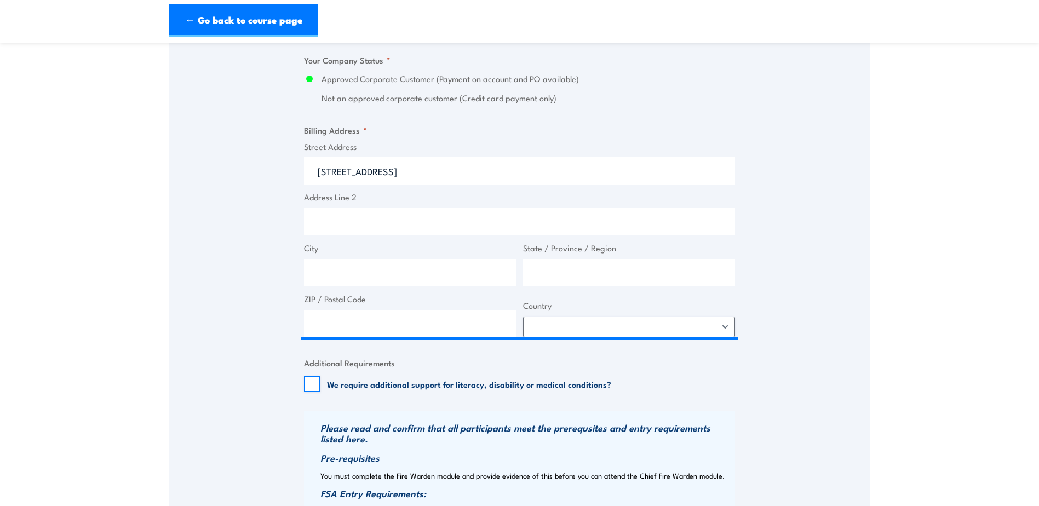
type input "288 Woodpark Rd"
type input "Smithfield"
type input "New South Wales"
type input "2164"
select select "Australia"
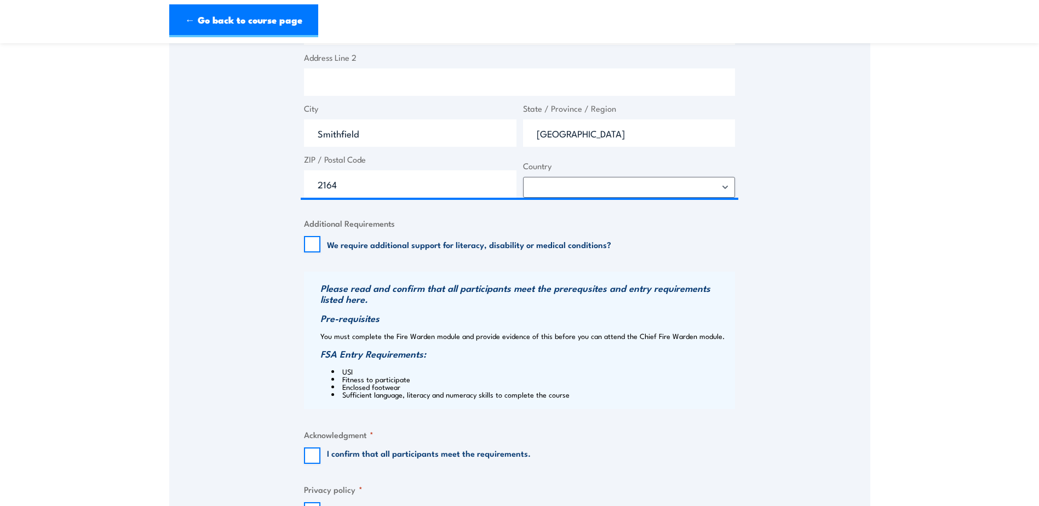
scroll to position [931, 0]
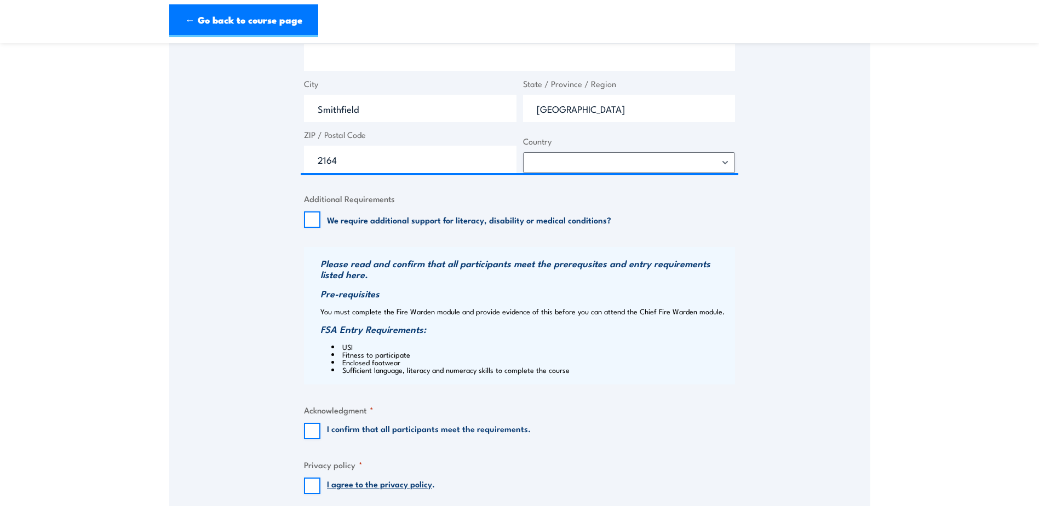
click at [325, 430] on div "I confirm that all participants meet the requirements." at bounding box center [417, 431] width 227 height 16
click at [311, 433] on input "I confirm that all participants meet the requirements." at bounding box center [312, 431] width 16 height 16
checkbox input "true"
click at [313, 480] on input "I agree to the privacy policy ." at bounding box center [312, 485] width 16 height 16
checkbox input "true"
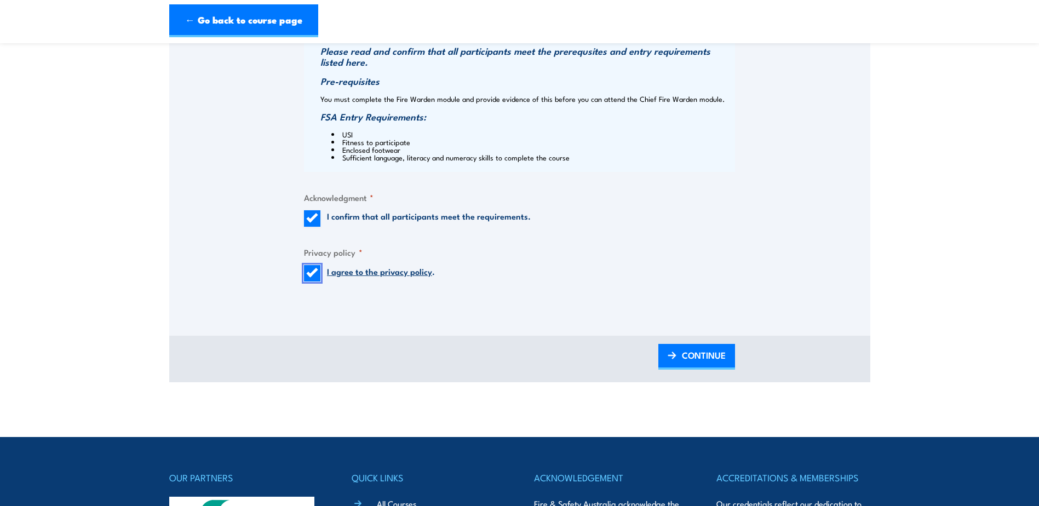
scroll to position [1150, 0]
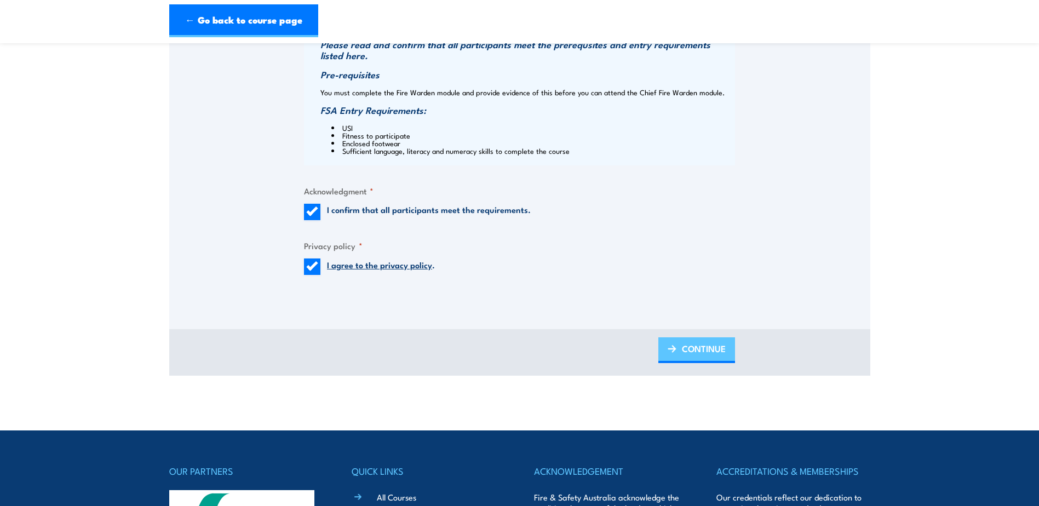
click at [667, 347] on img at bounding box center [671, 349] width 9 height 8
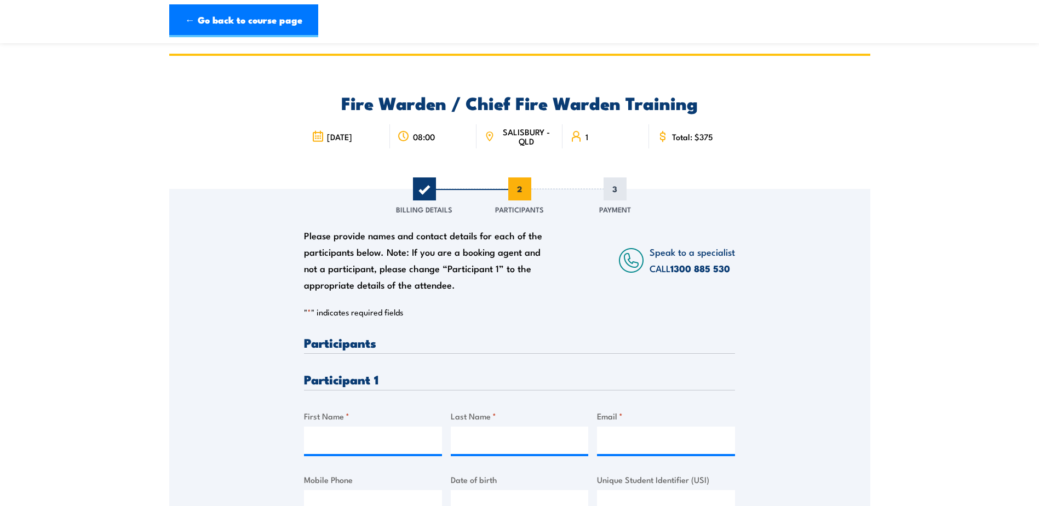
scroll to position [0, 0]
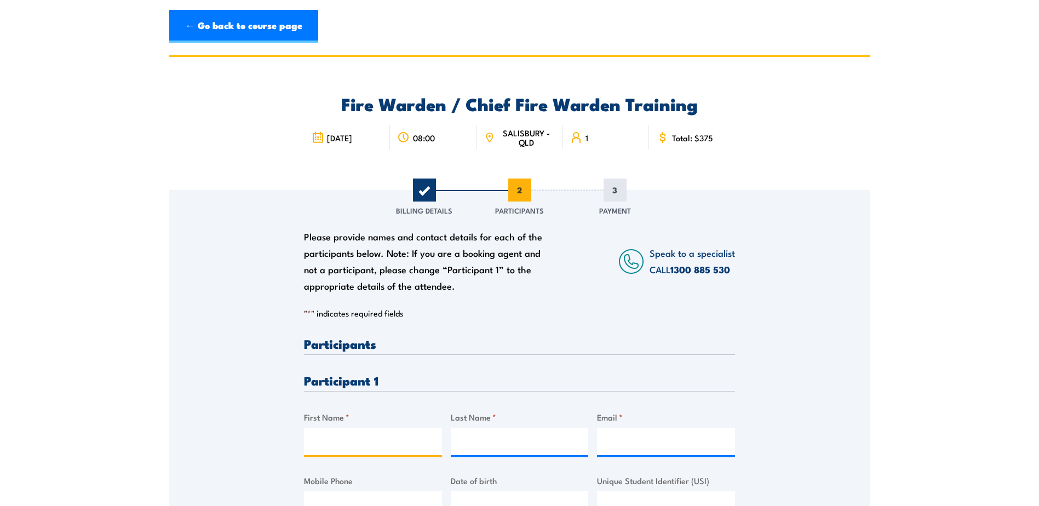
click at [362, 451] on input "First Name *" at bounding box center [373, 441] width 138 height 27
type input "Logan"
type input "Pudney"
drag, startPoint x: 655, startPoint y: 431, endPoint x: 656, endPoint y: 439, distance: 8.3
click at [655, 431] on input "Email *" at bounding box center [666, 441] width 138 height 27
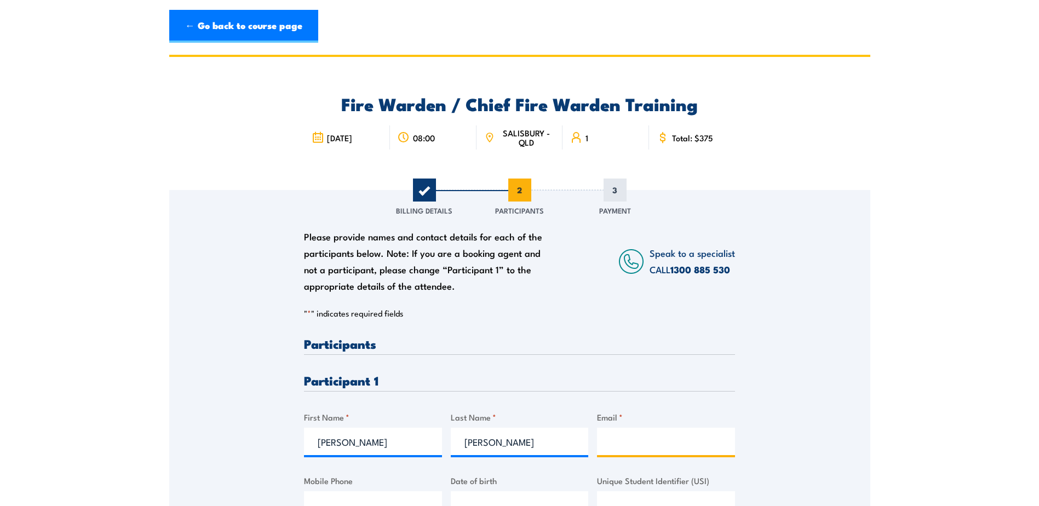
click at [658, 443] on input "Email *" at bounding box center [666, 441] width 138 height 27
paste input "LPudney@vinidex.com.au"
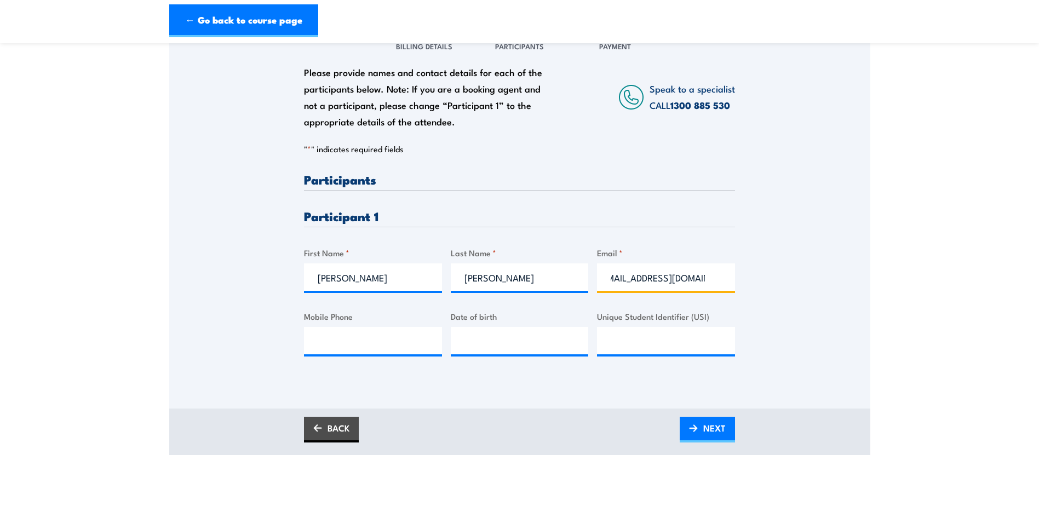
scroll to position [0, 9]
type input "LPudney@vinidex.com.au"
click at [382, 342] on input "Mobile Phone" at bounding box center [373, 340] width 138 height 27
paste input "0407 071 217"
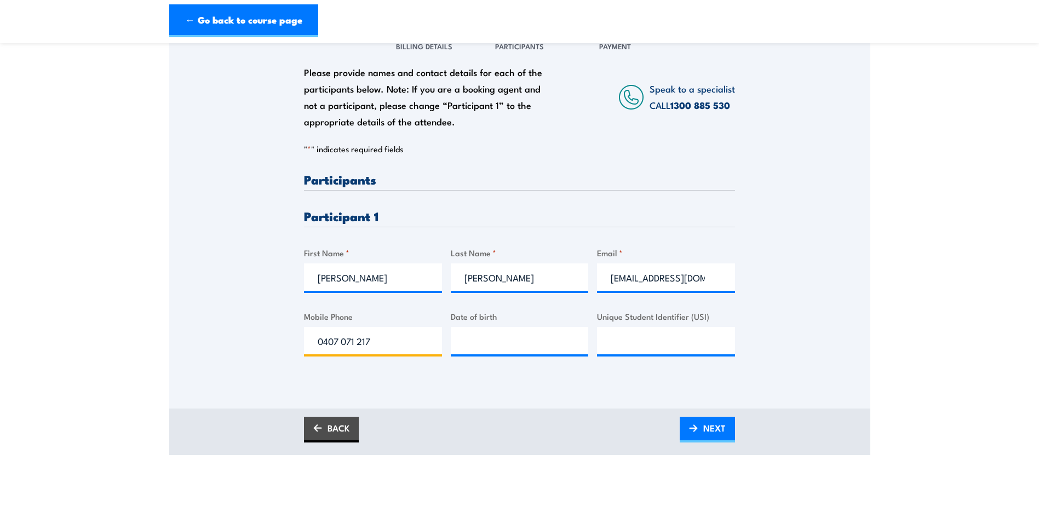
type input "0407 071 217"
type input "__/__/____"
click at [463, 342] on input "__/__/____" at bounding box center [520, 340] width 138 height 27
click at [719, 434] on span "NEXT" at bounding box center [714, 427] width 22 height 29
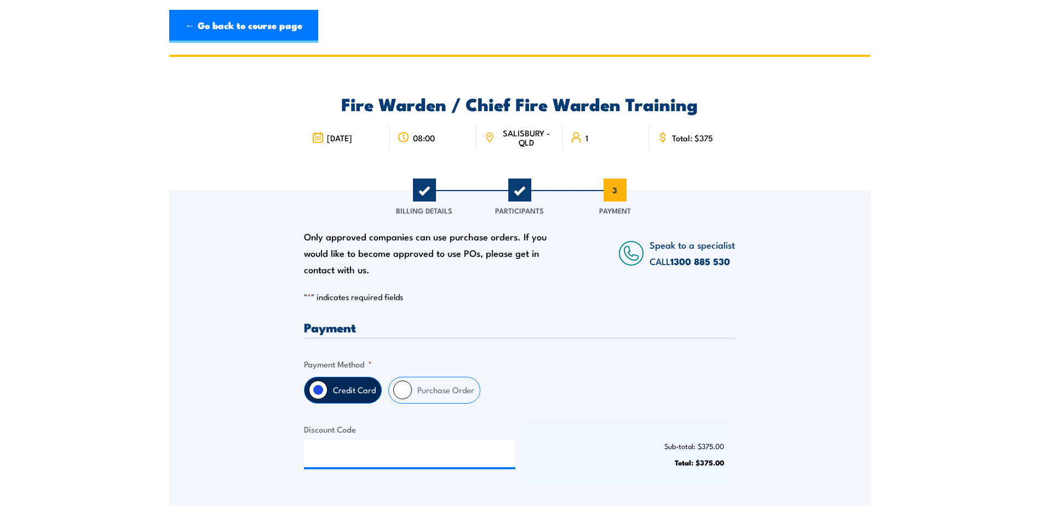
drag, startPoint x: 421, startPoint y: 396, endPoint x: 413, endPoint y: 405, distance: 12.0
click at [421, 396] on label "Purchase Order" at bounding box center [446, 390] width 68 height 26
click at [412, 396] on input "Purchase Order" at bounding box center [402, 390] width 19 height 19
radio input "true"
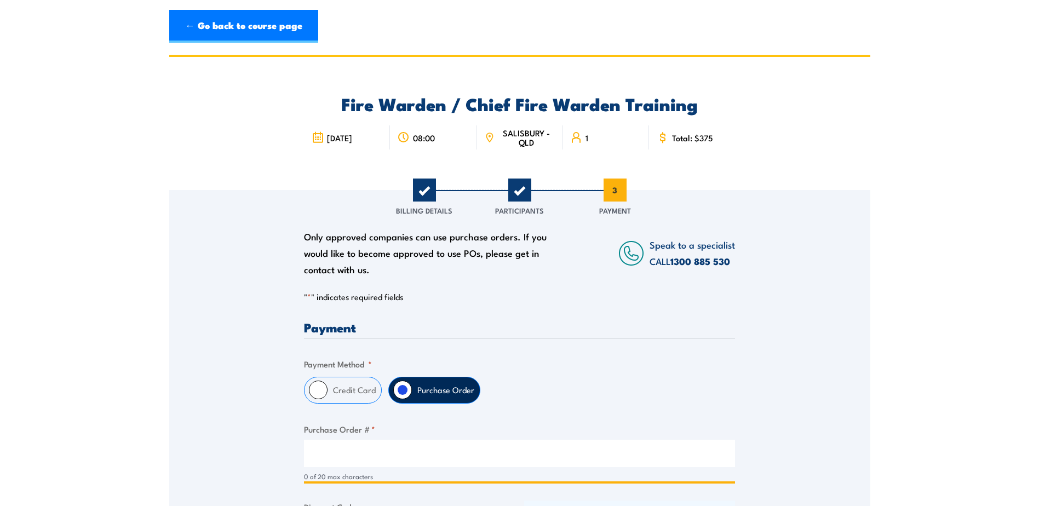
click at [365, 452] on input "Purchase Order # *" at bounding box center [519, 453] width 431 height 27
paste input "4500026724"
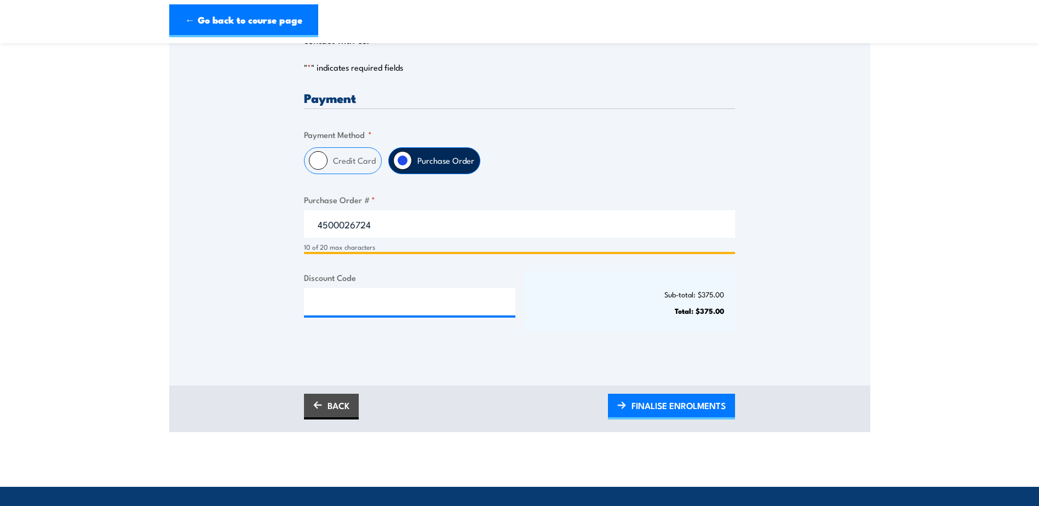
scroll to position [274, 0]
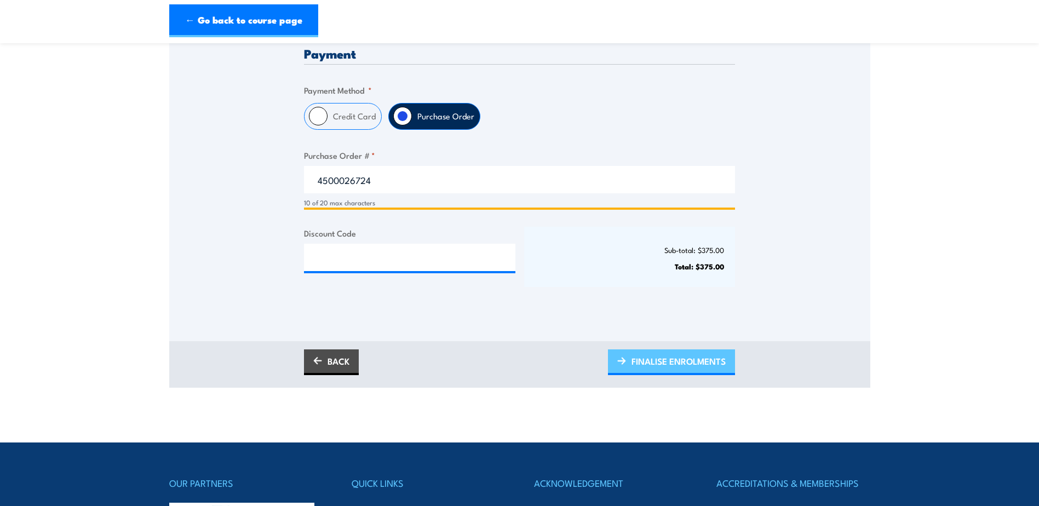
type input "4500026724"
click at [679, 365] on span "FINALISE ENROLMENTS" at bounding box center [678, 361] width 94 height 29
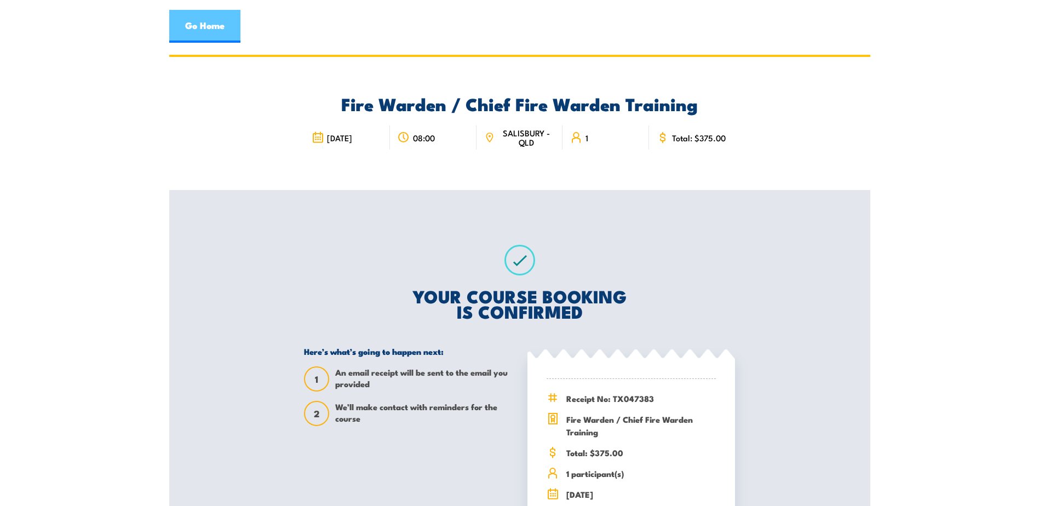
click at [200, 31] on link "Go Home" at bounding box center [204, 26] width 71 height 33
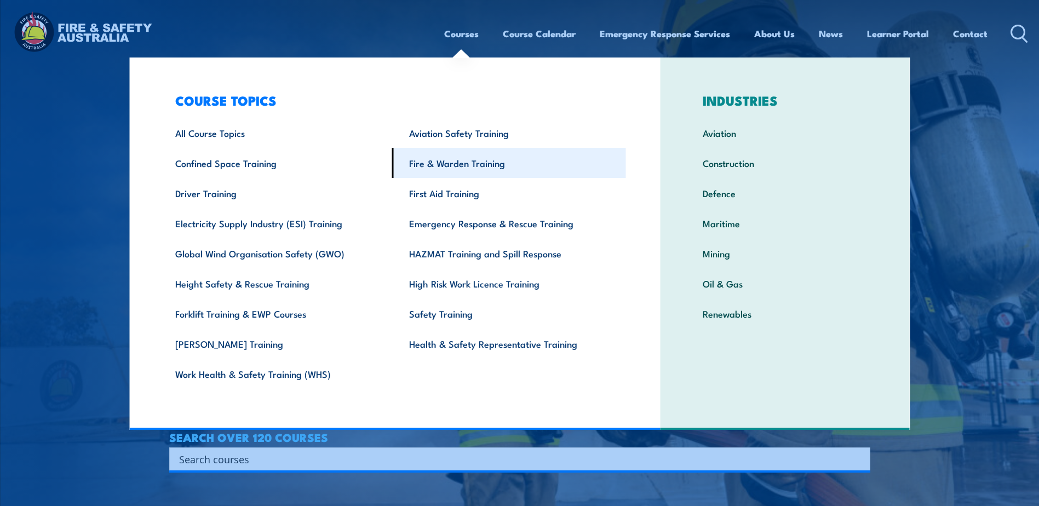
click at [450, 160] on link "Fire & Warden Training" at bounding box center [509, 163] width 234 height 30
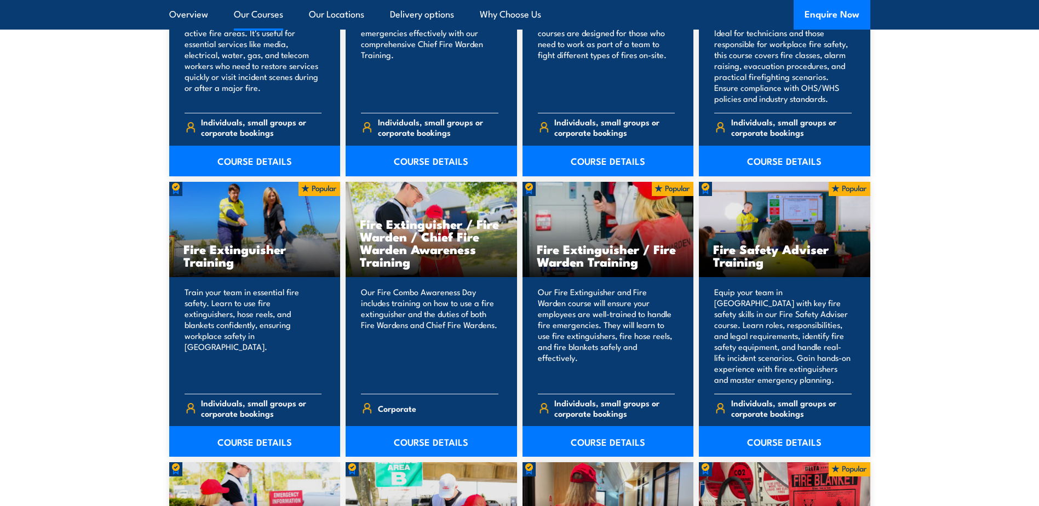
scroll to position [1040, 0]
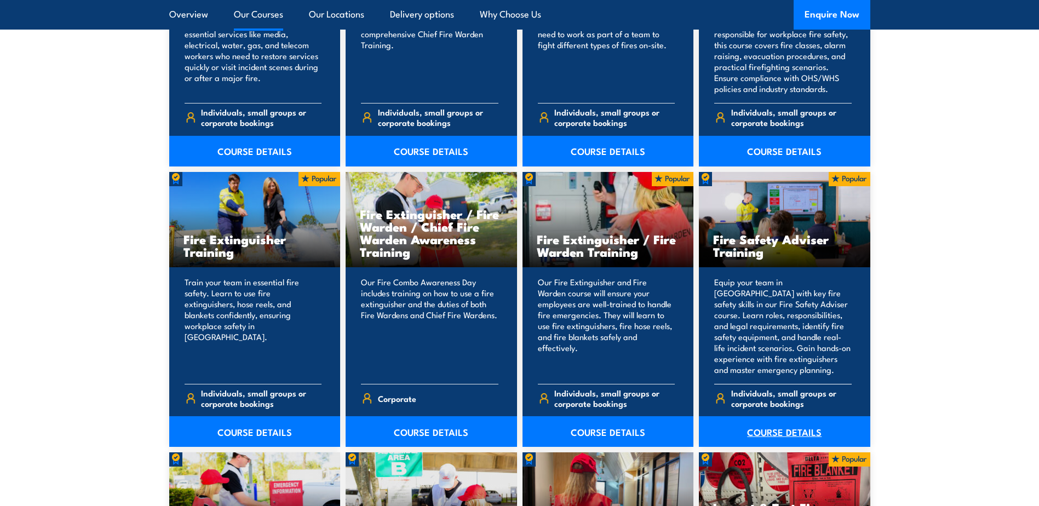
click at [797, 429] on link "COURSE DETAILS" at bounding box center [784, 431] width 171 height 31
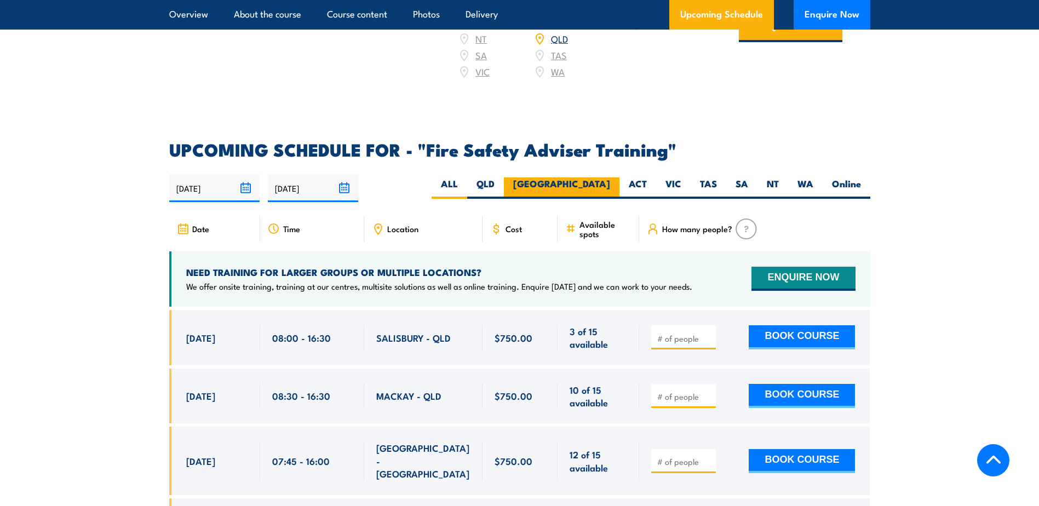
scroll to position [1643, 0]
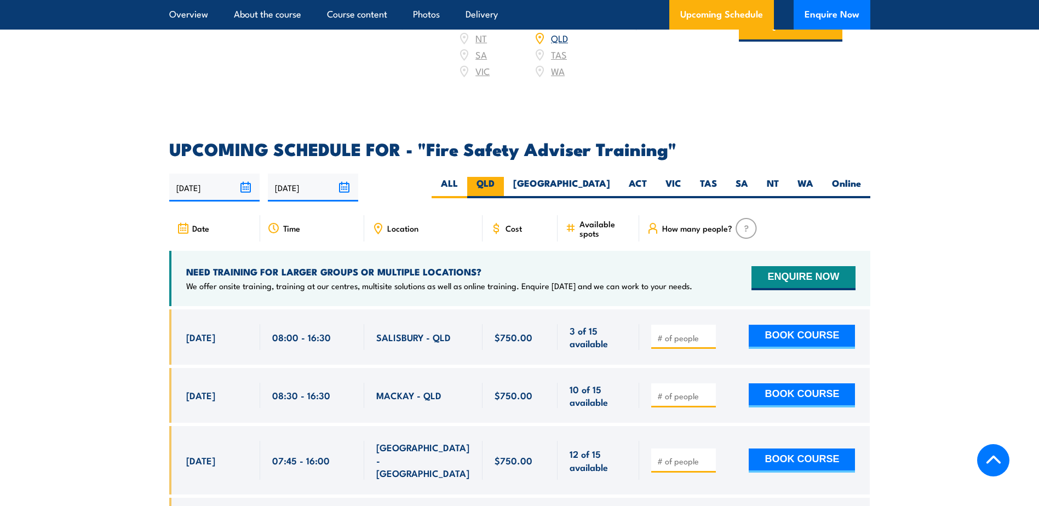
click at [504, 187] on label "QLD" at bounding box center [485, 187] width 37 height 21
click at [502, 184] on input "QLD" at bounding box center [497, 180] width 7 height 7
radio input "true"
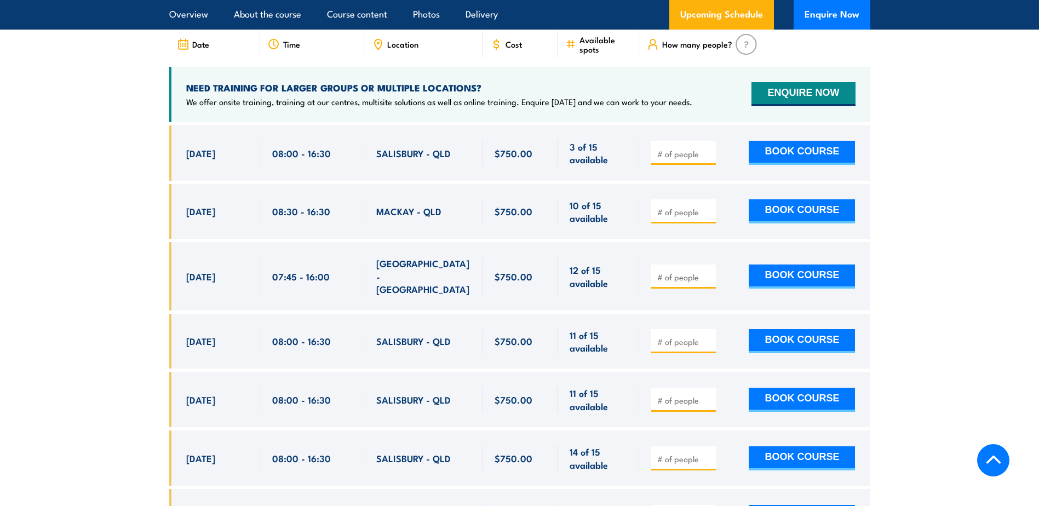
scroll to position [1846, 0]
